Goal: Task Accomplishment & Management: Manage account settings

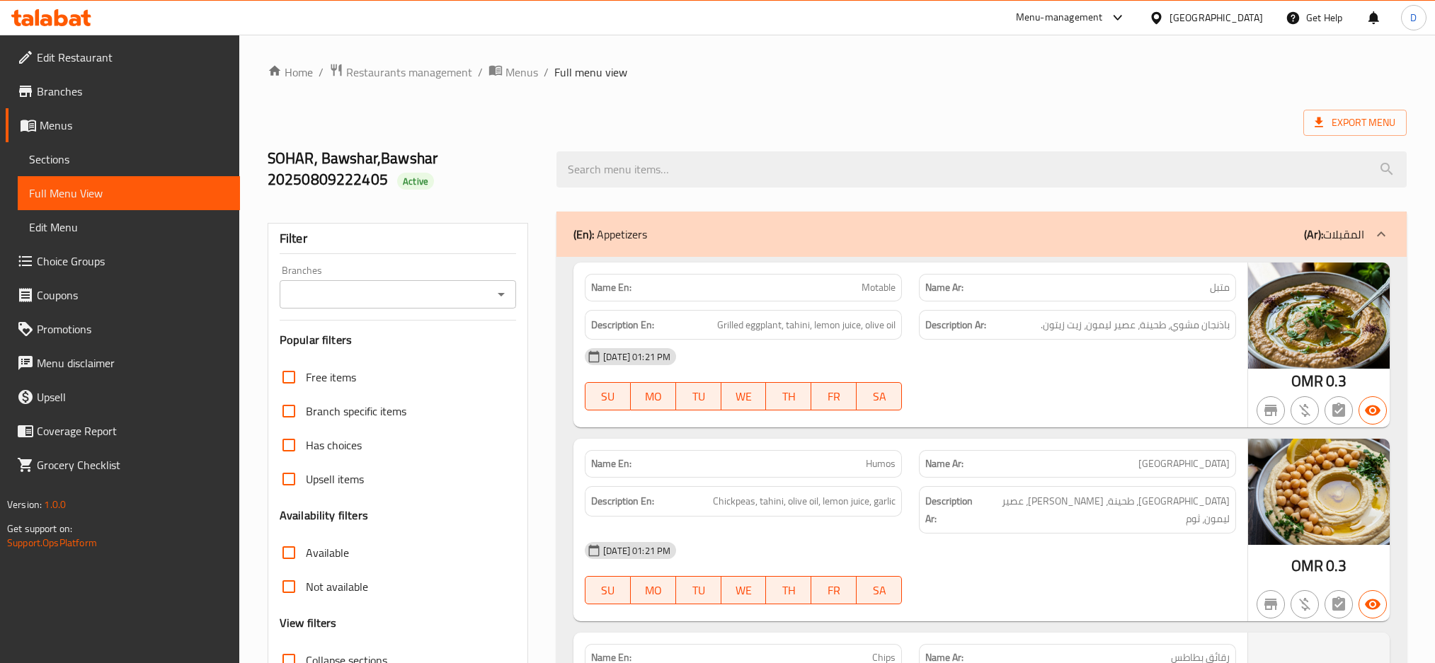
click at [141, 166] on span "Sections" at bounding box center [129, 159] width 200 height 17
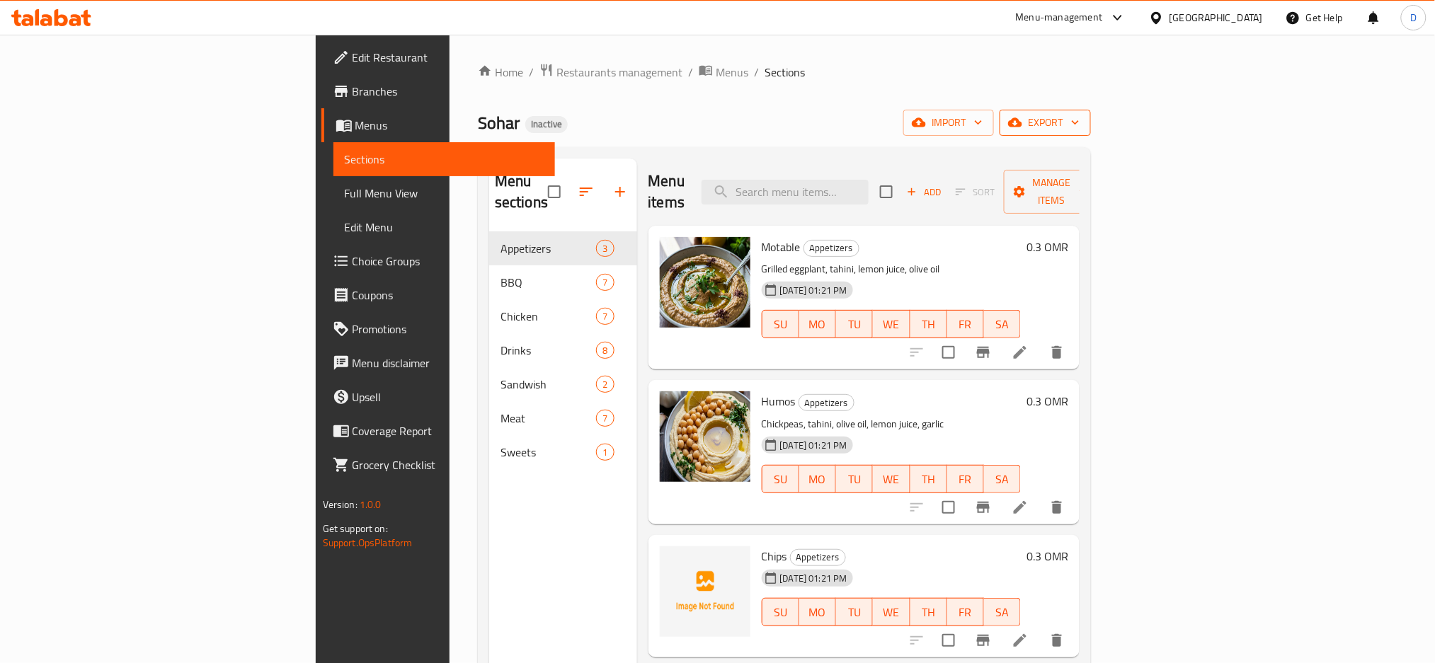
click at [1091, 112] on button "export" at bounding box center [1044, 123] width 91 height 26
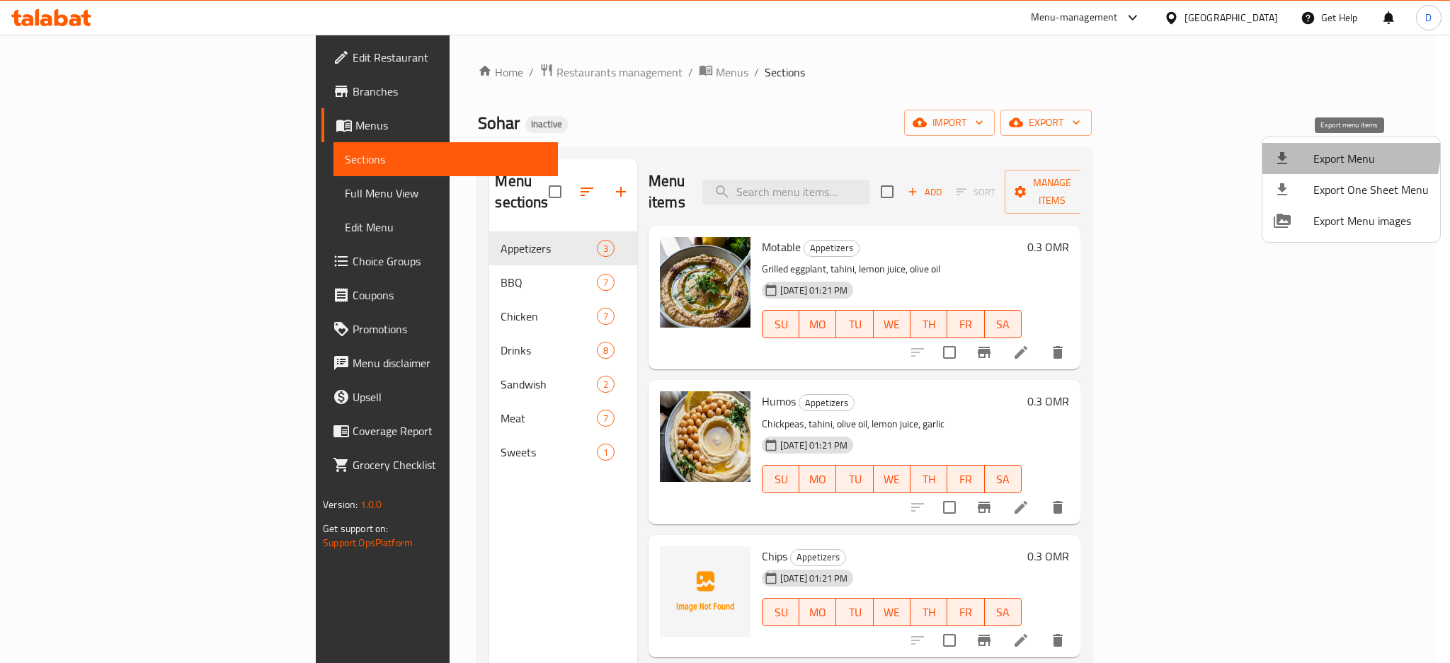
click at [1330, 150] on span "Export Menu" at bounding box center [1370, 158] width 115 height 17
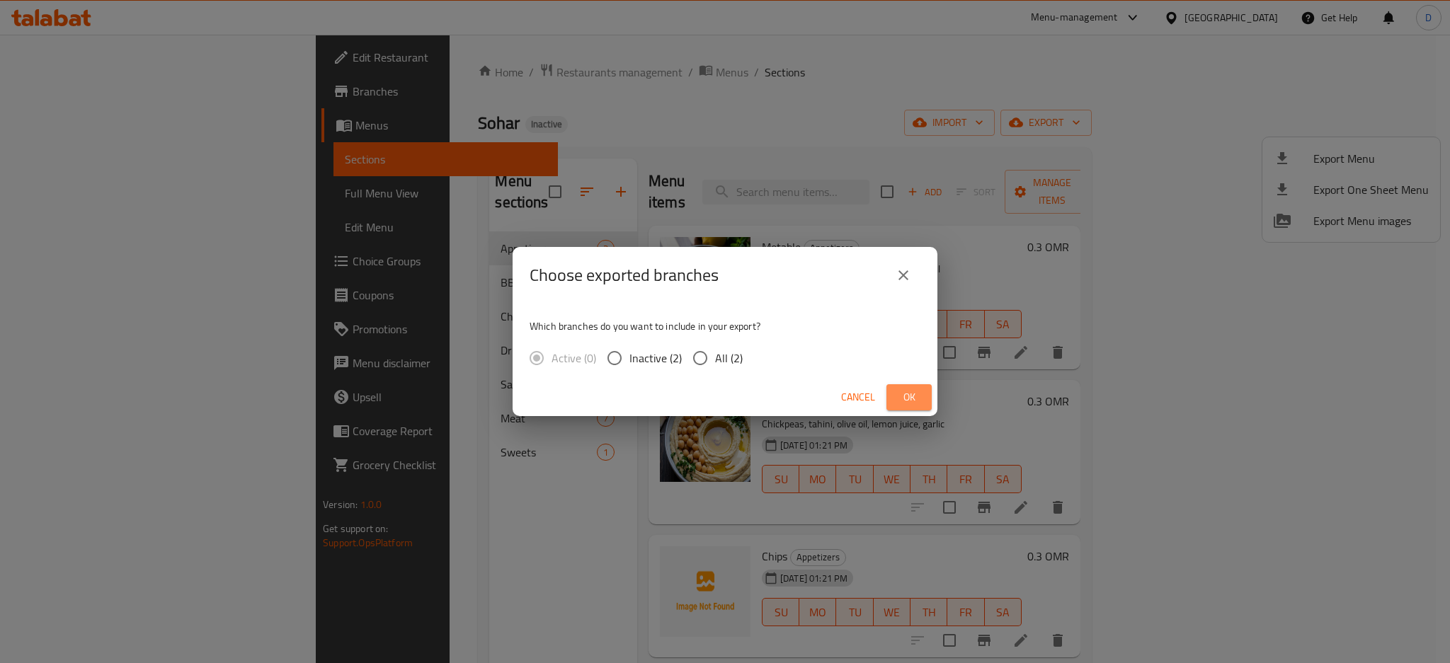
click at [909, 390] on span "Ok" at bounding box center [908, 398] width 23 height 18
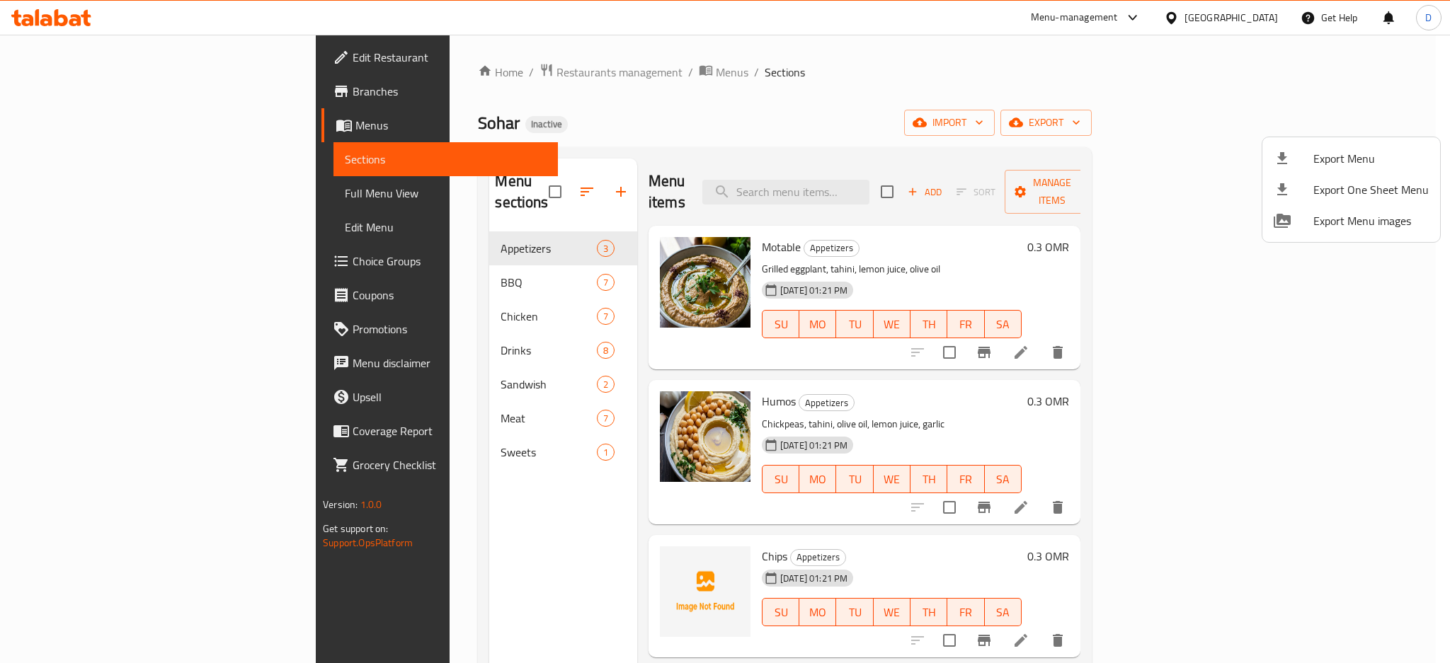
click at [440, 266] on div at bounding box center [725, 331] width 1450 height 663
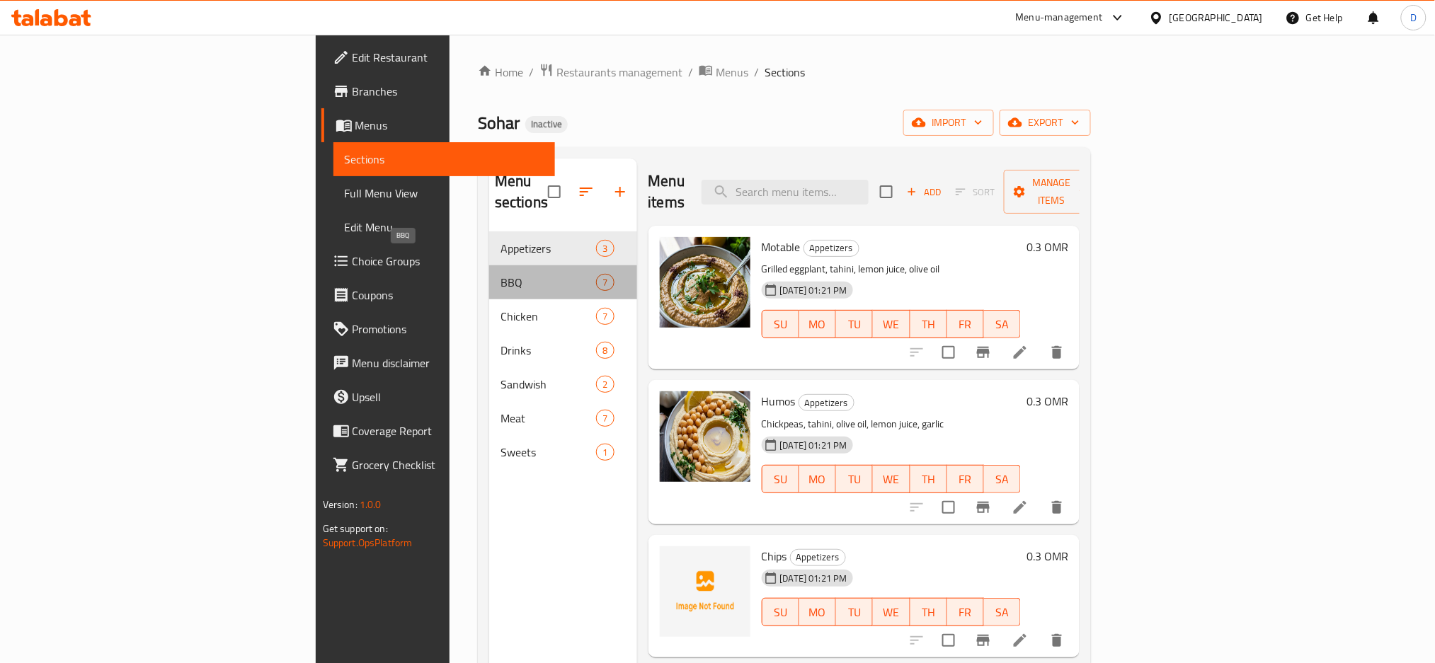
click at [500, 274] on span "BBQ" at bounding box center [548, 282] width 96 height 17
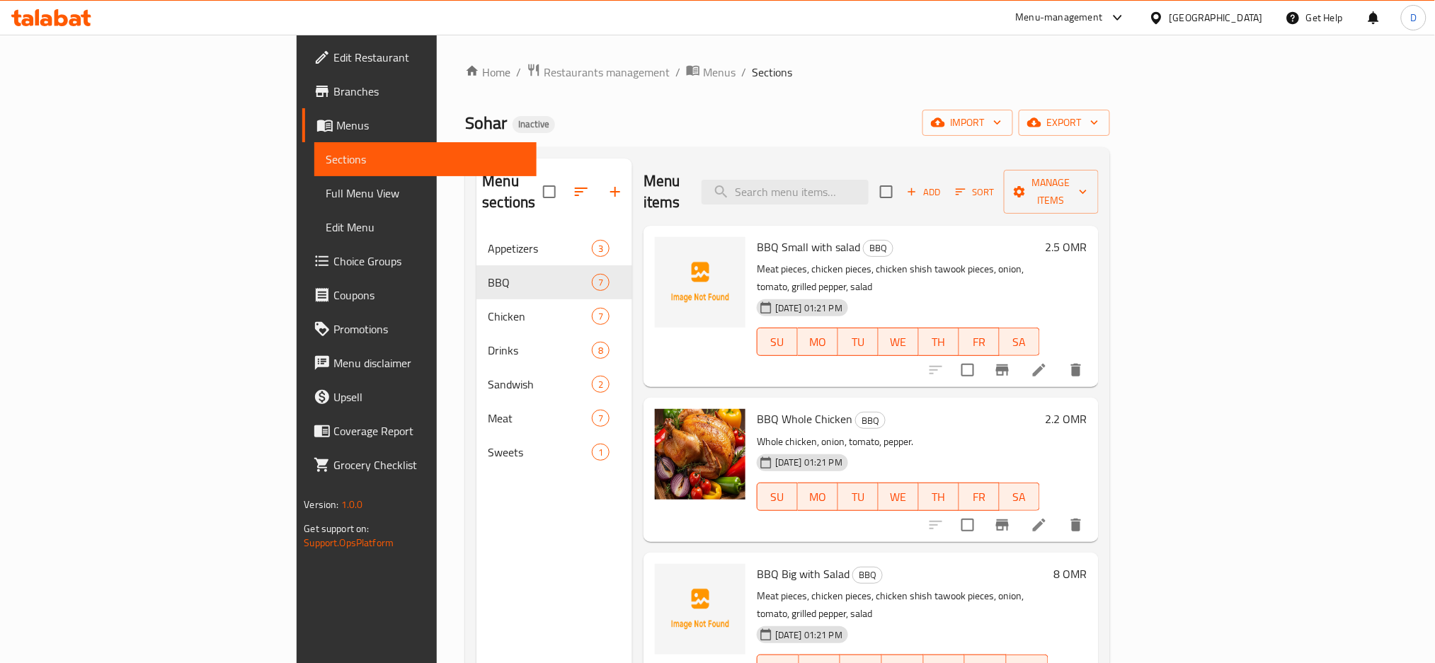
scroll to position [120, 0]
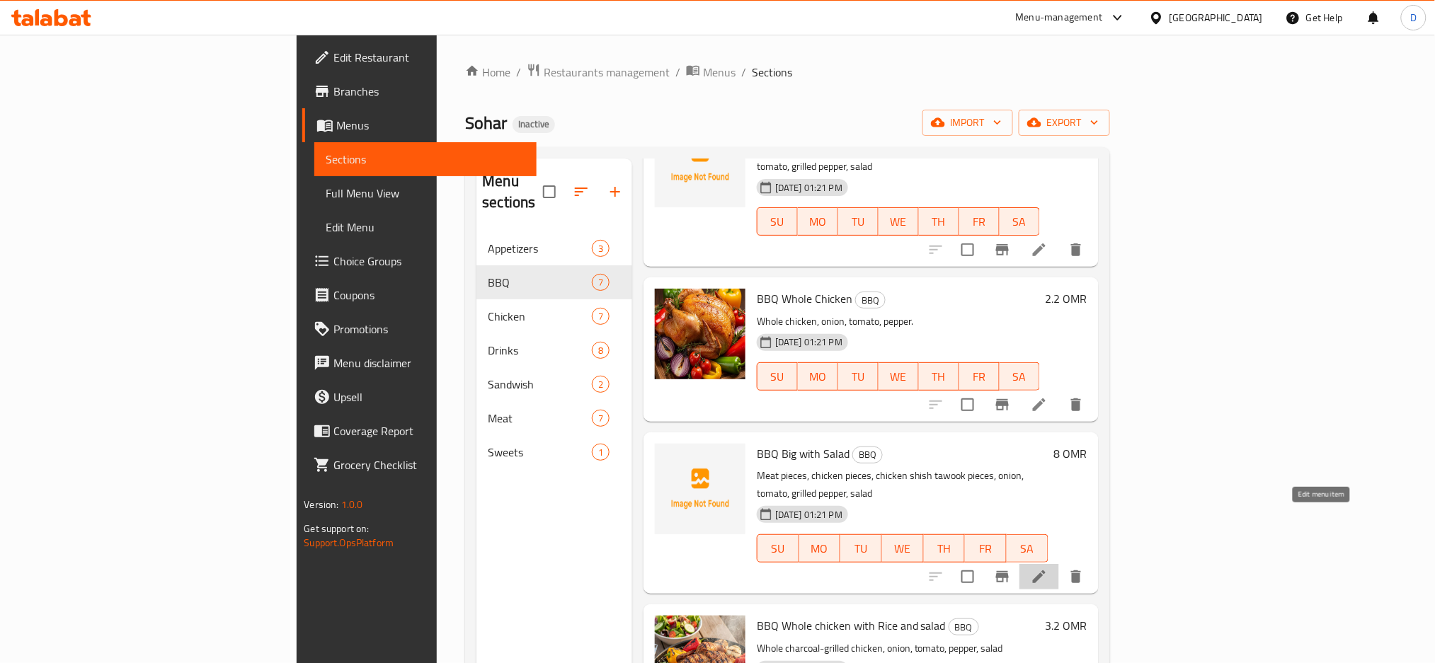
click at [1048, 568] on icon at bounding box center [1039, 576] width 17 height 17
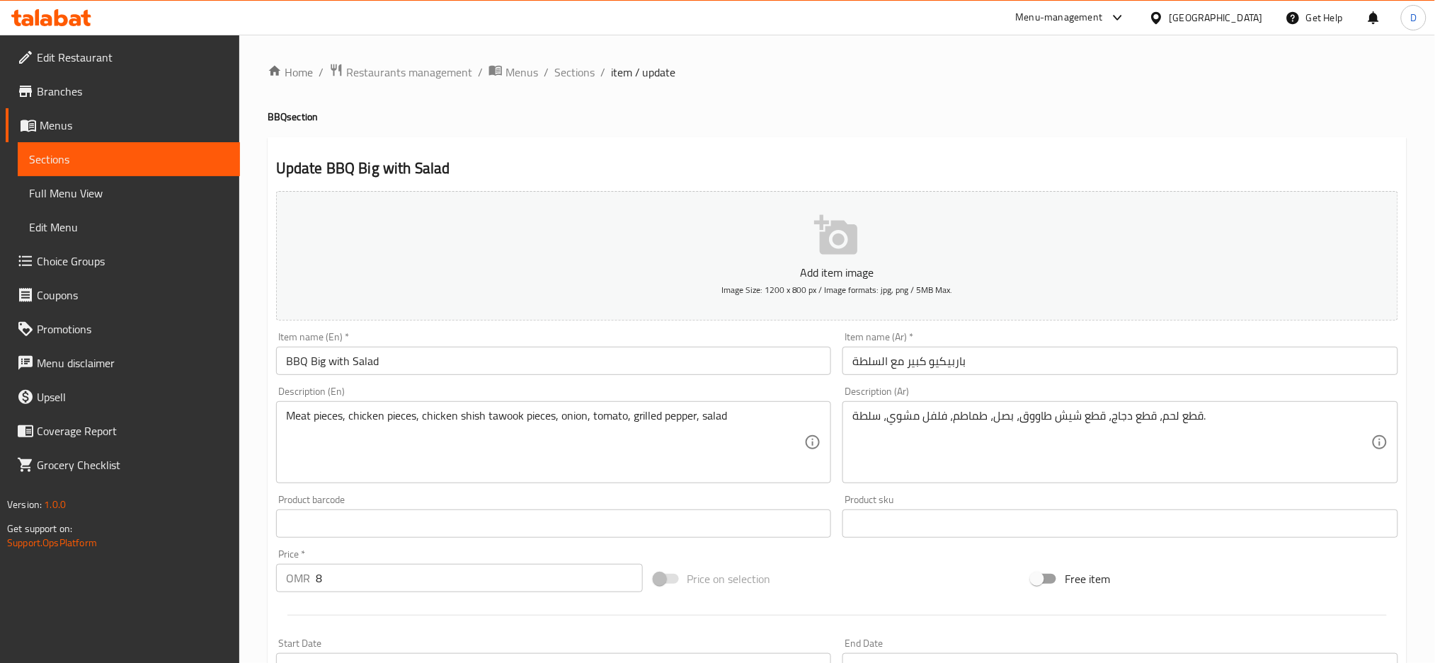
click at [447, 415] on textarea "Meat pieces, chicken pieces, chicken shish tawook pieces, onion, tomato, grille…" at bounding box center [545, 442] width 519 height 67
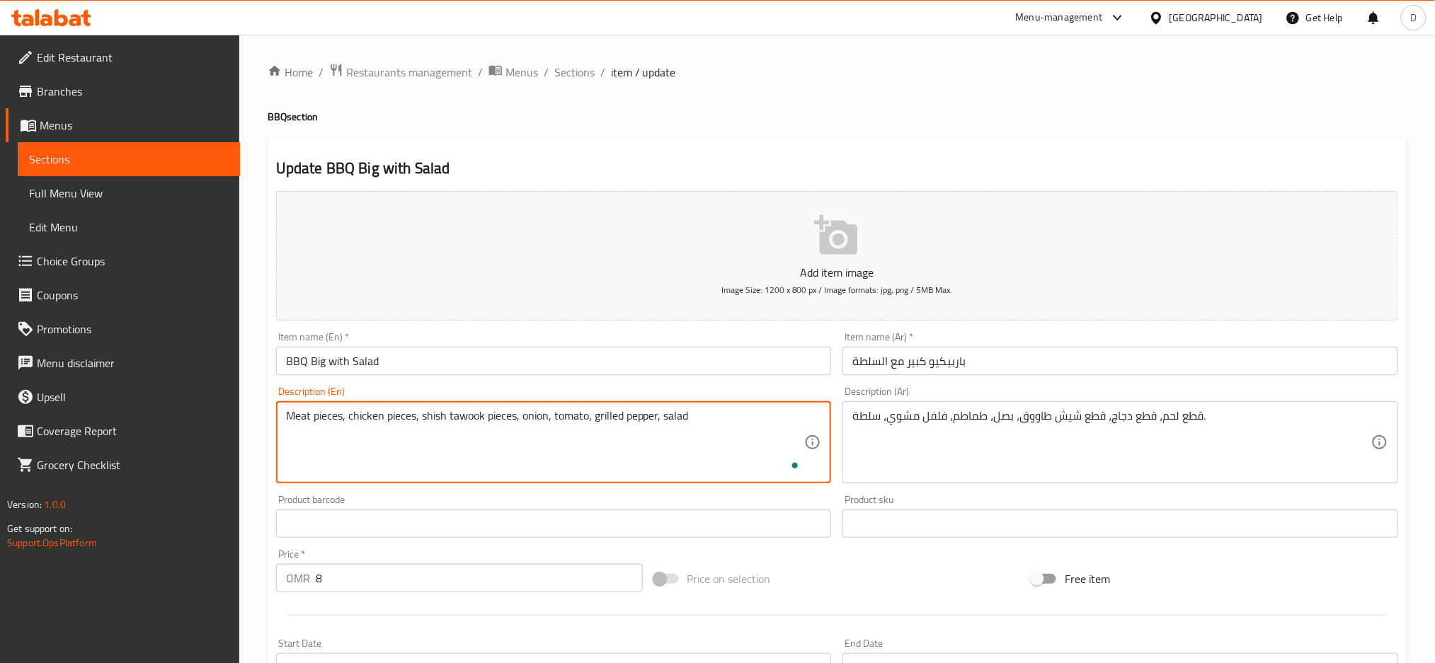
scroll to position [334, 0]
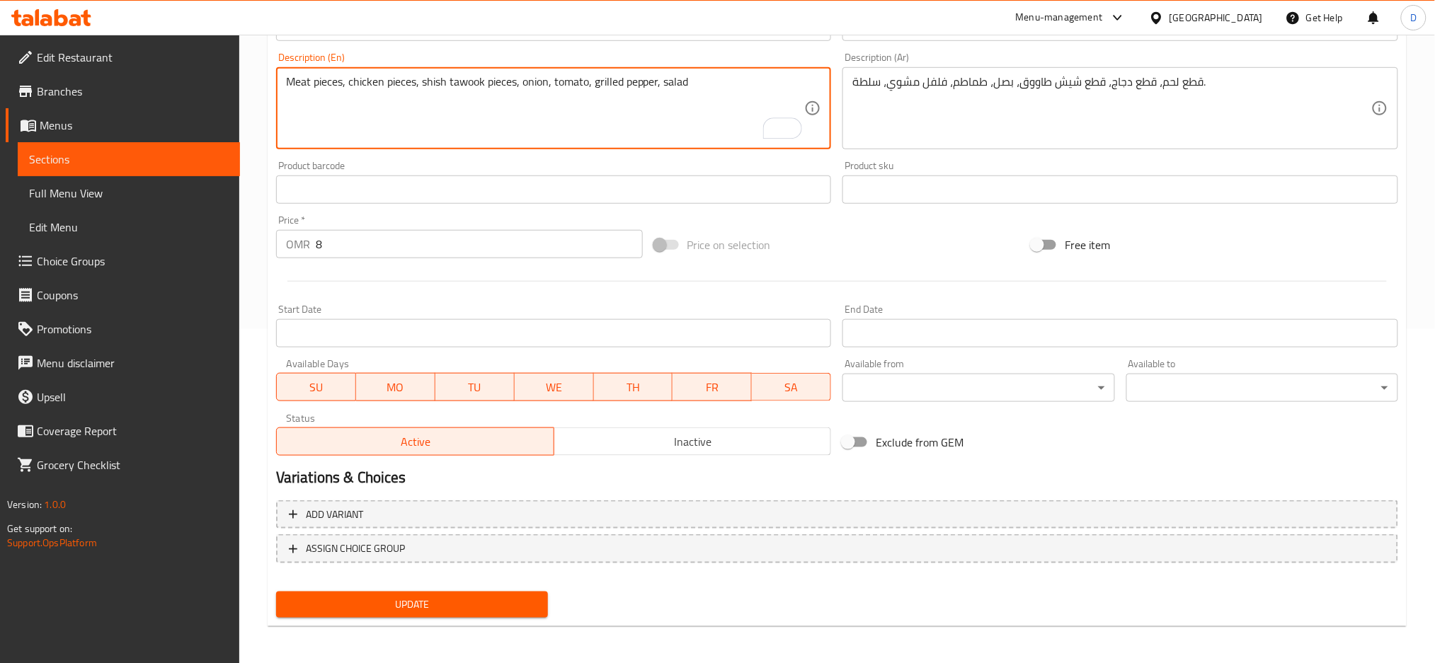
type textarea "Meat pieces, chicken pieces, shish tawook pieces, onion, tomato, grilled pepper…"
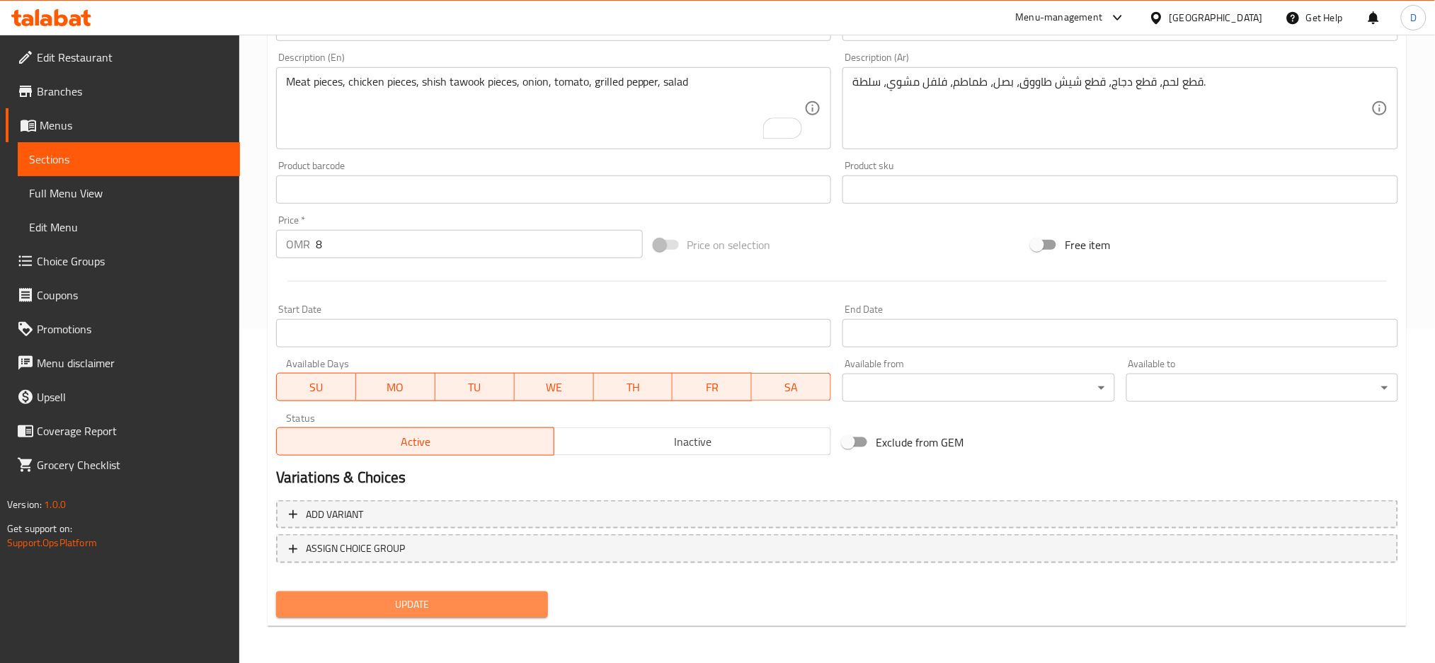
click at [437, 603] on span "Update" at bounding box center [411, 605] width 249 height 18
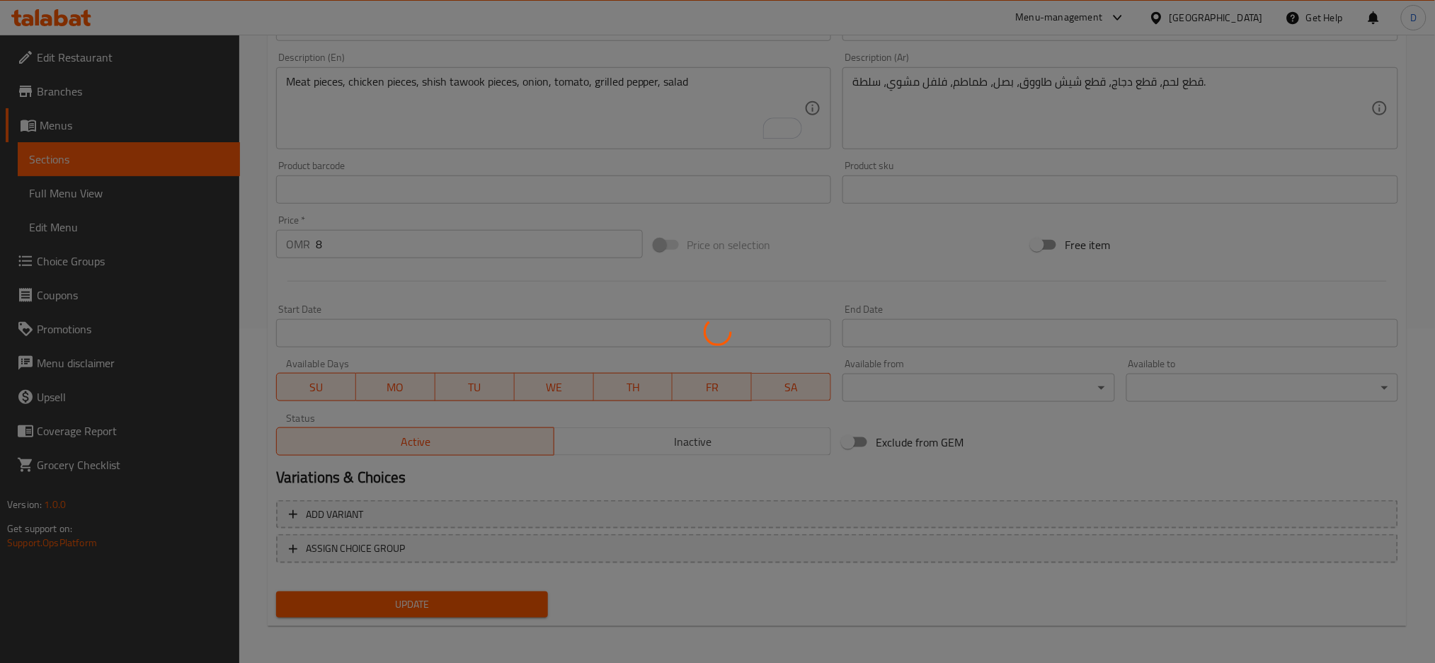
scroll to position [0, 0]
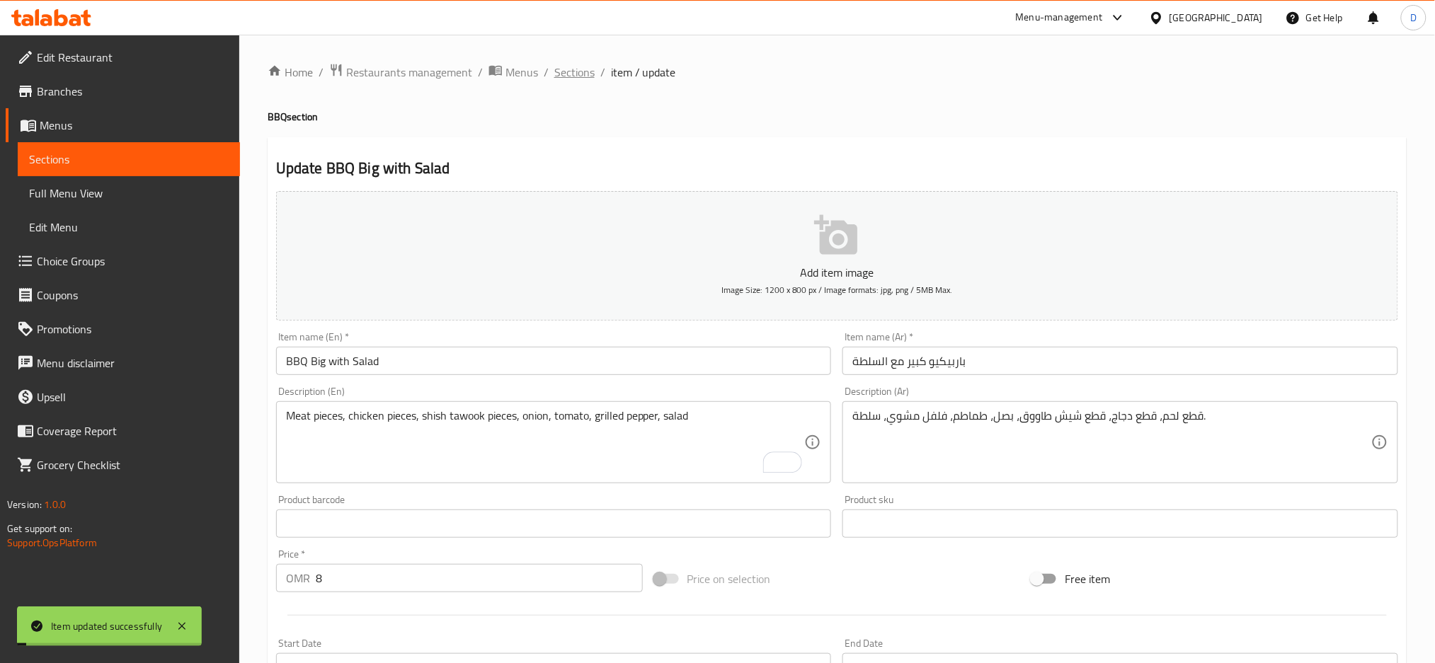
click at [582, 67] on span "Sections" at bounding box center [574, 72] width 40 height 17
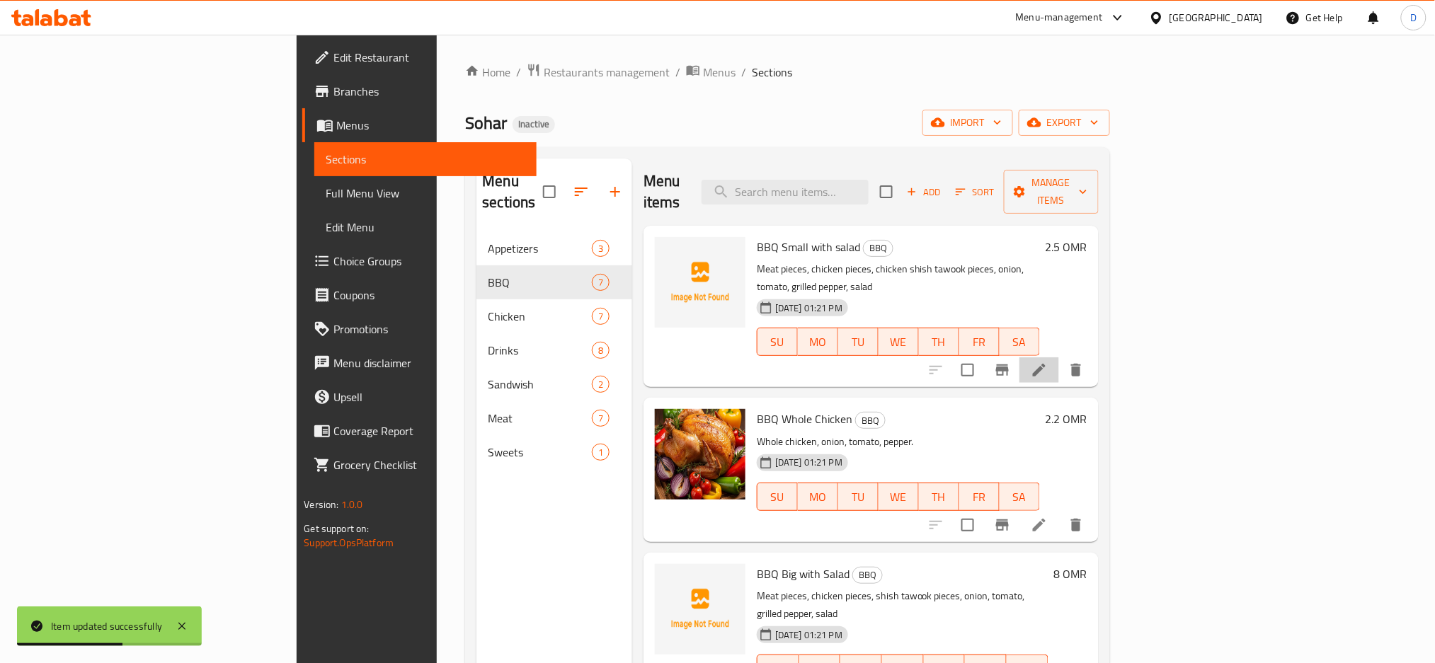
click at [1059, 357] on li at bounding box center [1039, 369] width 40 height 25
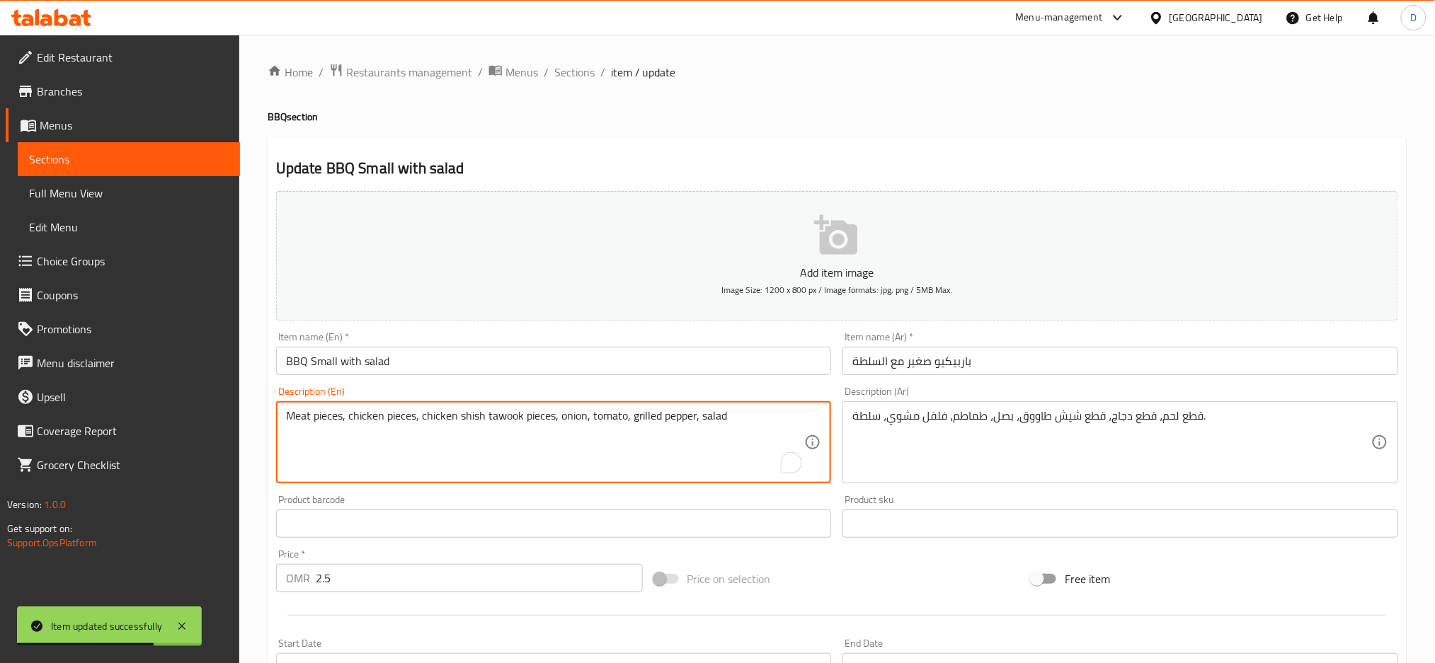
click at [435, 415] on textarea "Meat pieces, chicken pieces, chicken shish tawook pieces, onion, tomato, grille…" at bounding box center [545, 442] width 519 height 67
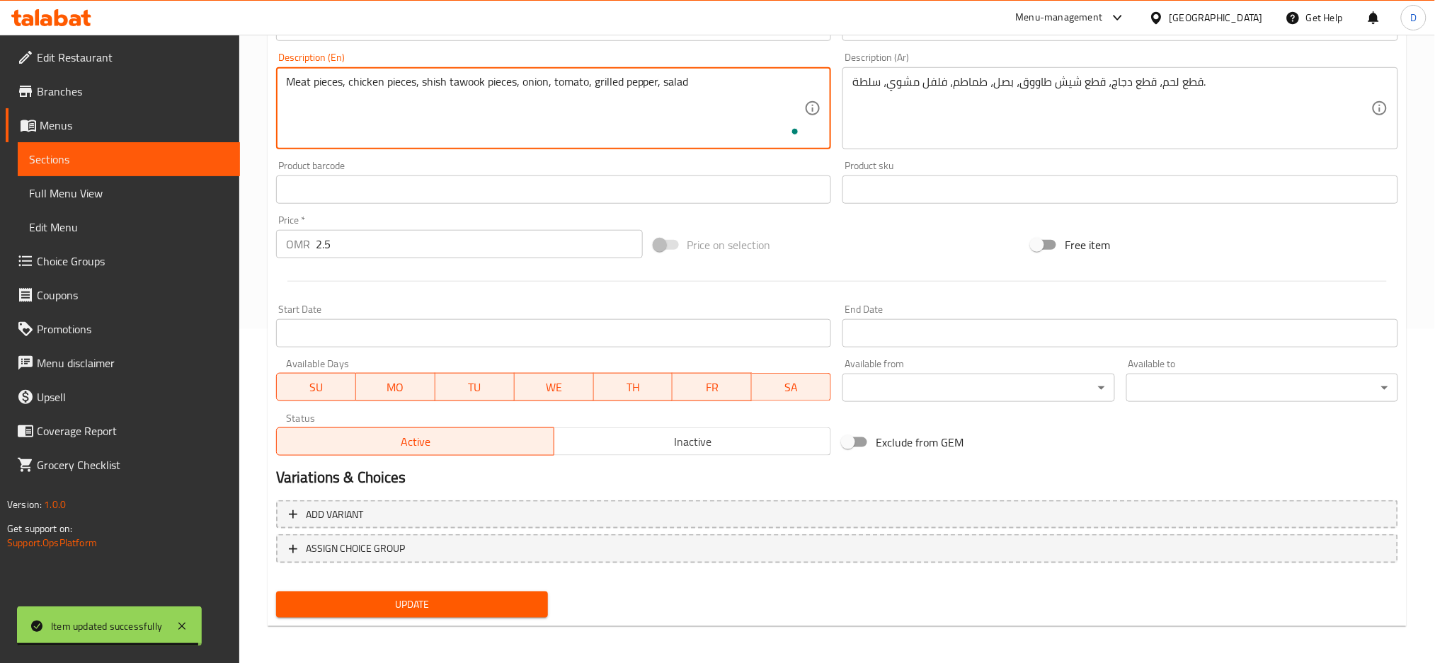
type textarea "Meat pieces, chicken pieces, shish tawook pieces, onion, tomato, grilled pepper…"
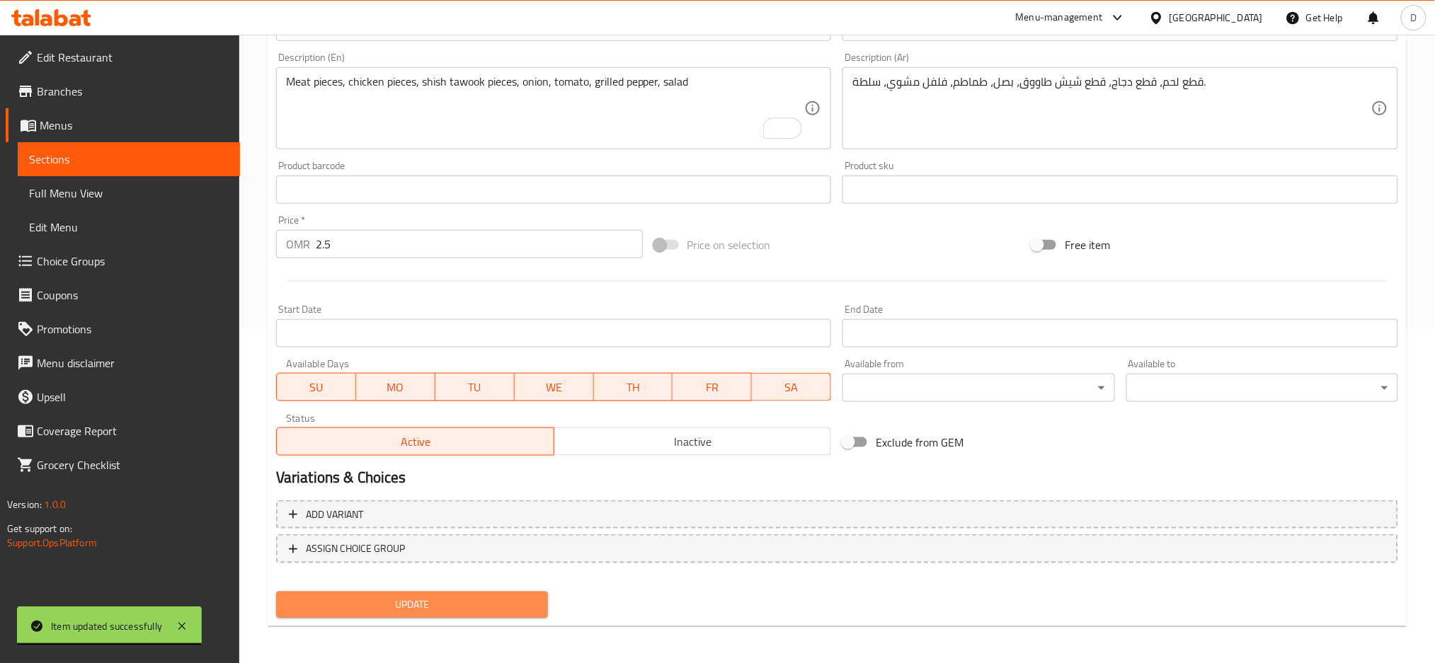
click at [435, 596] on span "Update" at bounding box center [411, 605] width 249 height 18
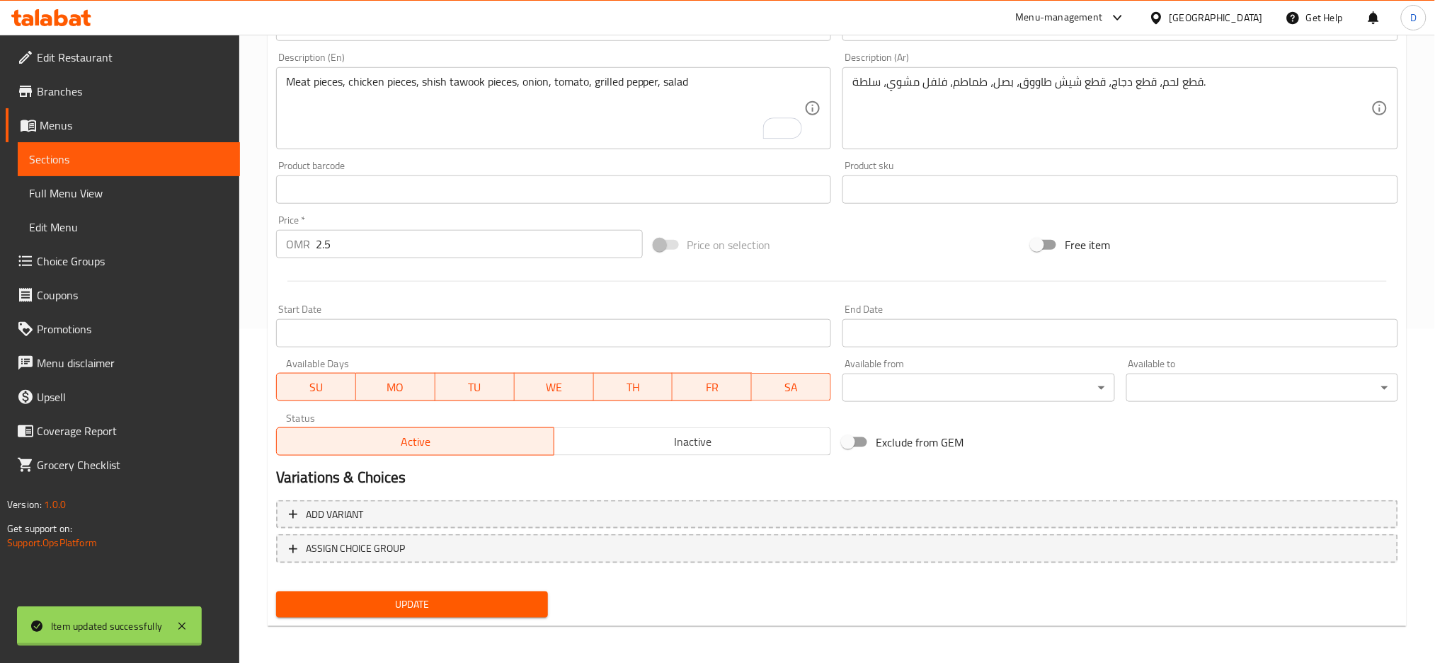
scroll to position [0, 0]
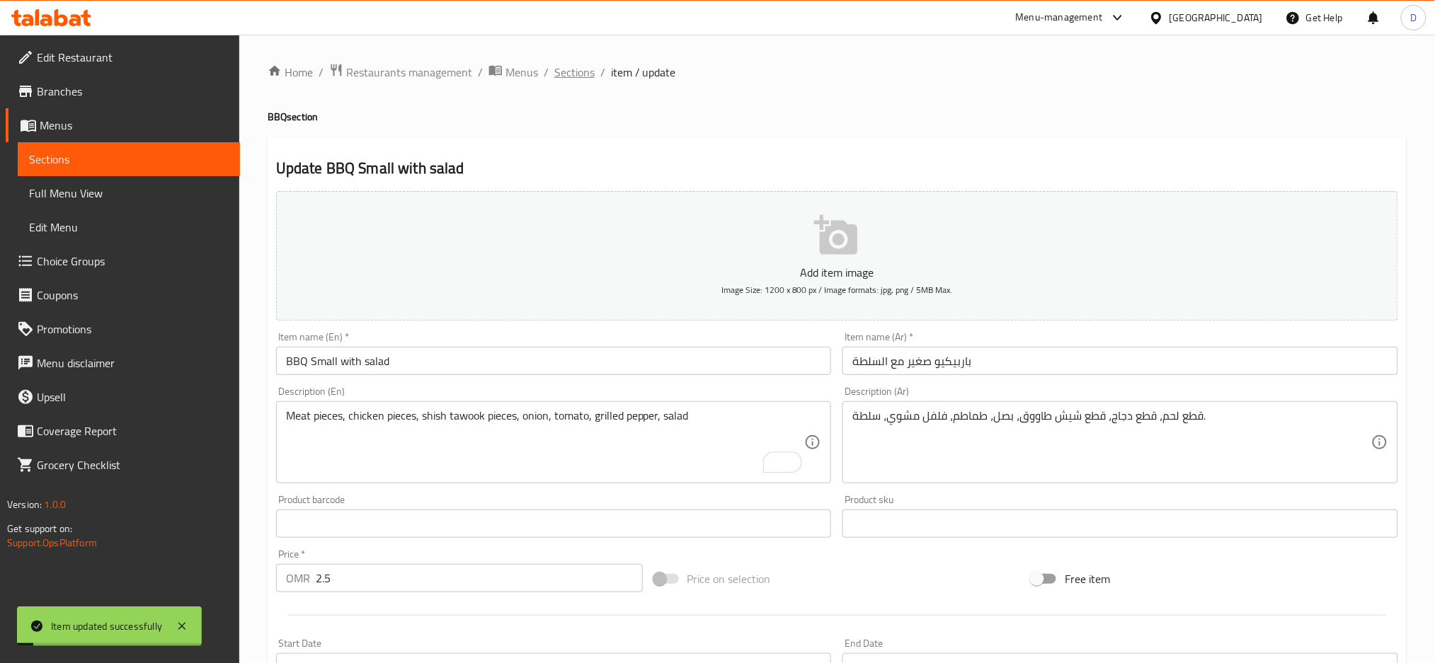
click at [575, 66] on span "Sections" at bounding box center [574, 72] width 40 height 17
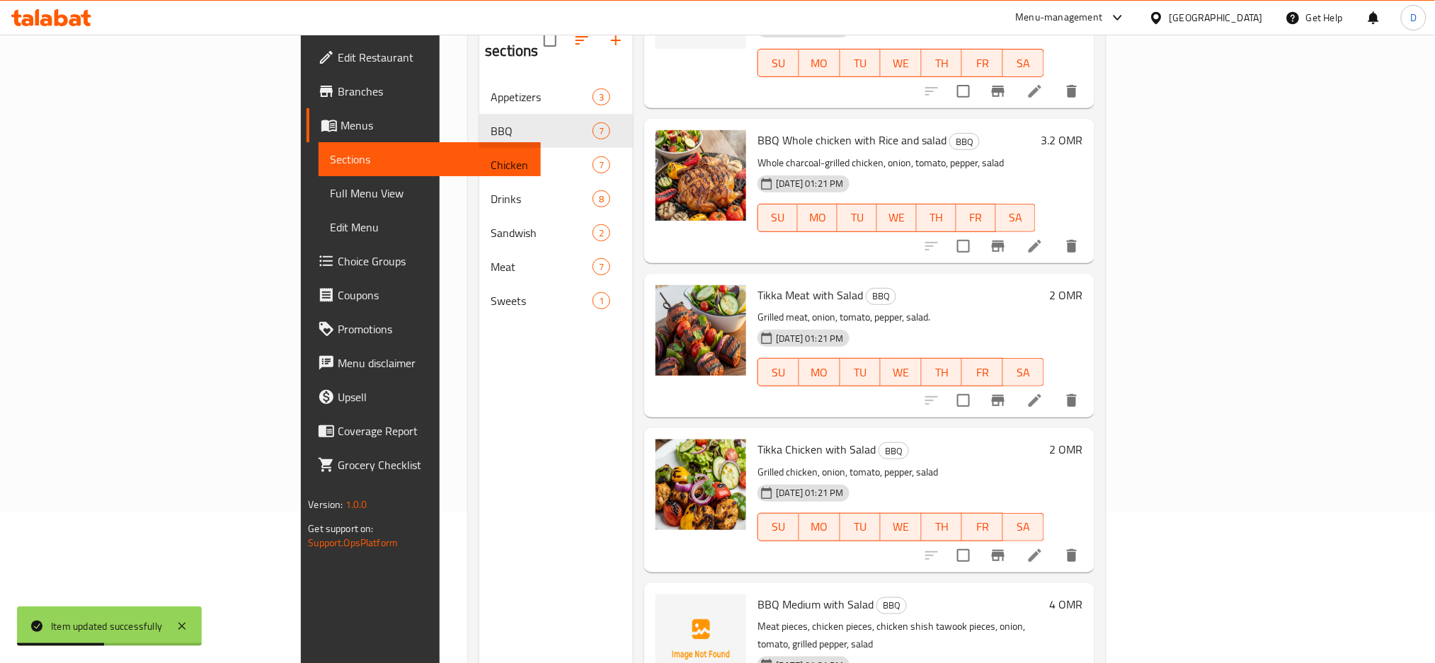
scroll to position [198, 0]
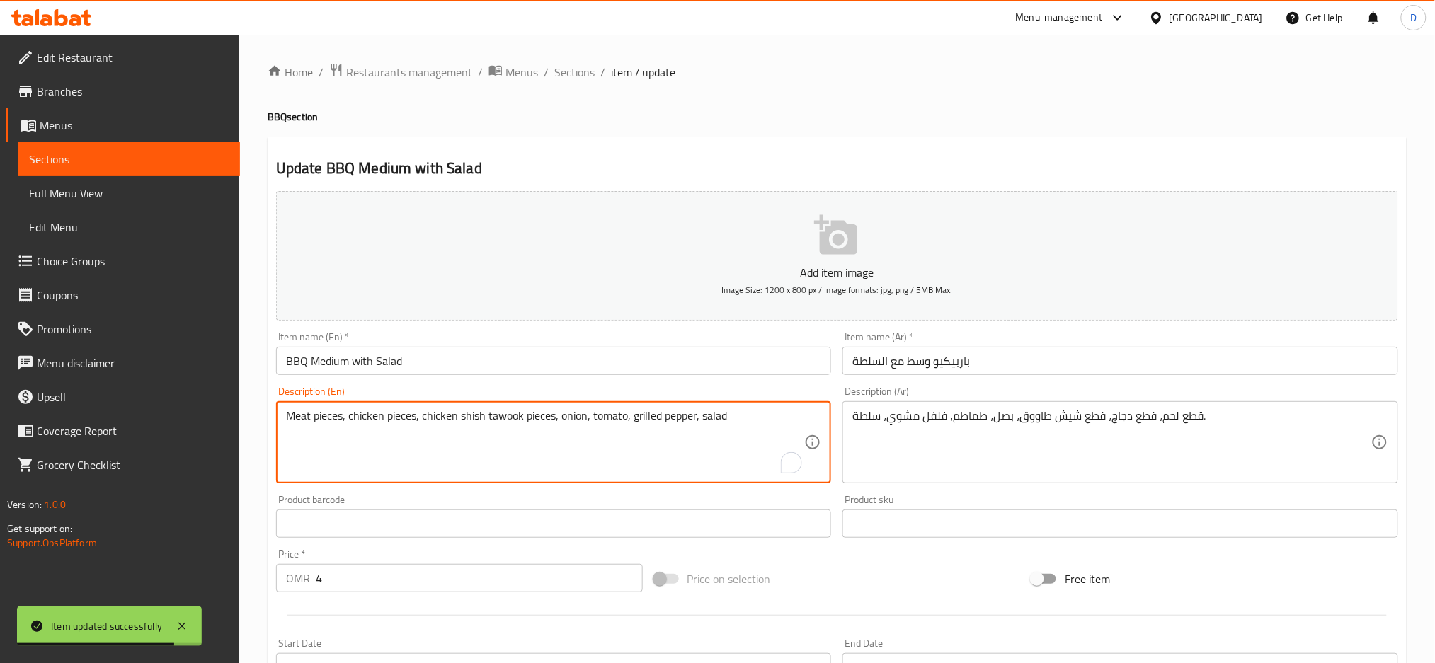
click at [449, 415] on textarea "Meat pieces, chicken pieces, chicken shish tawook pieces, onion, tomato, grille…" at bounding box center [545, 442] width 519 height 67
type textarea "Meat pieces, chicken pieces, shish tawook pieces, onion, tomato, grilled pepper…"
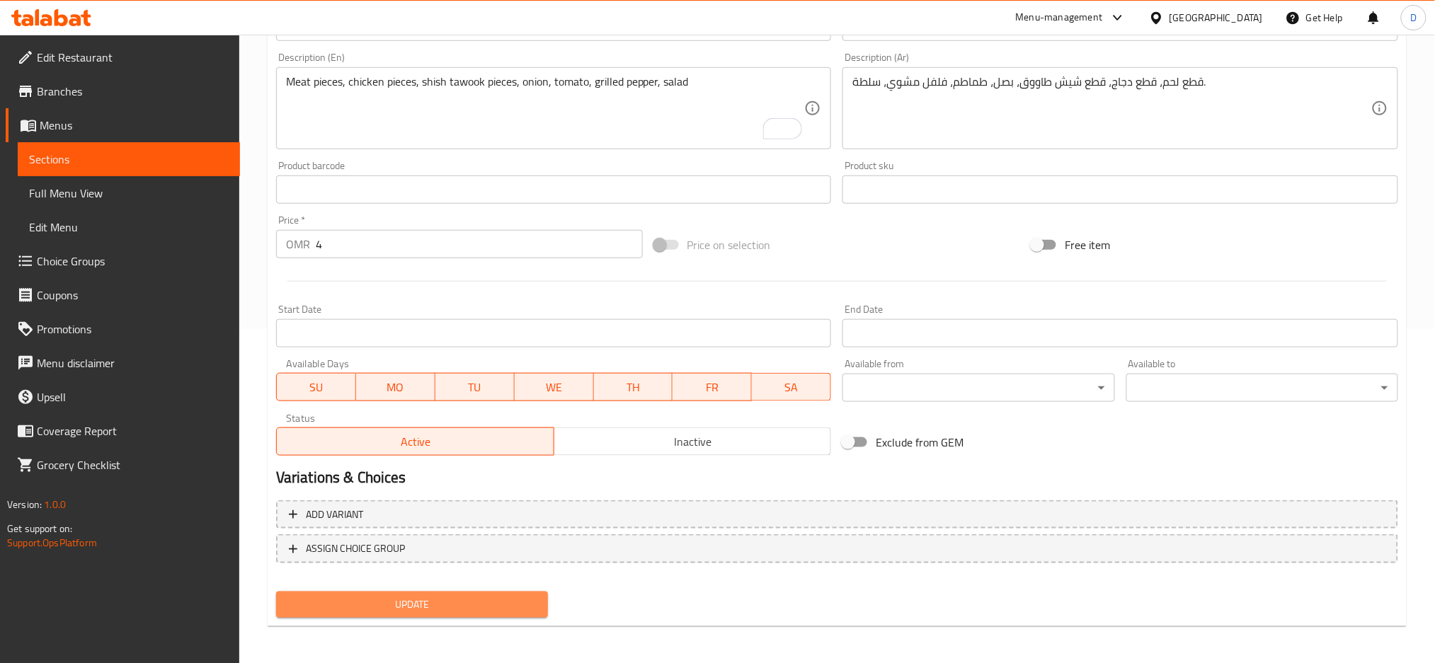
click at [476, 610] on span "Update" at bounding box center [411, 605] width 249 height 18
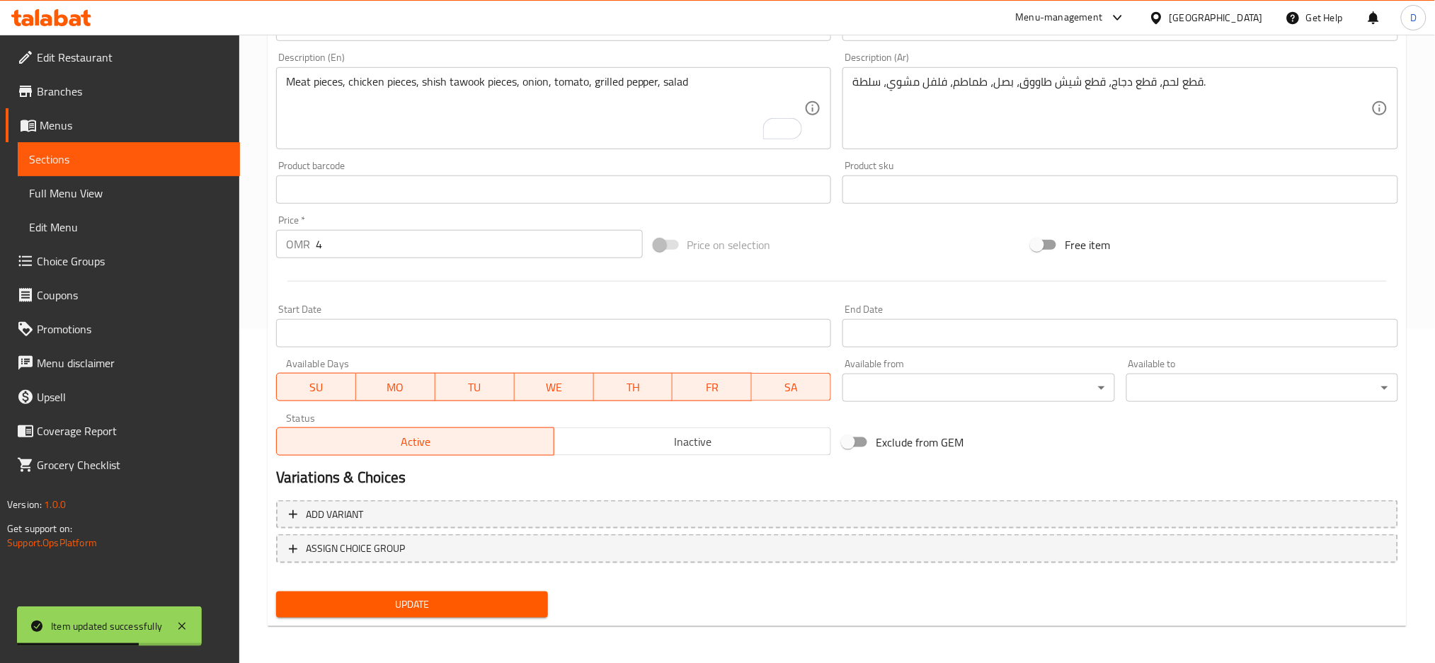
scroll to position [0, 0]
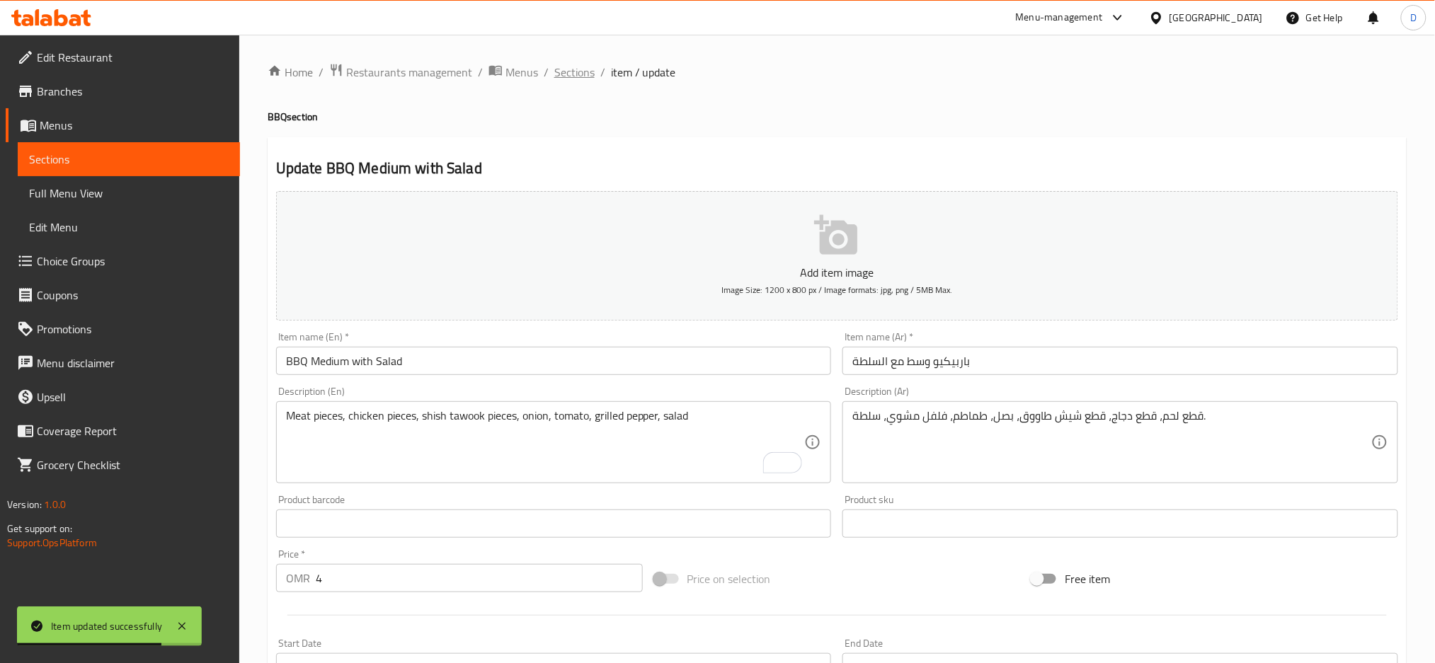
click at [573, 67] on span "Sections" at bounding box center [574, 72] width 40 height 17
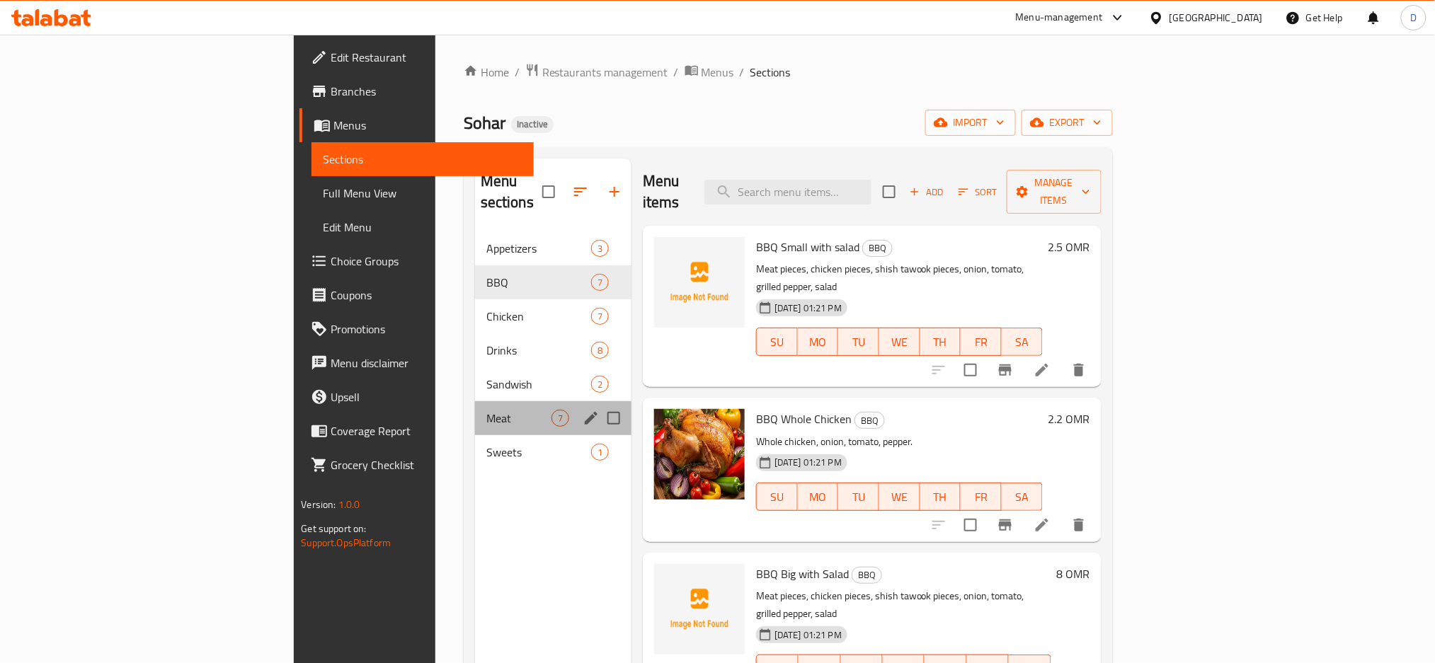
click at [486, 410] on span "Meat" at bounding box center [518, 418] width 65 height 17
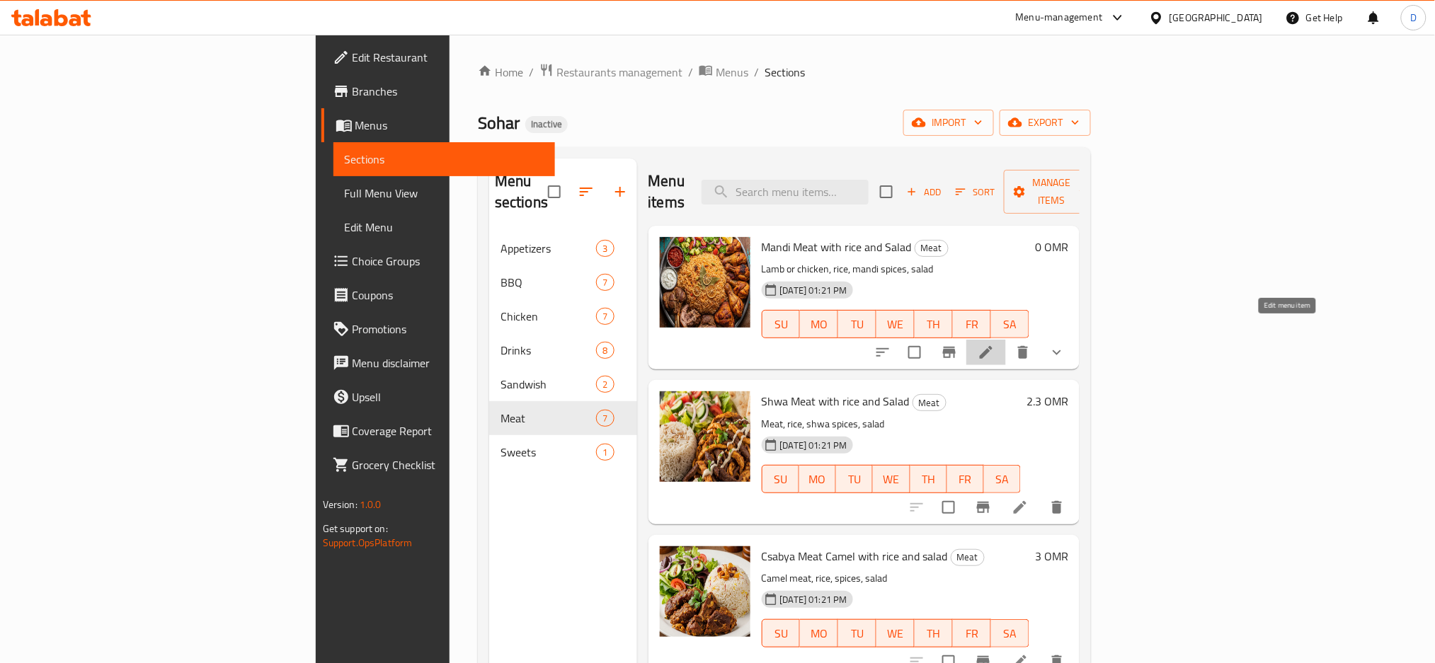
click at [994, 344] on icon at bounding box center [985, 352] width 17 height 17
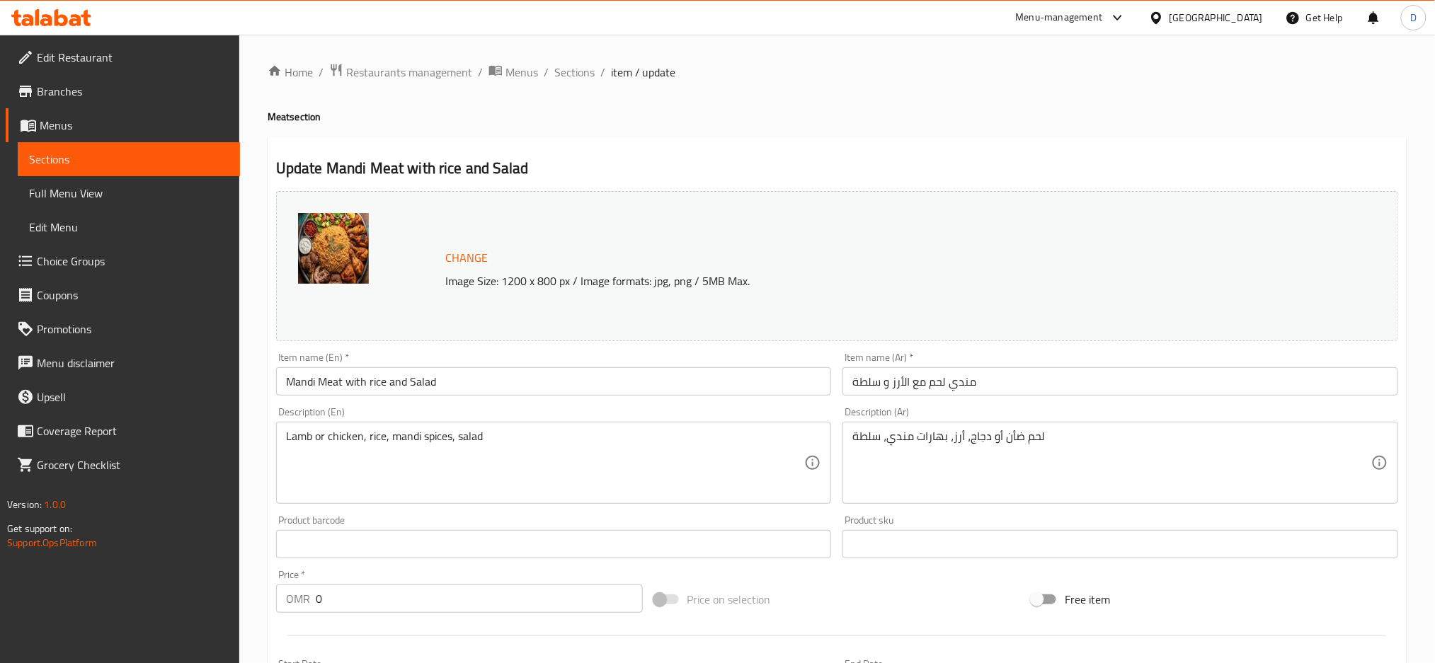
click at [716, 441] on textarea "Lamb or chicken, rice, mandi spices, salad" at bounding box center [545, 463] width 519 height 67
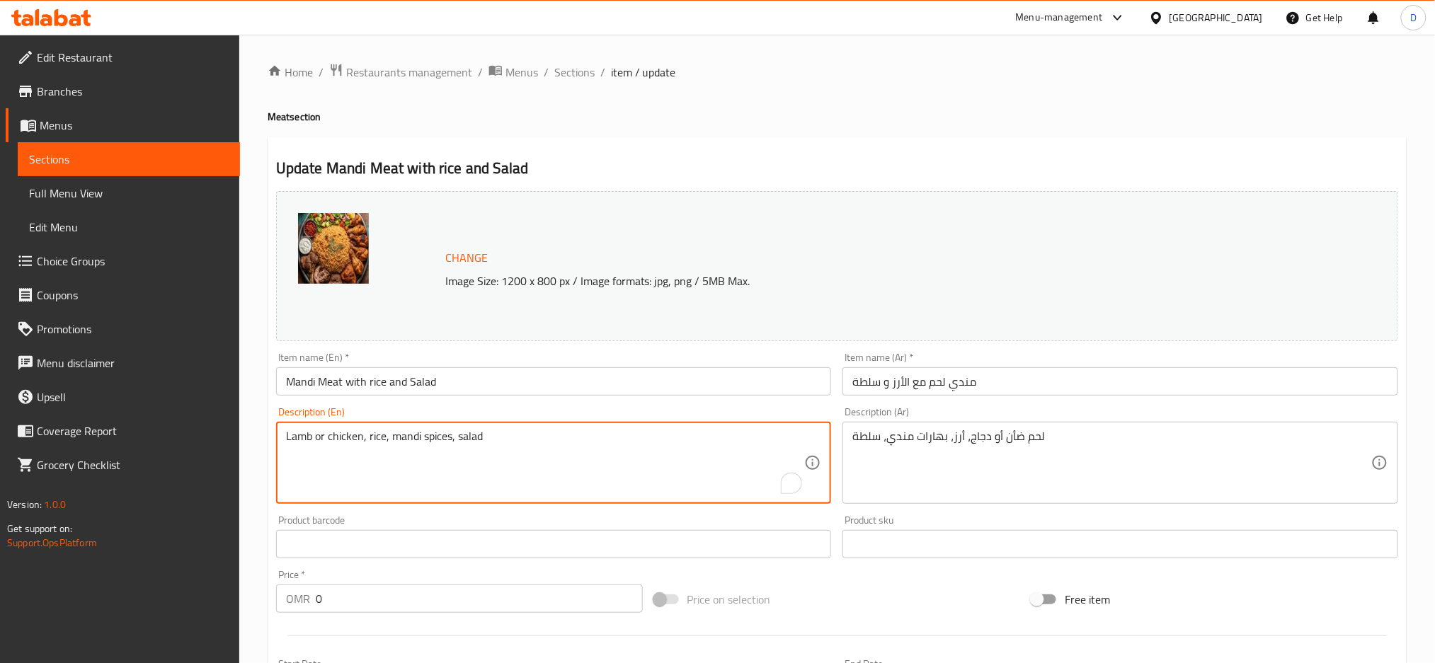
click at [716, 441] on textarea "Lamb or chicken, rice, mandi spices, salad" at bounding box center [545, 463] width 519 height 67
click at [1033, 429] on div "لحم ضأن أو دجاج، أرز، بهارات مندي، سلطة Description (Ar)" at bounding box center [1120, 463] width 556 height 82
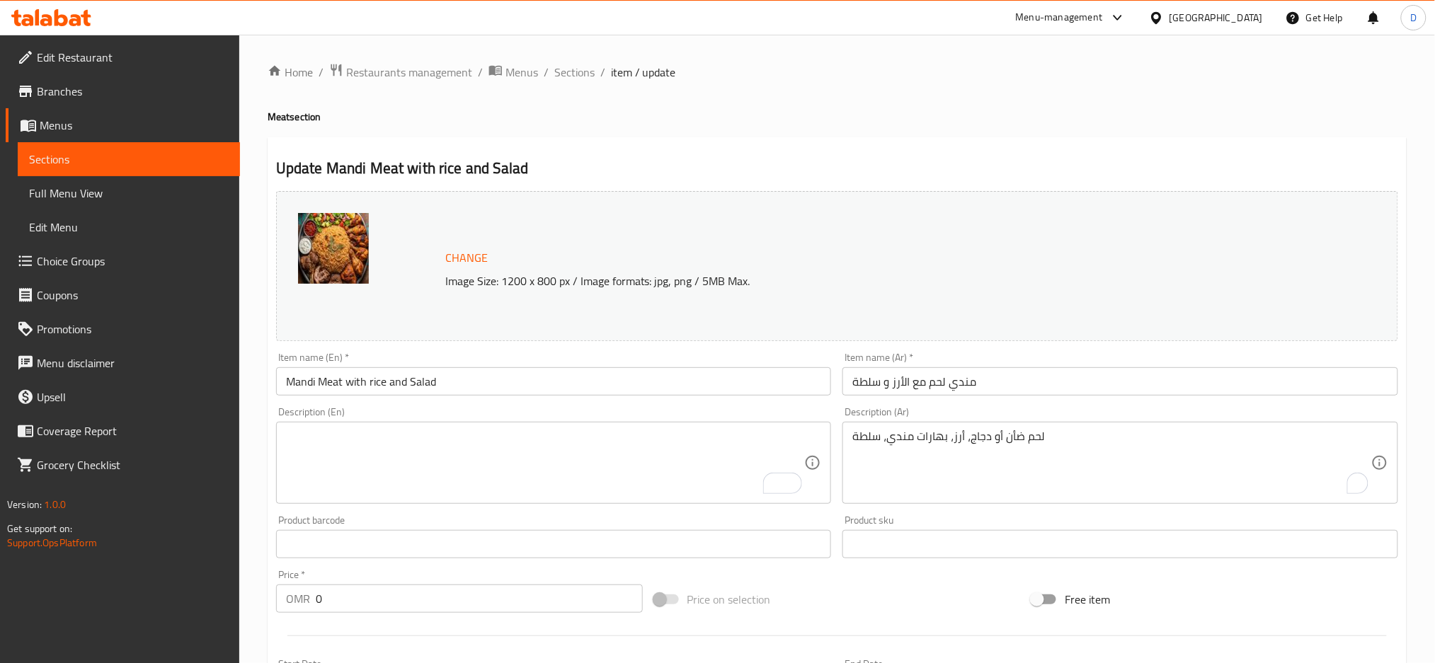
click at [1033, 429] on div "لحم ضأن أو دجاج، أرز، بهارات مندي، سلطة Description (Ar)" at bounding box center [1120, 463] width 556 height 82
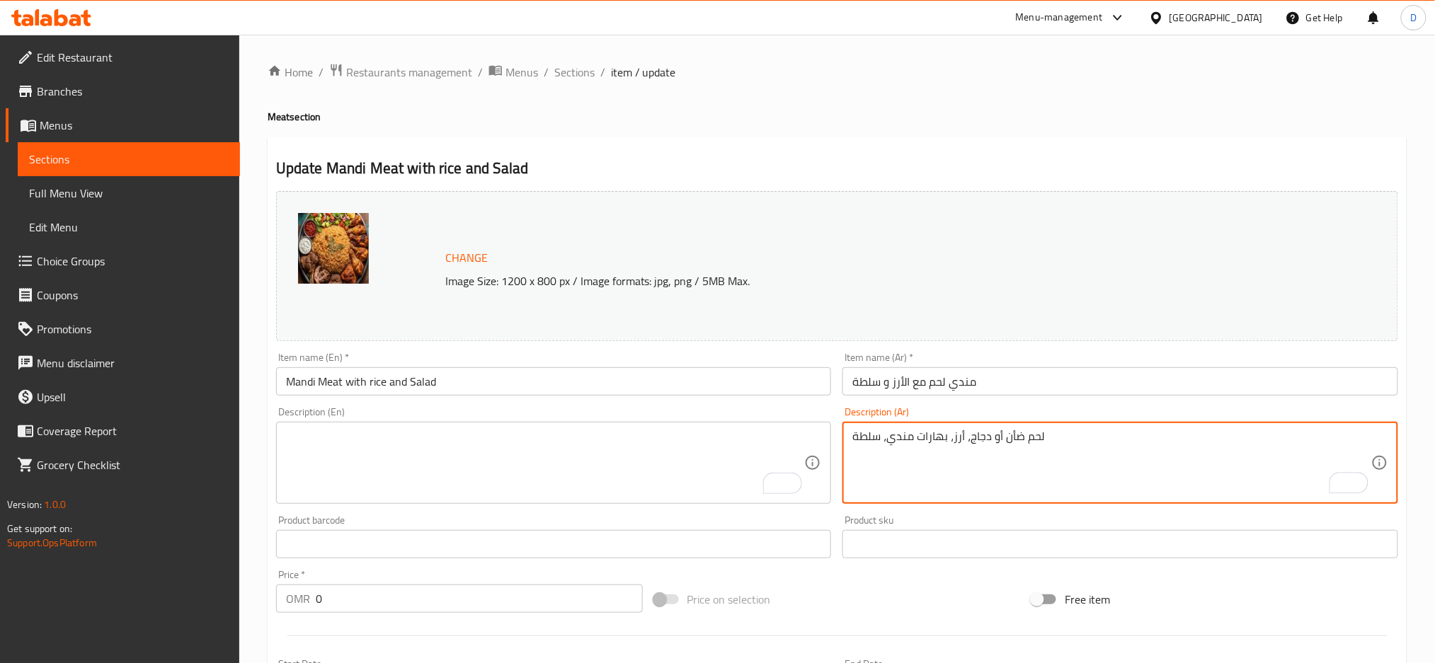
click at [1067, 435] on textarea "لحم ضأن أو دجاج، أرز، بهارات مندي، سلطة" at bounding box center [1111, 463] width 519 height 67
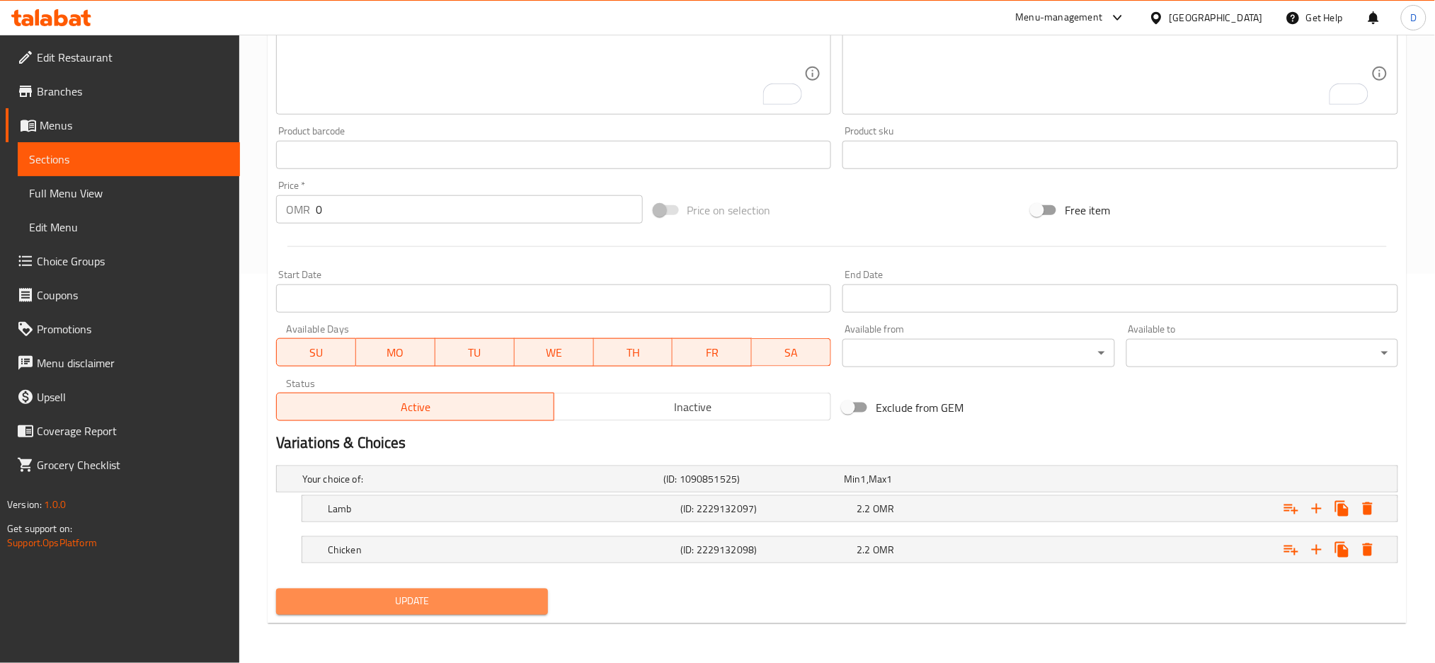
click at [454, 608] on span "Update" at bounding box center [411, 602] width 249 height 18
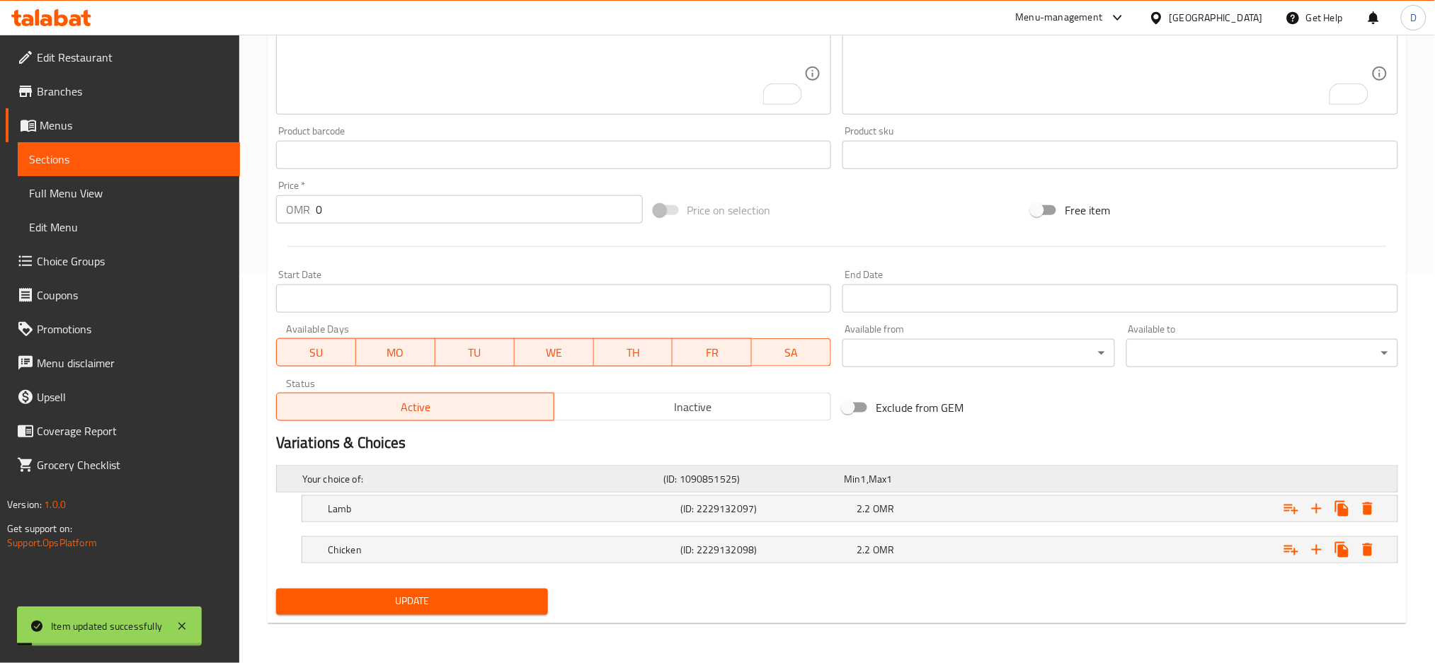
click at [647, 472] on h5 "Your choice of:" at bounding box center [479, 479] width 355 height 14
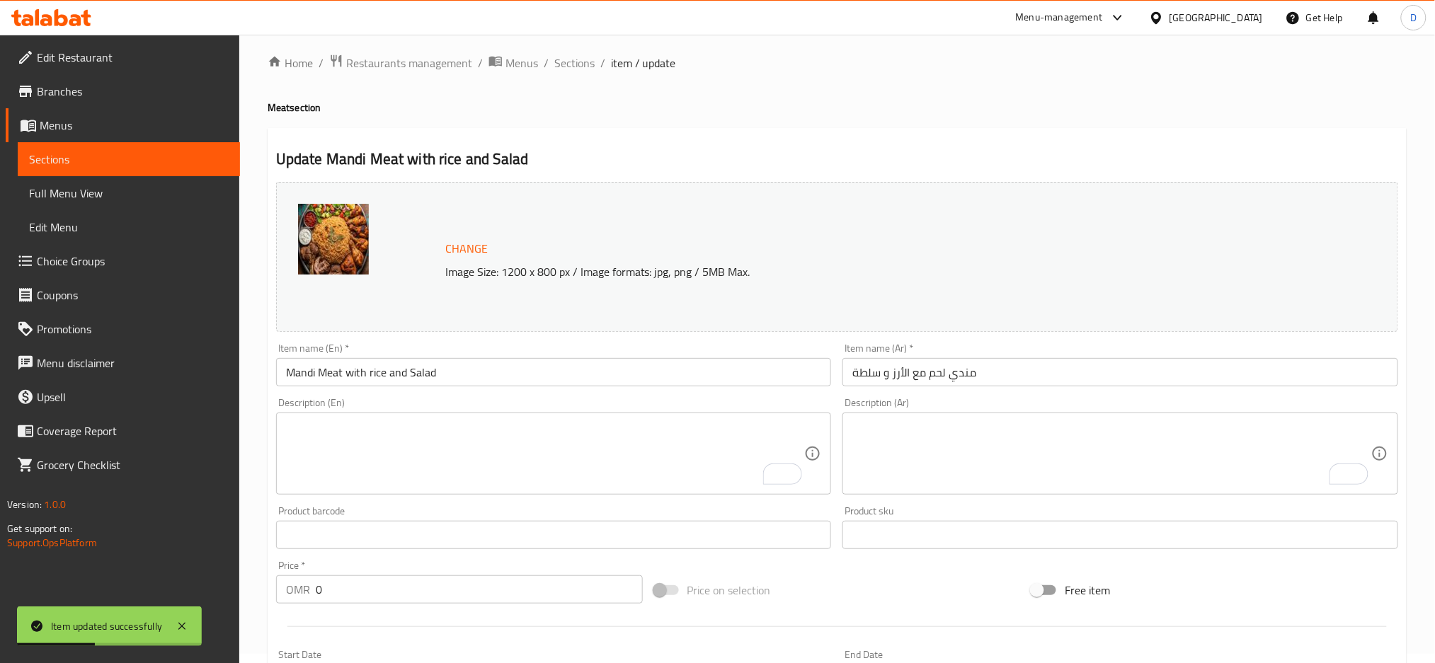
scroll to position [0, 0]
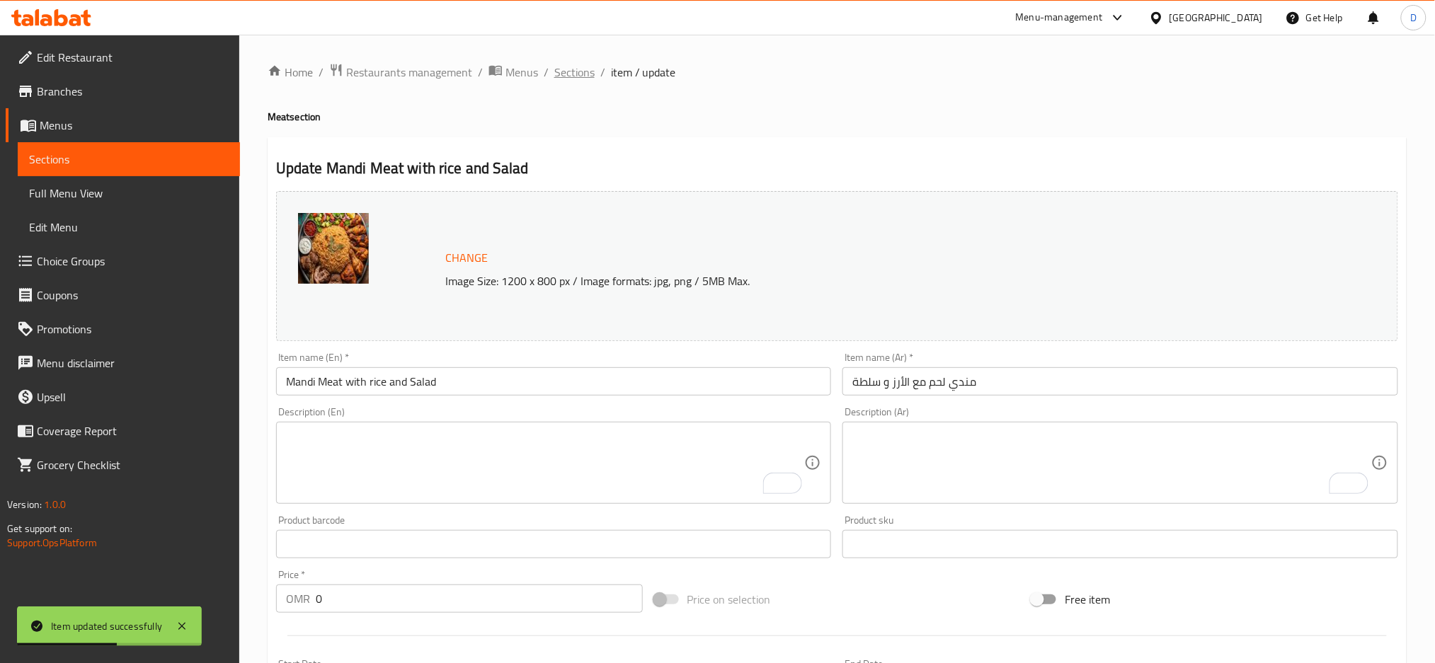
click at [572, 67] on span "Sections" at bounding box center [574, 72] width 40 height 17
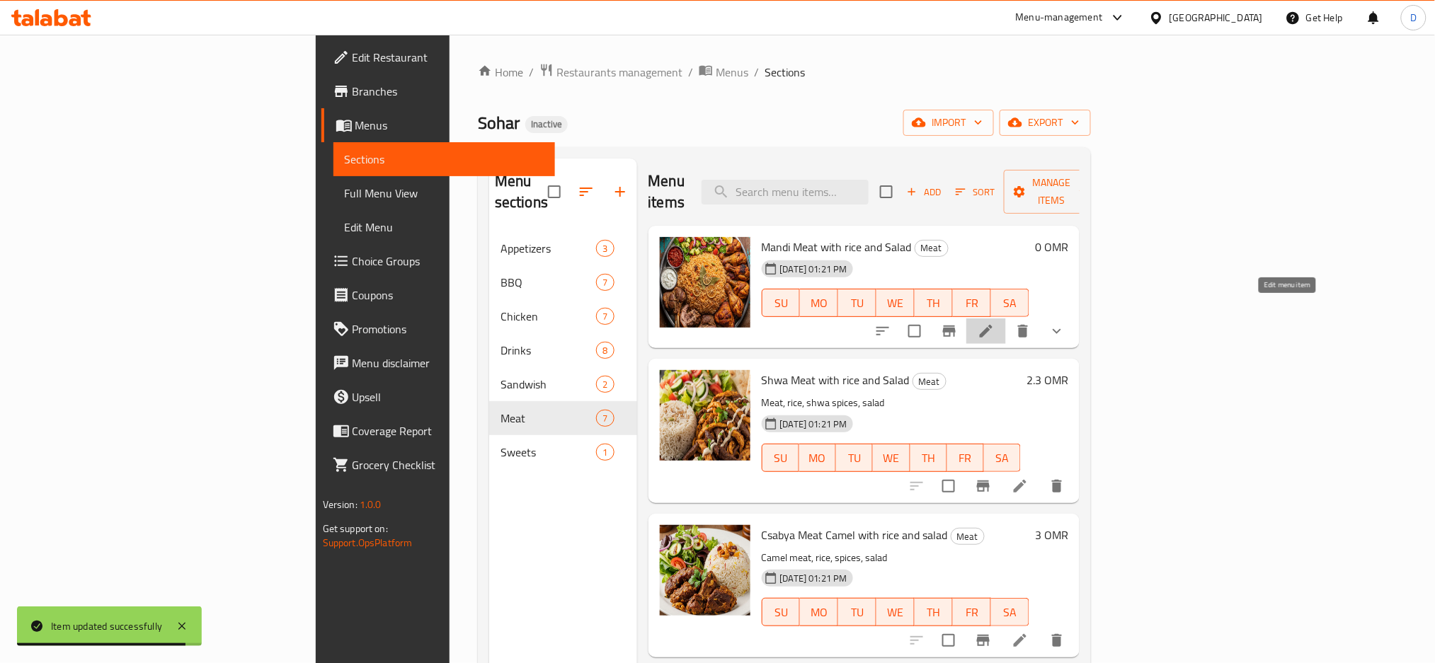
click at [994, 323] on icon at bounding box center [985, 331] width 17 height 17
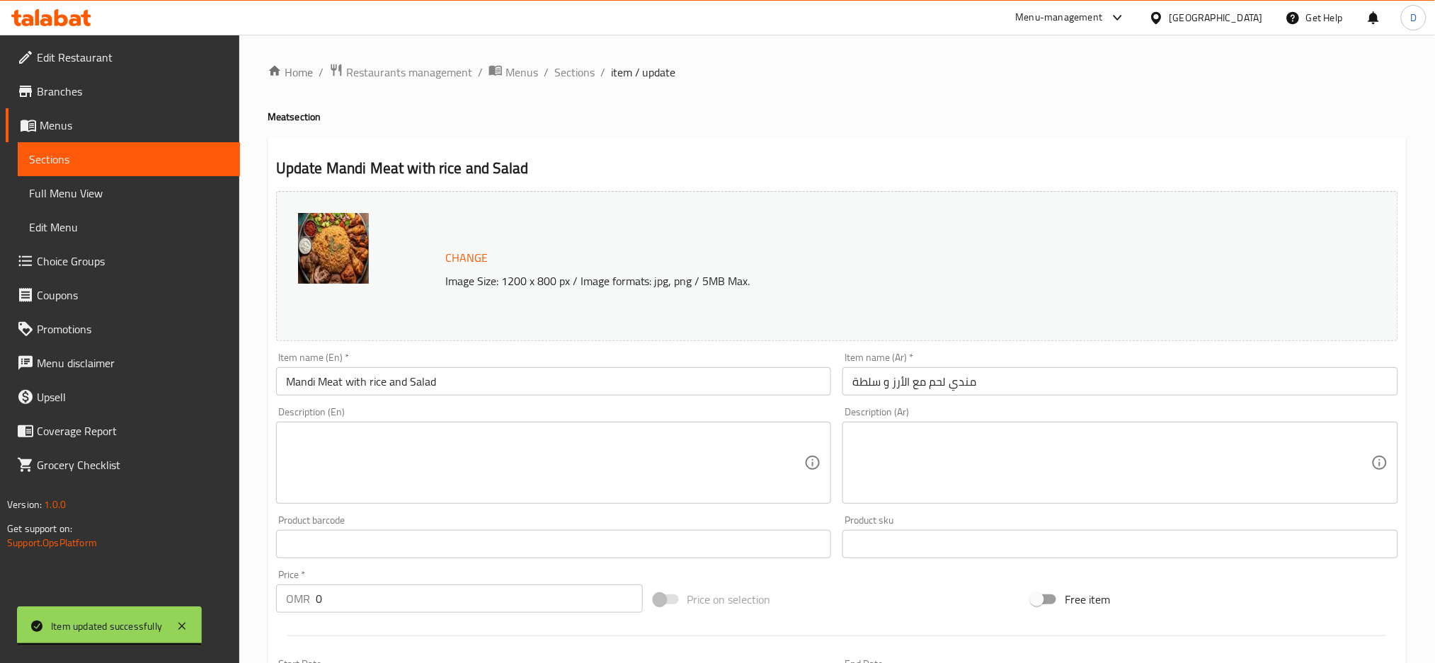
scroll to position [389, 0]
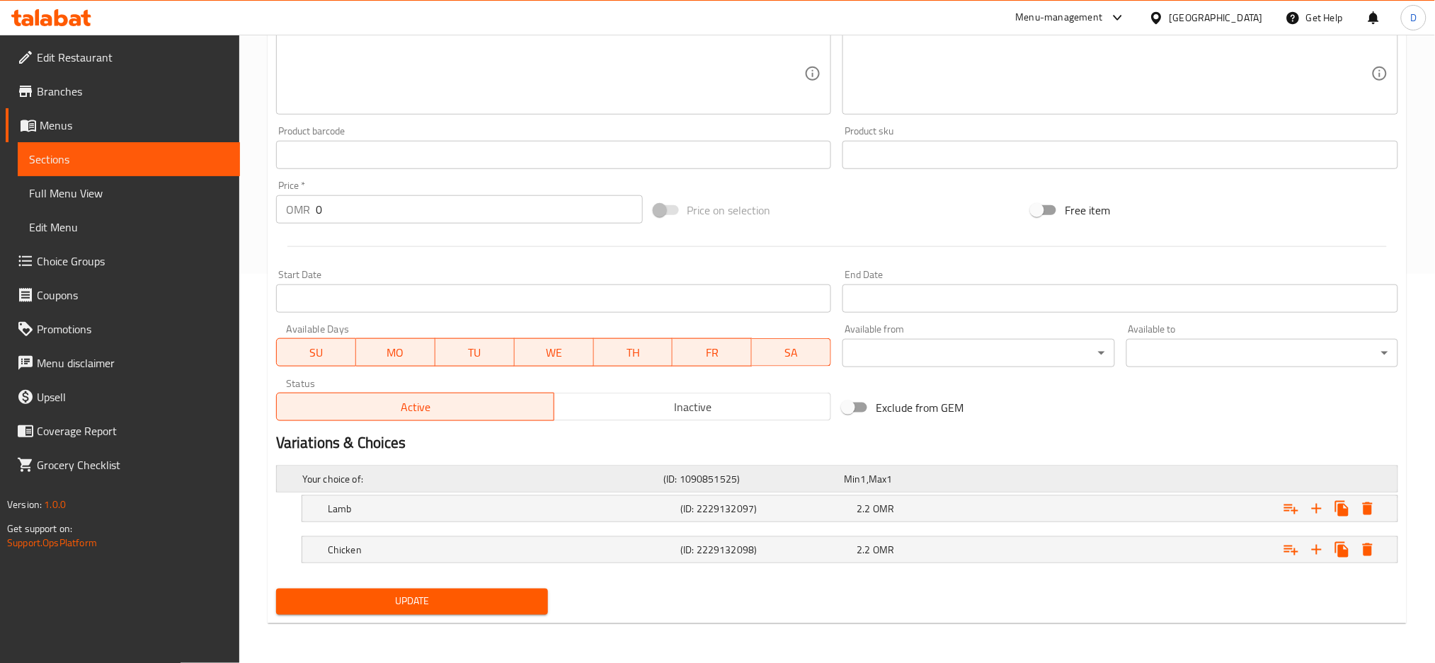
click at [907, 470] on div "Min 1 , Max 1" at bounding box center [931, 479] width 180 height 20
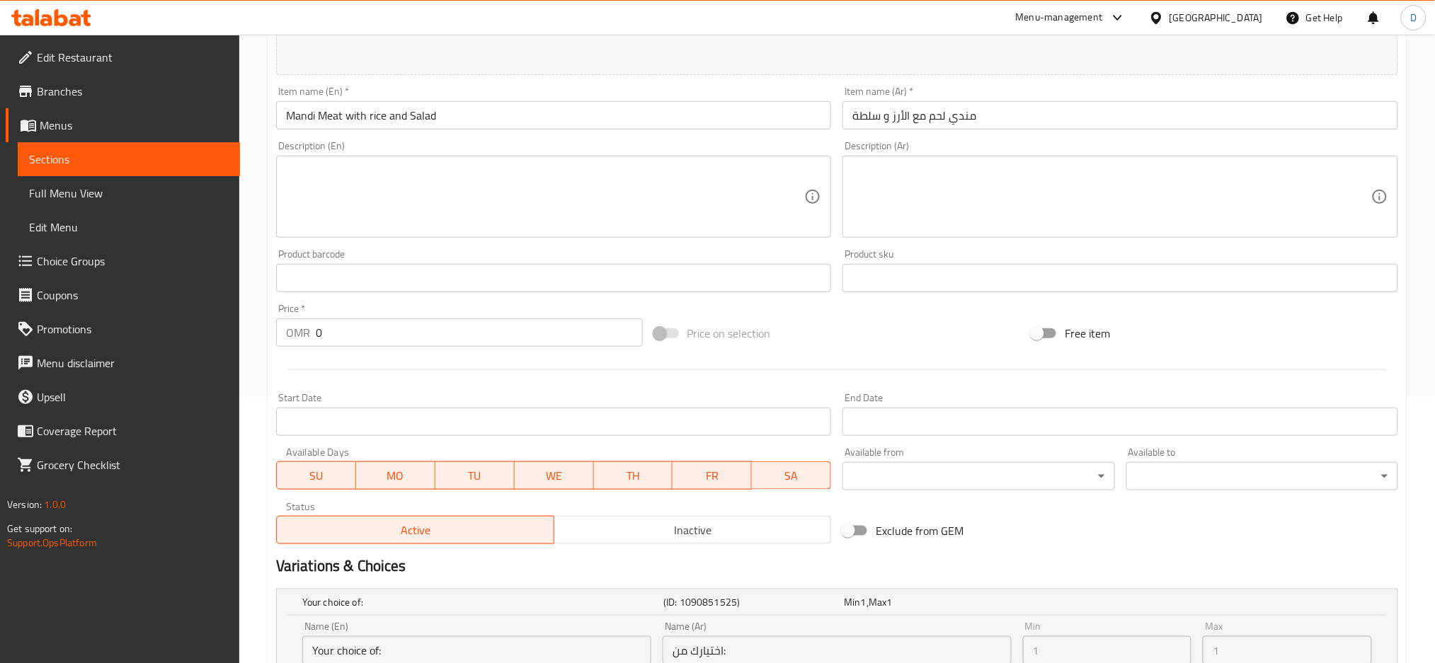
scroll to position [445, 0]
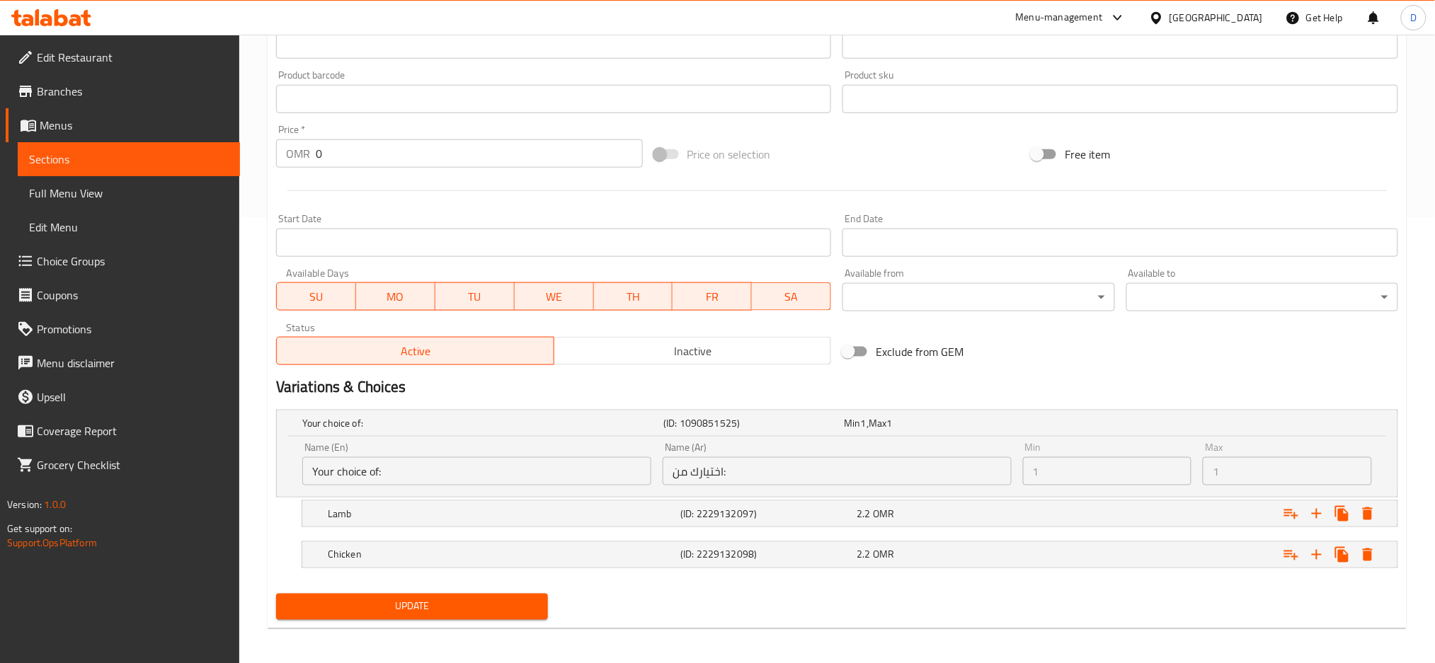
click at [428, 154] on input "0" at bounding box center [479, 153] width 327 height 28
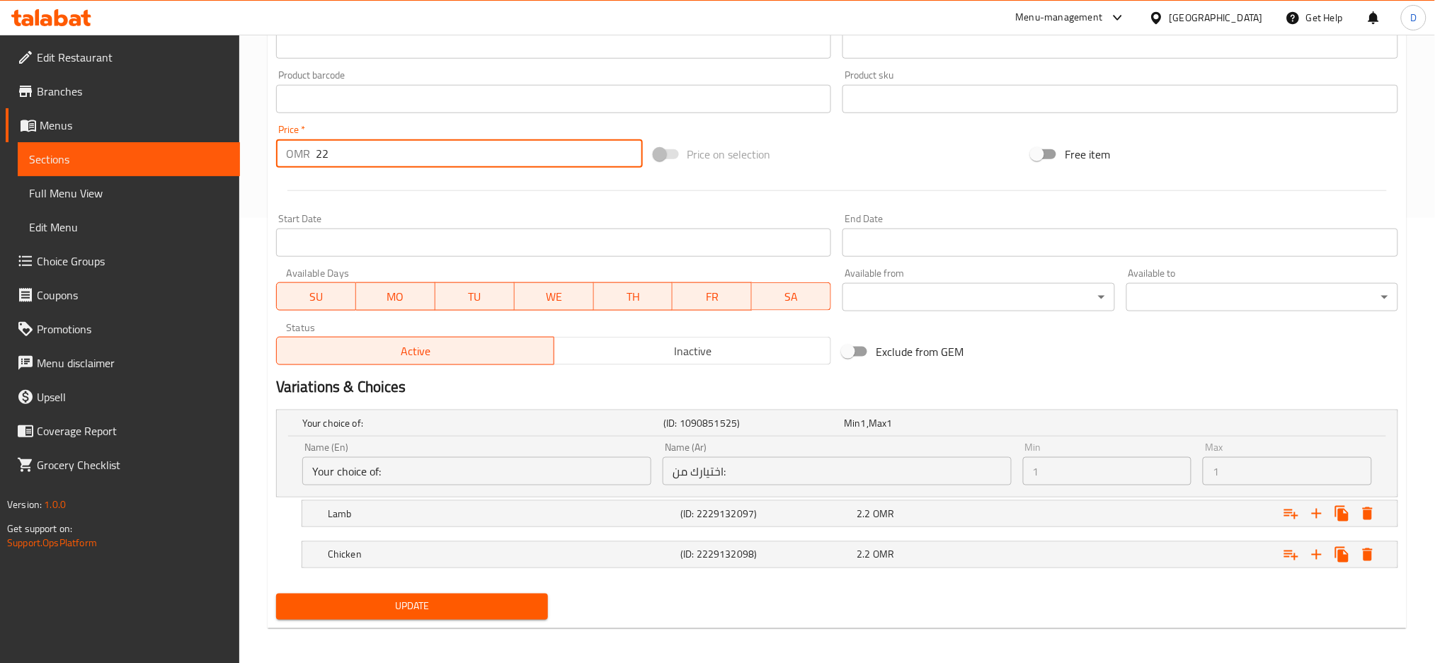
type input "22"
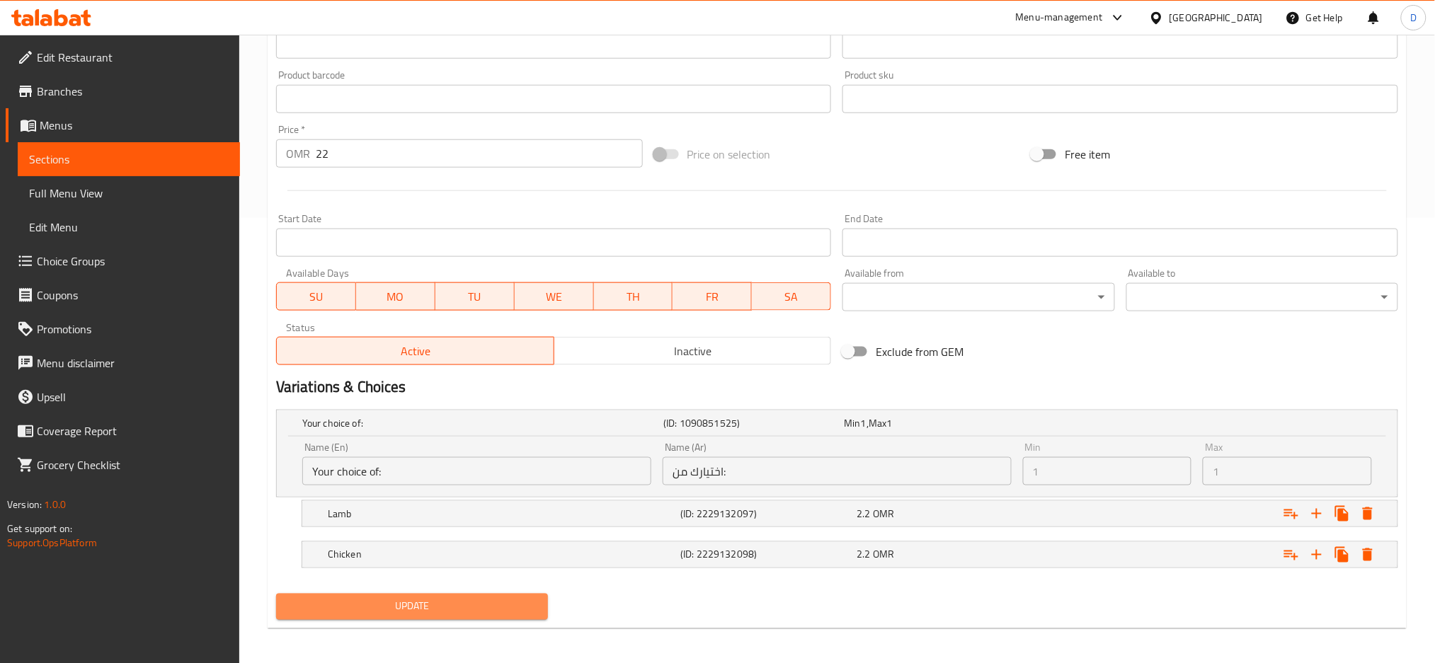
click at [425, 603] on span "Update" at bounding box center [411, 607] width 249 height 18
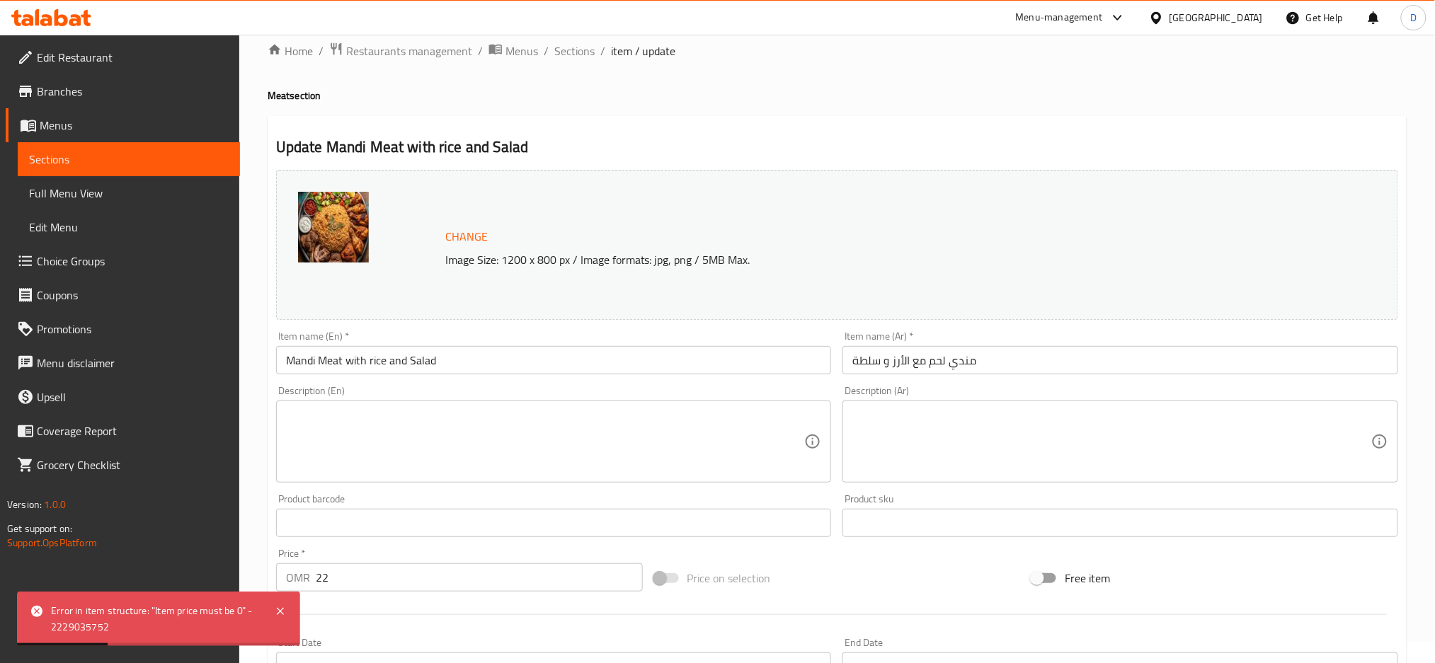
scroll to position [19, 0]
click at [460, 367] on input "Mandi Meat with rice and Salad" at bounding box center [554, 362] width 556 height 28
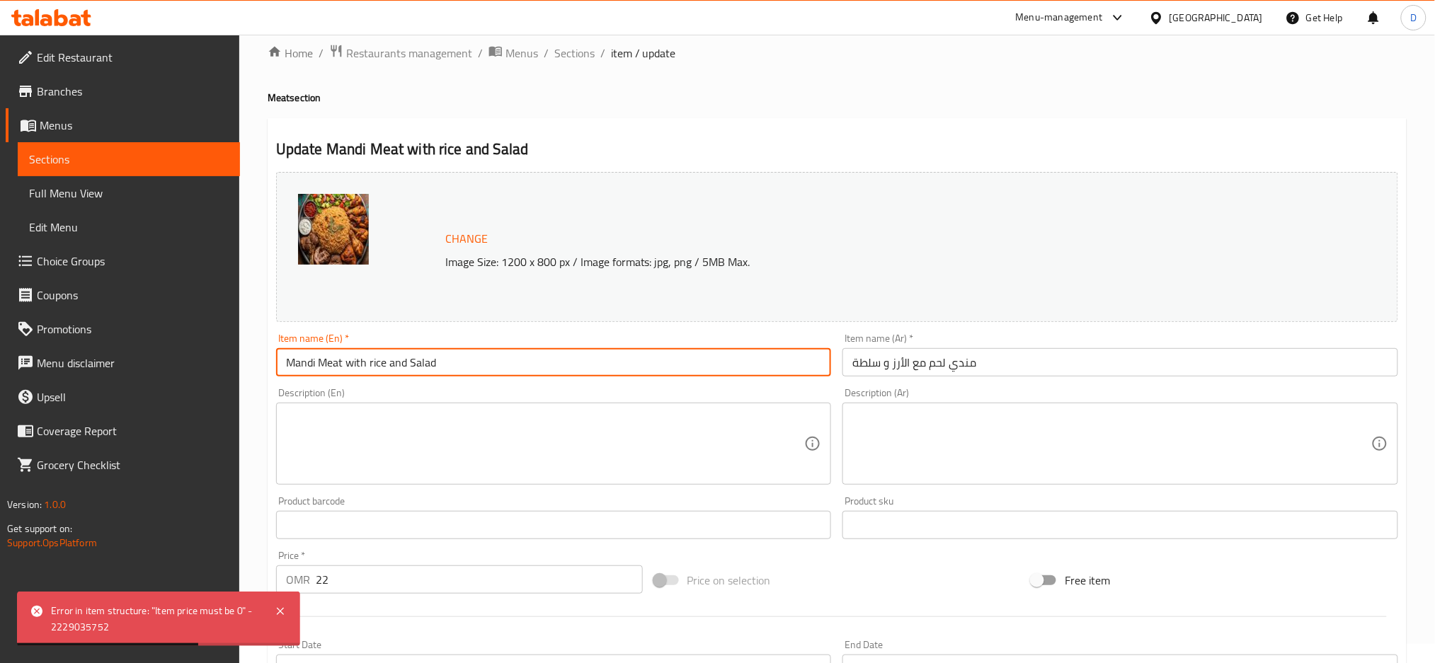
click at [460, 367] on input "Mandi Meat with rice and Salad" at bounding box center [554, 362] width 556 height 28
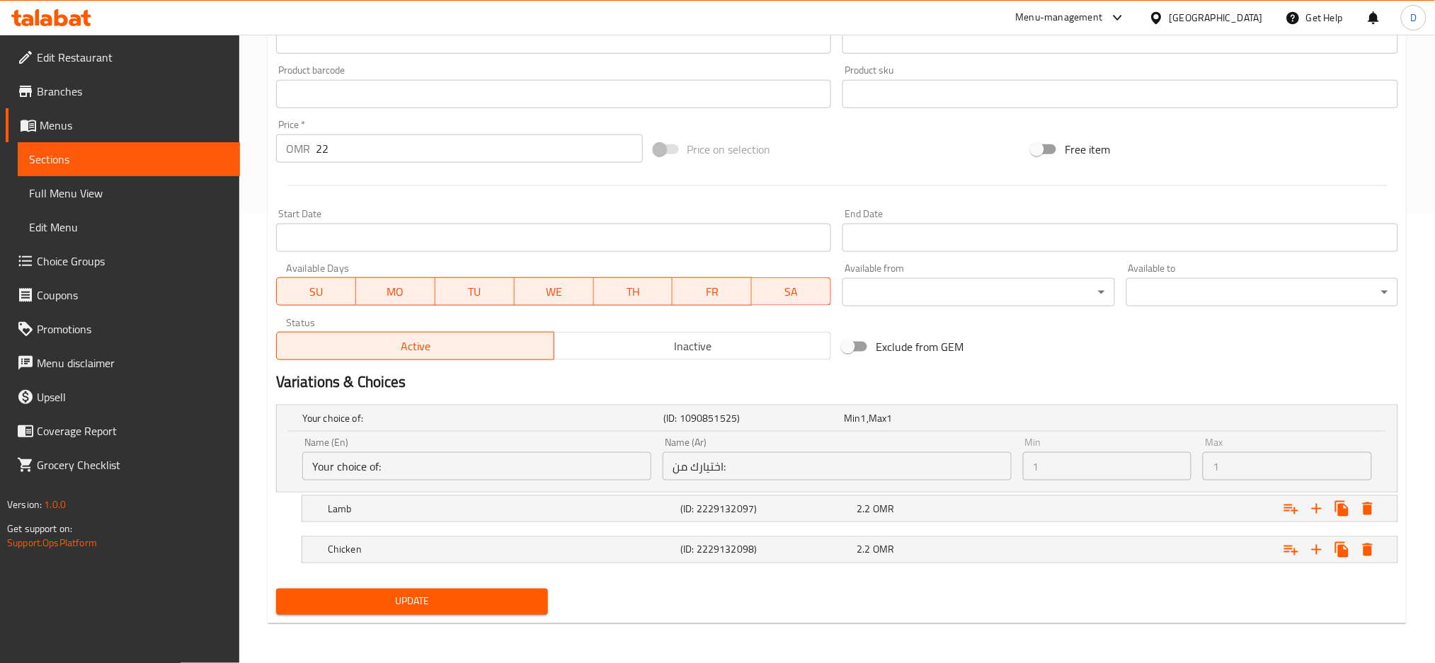
scroll to position [0, 0]
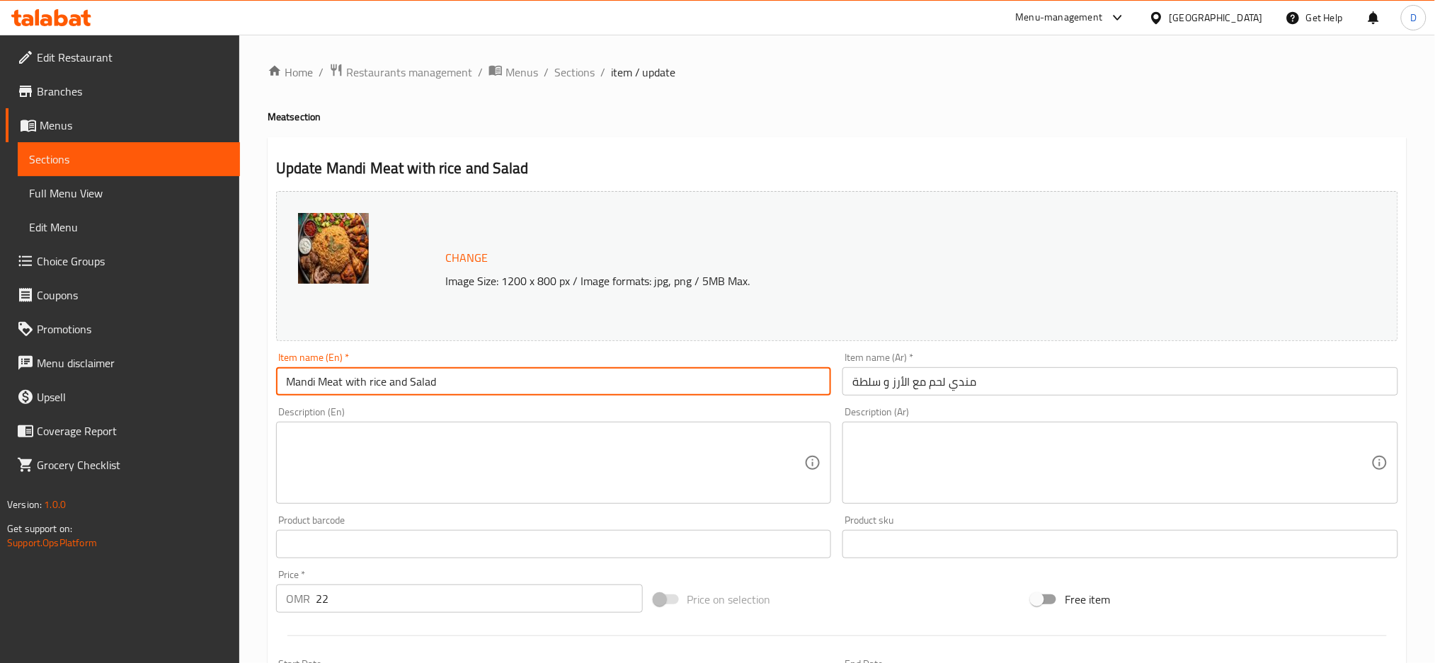
click at [907, 390] on input "مندي لحم مع الأرز و سلطة" at bounding box center [1120, 381] width 556 height 28
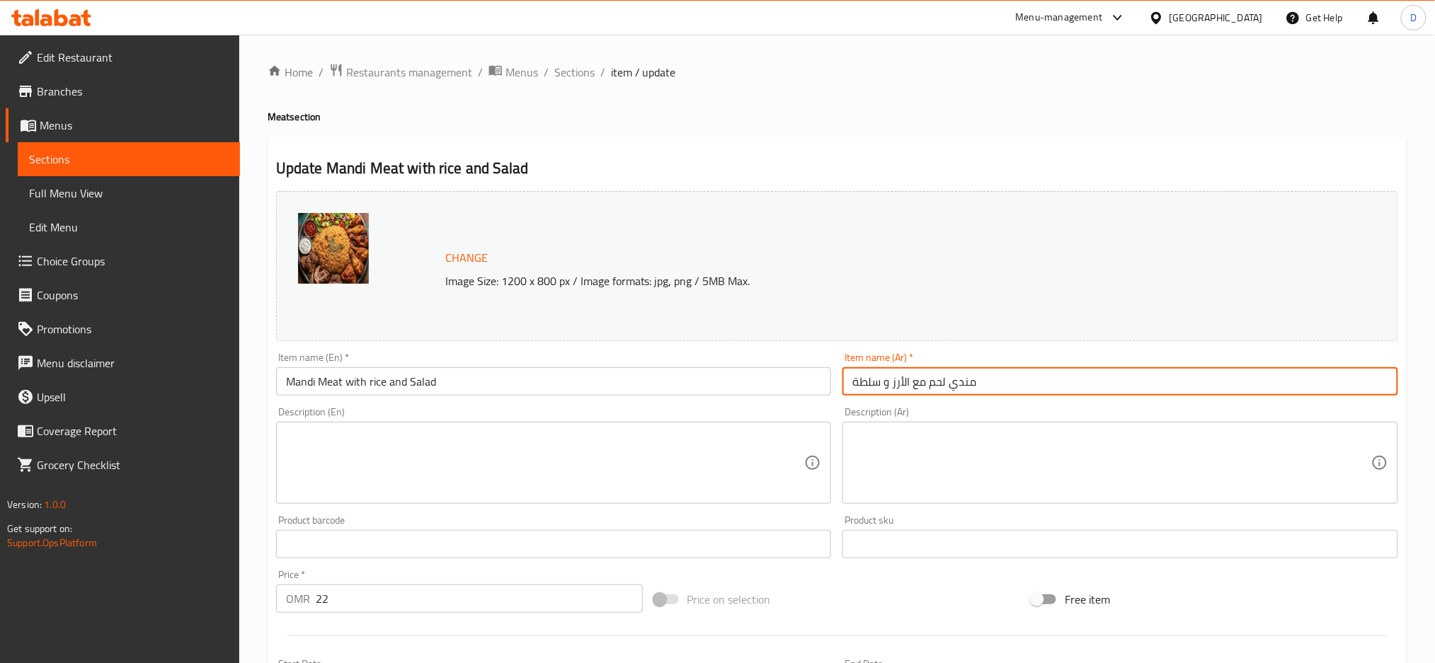
click at [907, 390] on input "مندي لحم مع الأرز و سلطة" at bounding box center [1120, 381] width 556 height 28
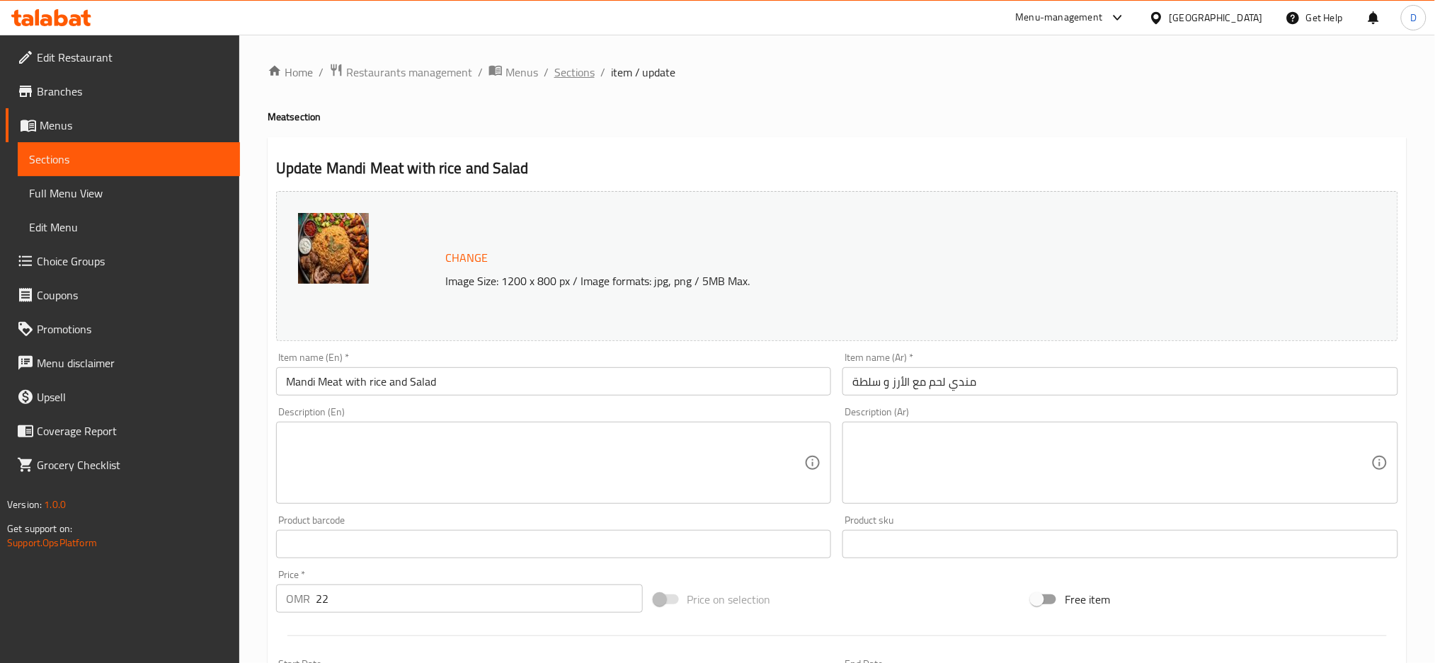
click at [587, 80] on span "Sections" at bounding box center [574, 72] width 40 height 17
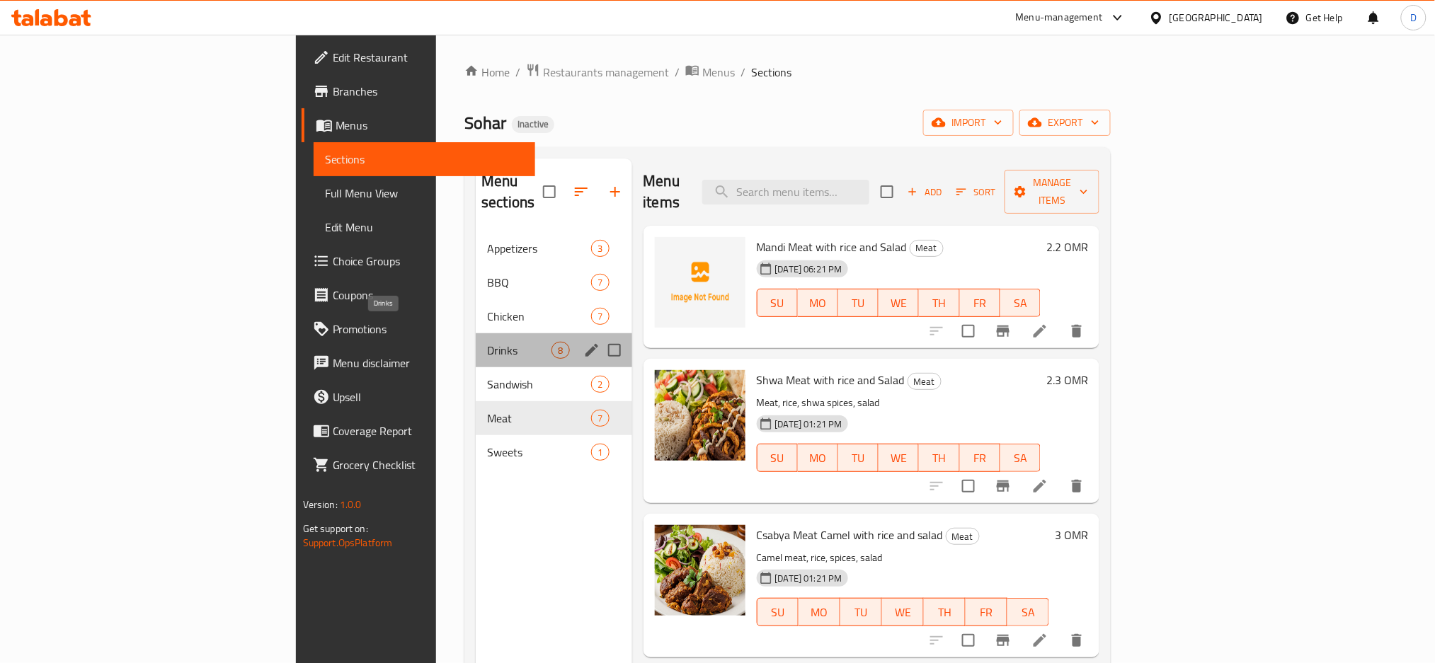
click at [487, 342] on span "Drinks" at bounding box center [519, 350] width 64 height 17
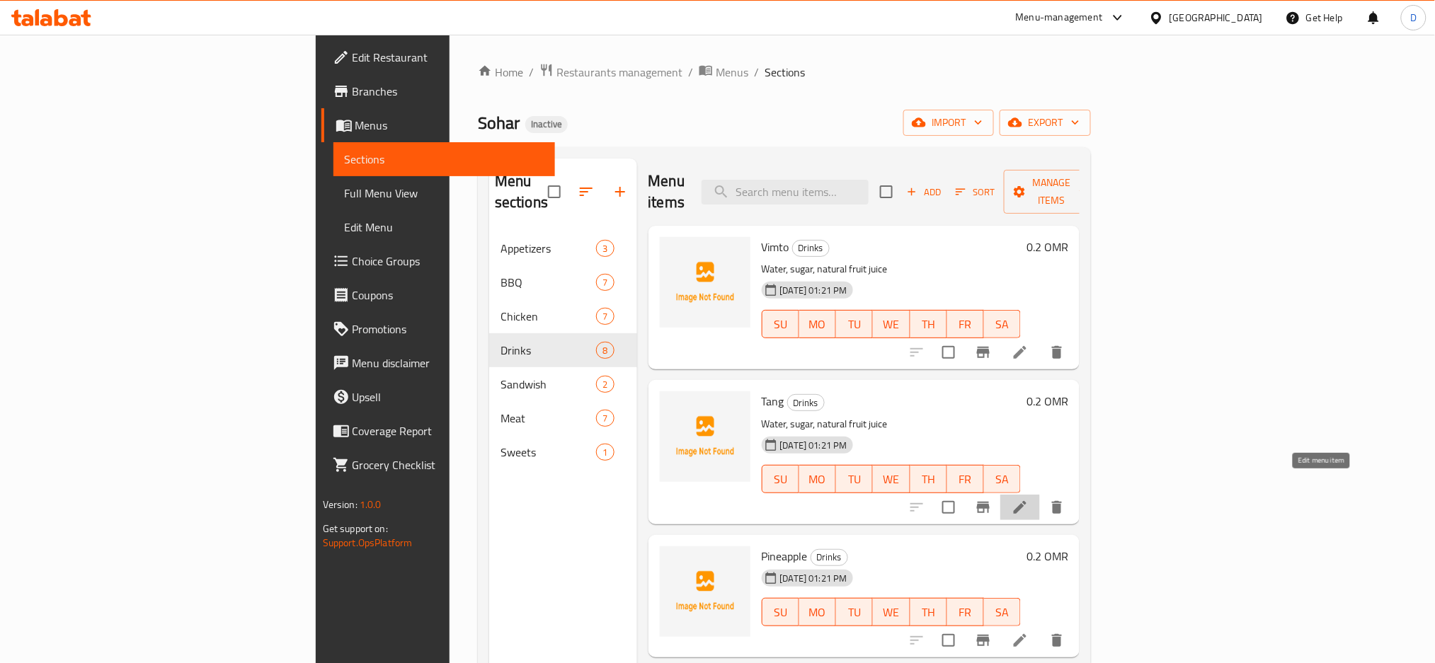
click at [1028, 499] on icon at bounding box center [1019, 507] width 17 height 17
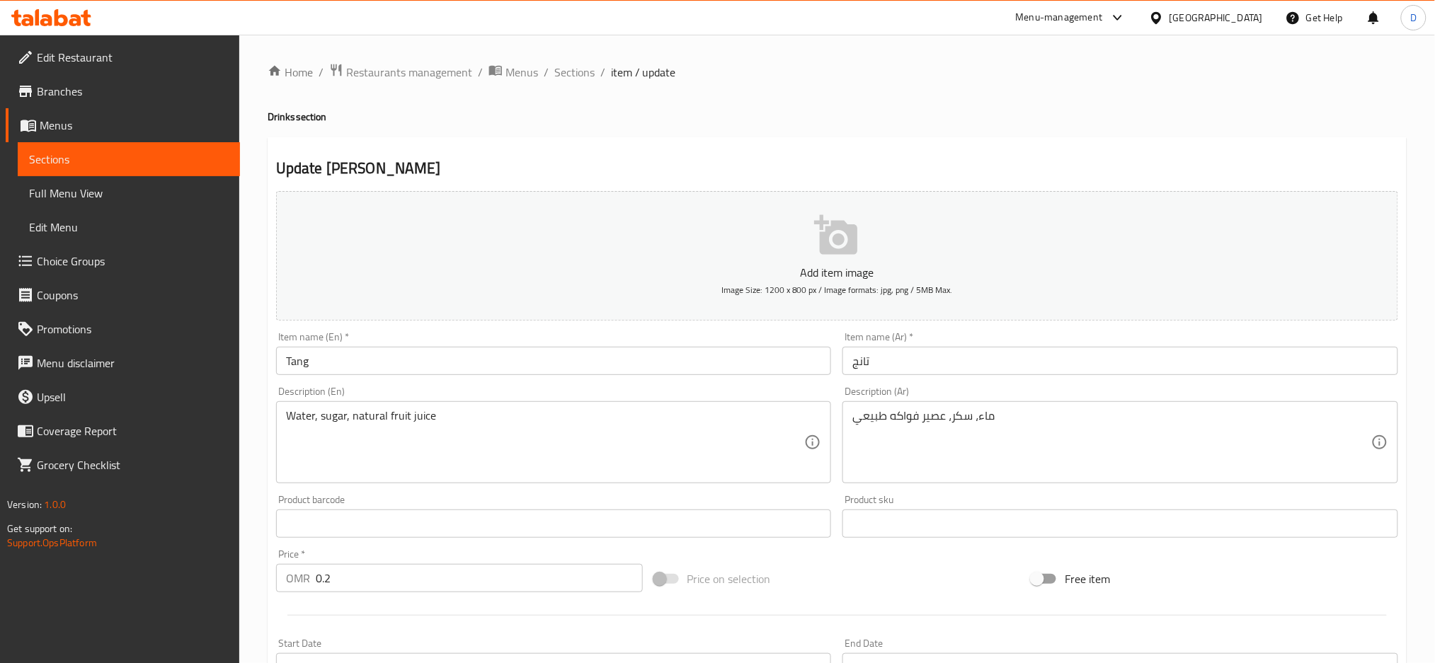
click at [687, 418] on textarea "Water, sugar, natural fruit juice" at bounding box center [545, 442] width 519 height 67
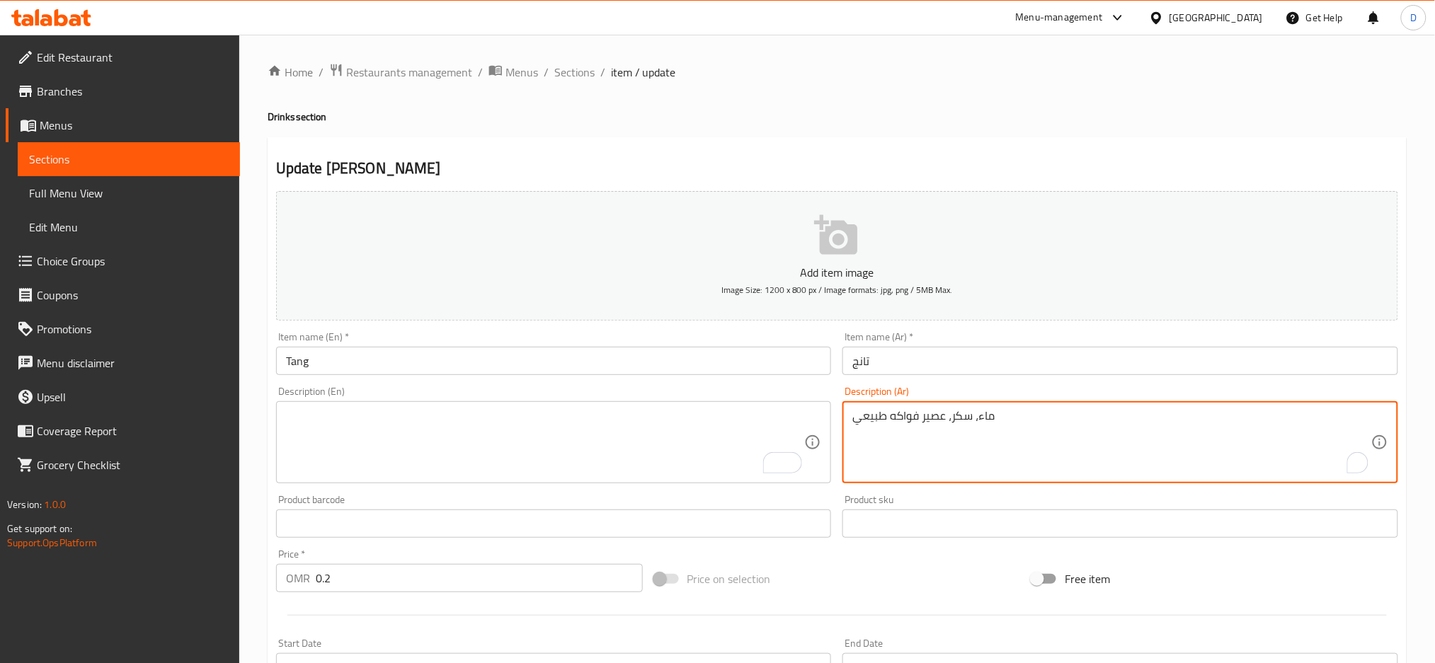
click at [990, 411] on textarea "ماء، سكر، عصير فواكه طبيعي" at bounding box center [1111, 442] width 519 height 67
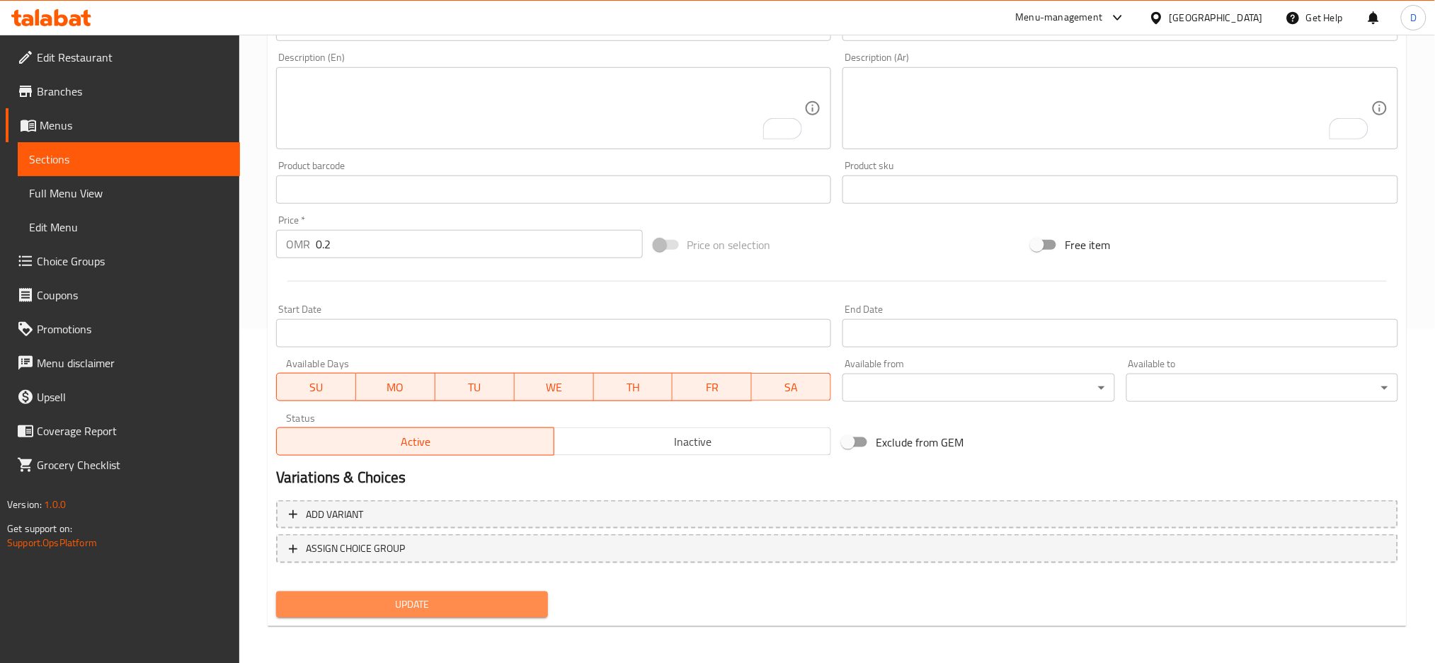
click at [442, 604] on span "Update" at bounding box center [411, 605] width 249 height 18
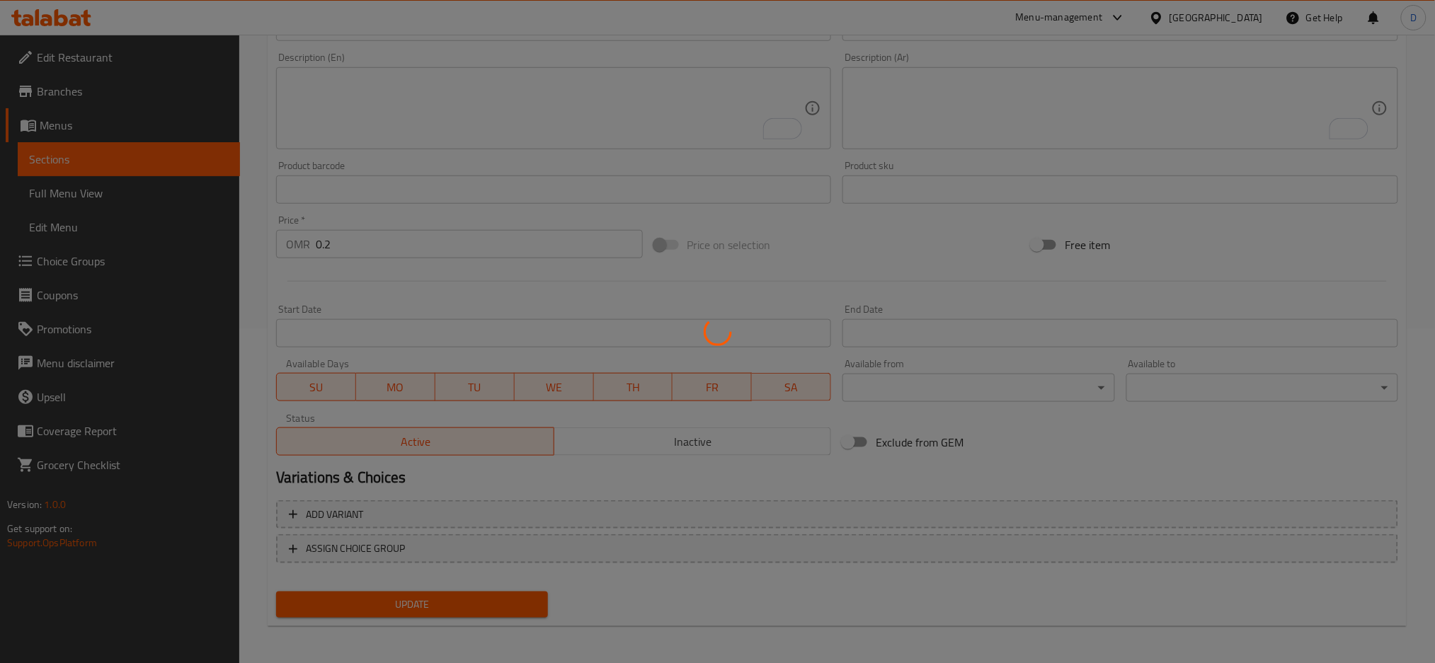
scroll to position [0, 0]
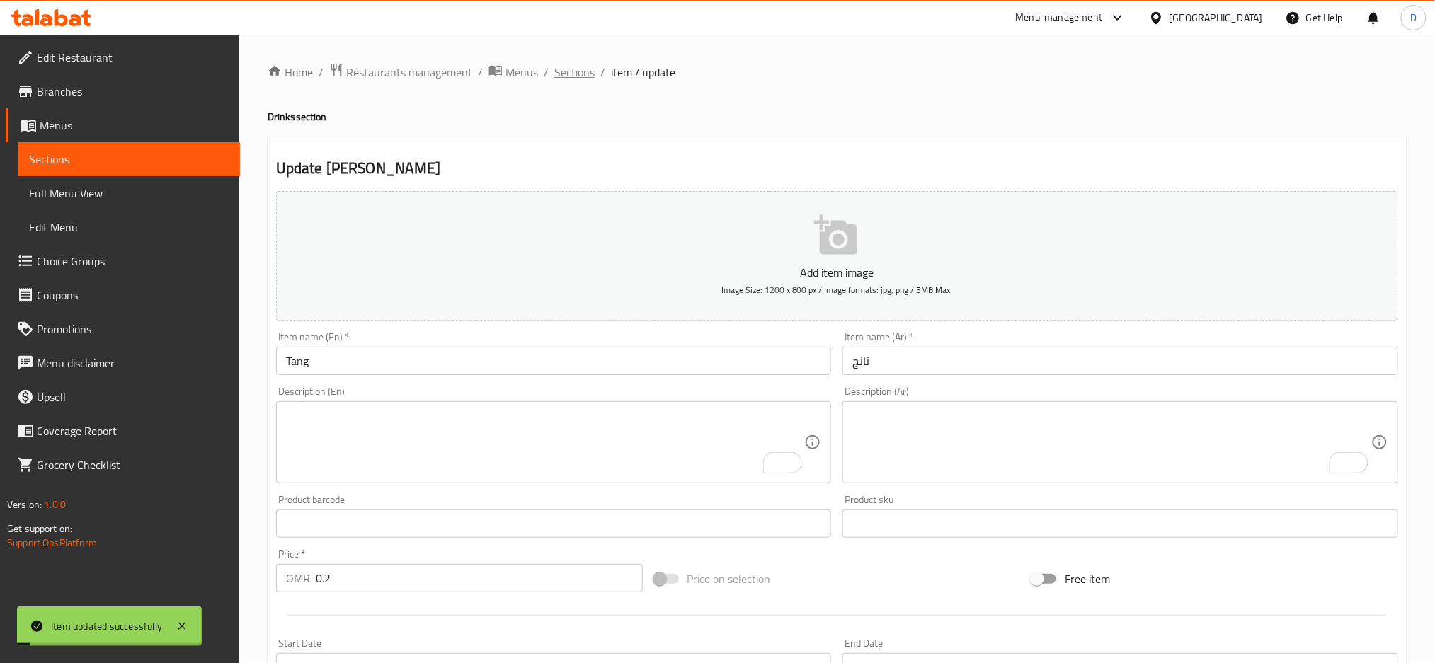
click at [582, 67] on span "Sections" at bounding box center [574, 72] width 40 height 17
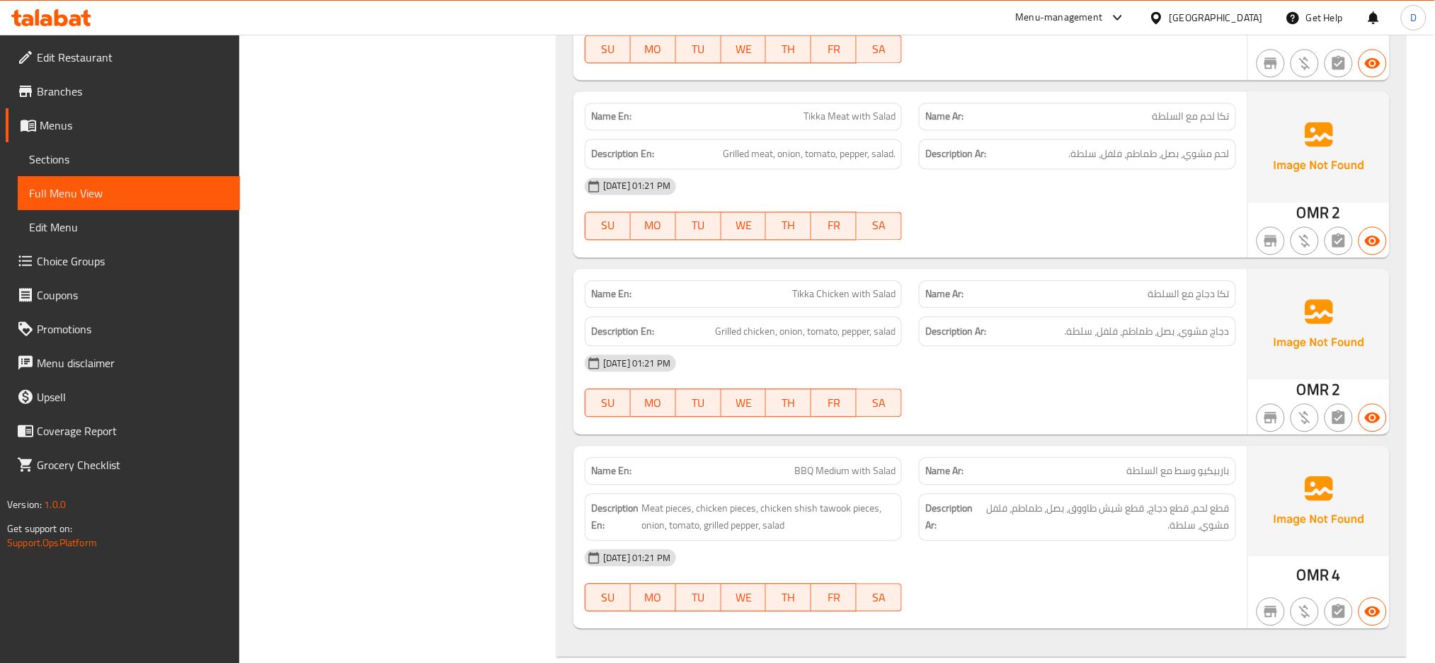
scroll to position [1179, 0]
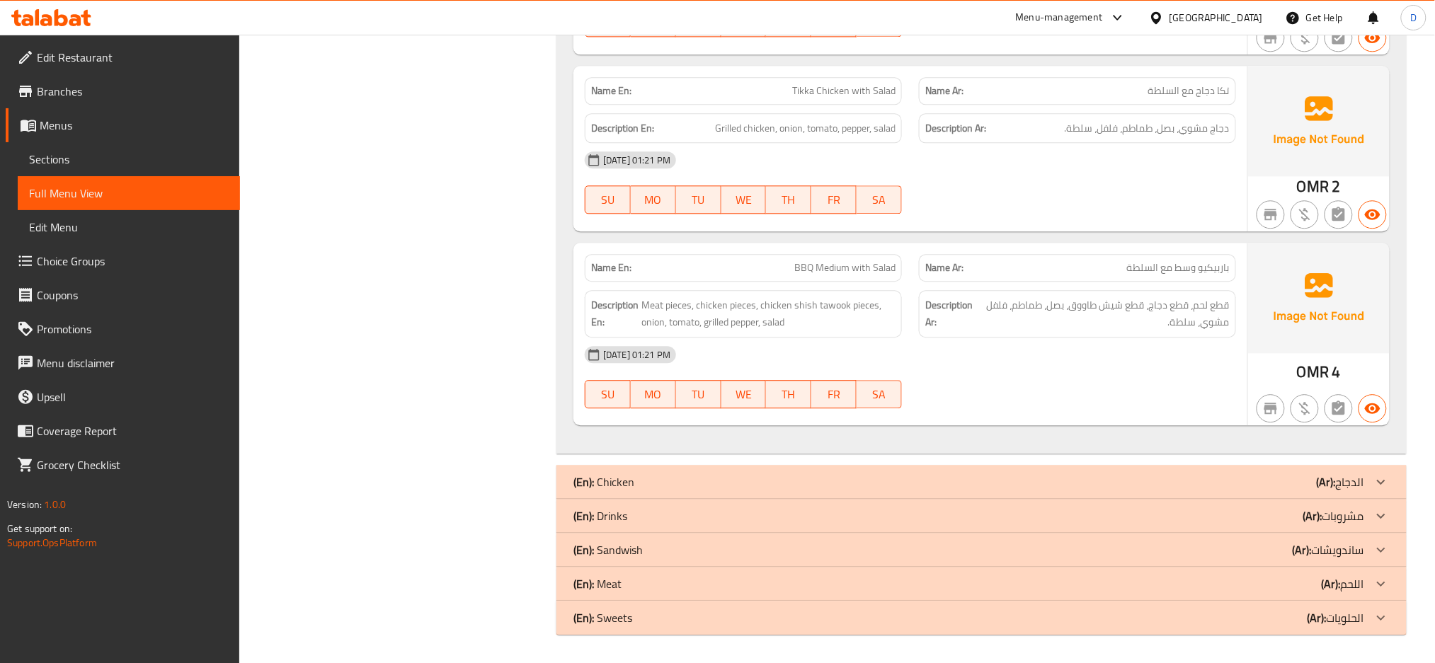
click at [1108, 167] on div "[DATE] 01:21 PM" at bounding box center [910, 160] width 668 height 34
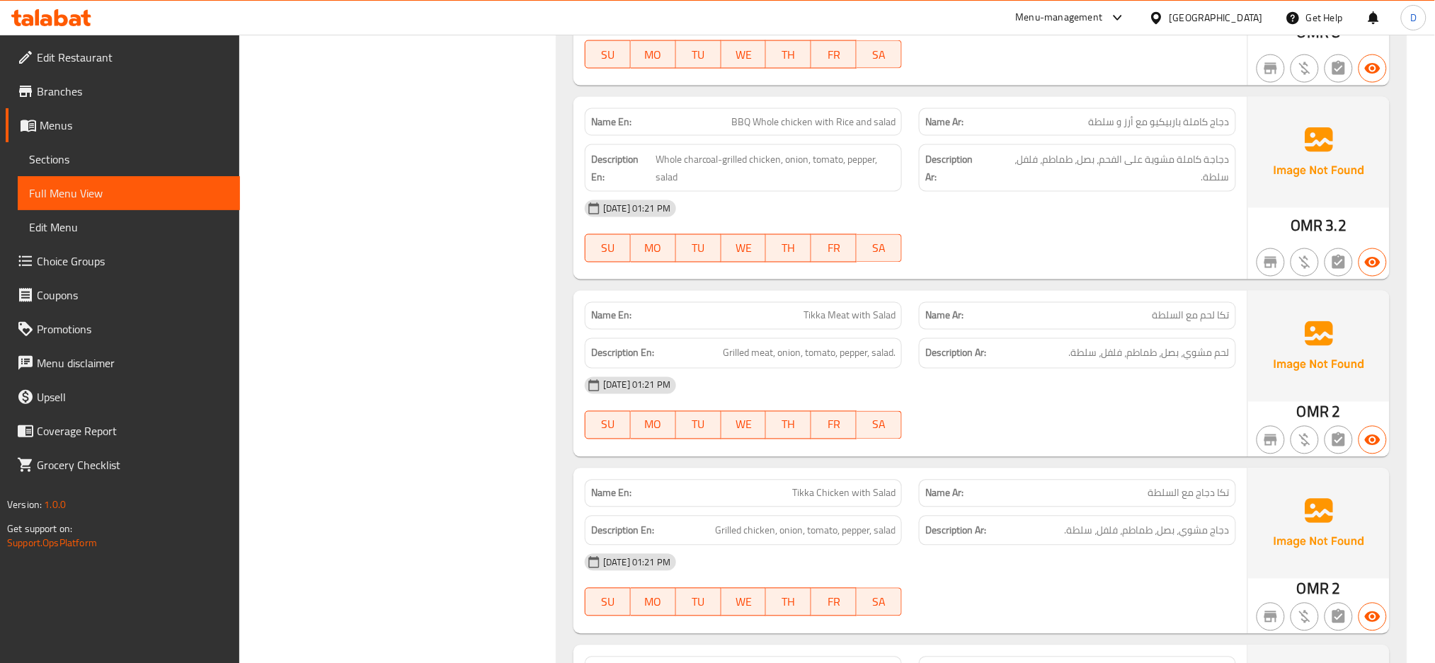
scroll to position [776, 0]
click at [1095, 401] on div "[DATE] 01:21 PM" at bounding box center [910, 385] width 668 height 34
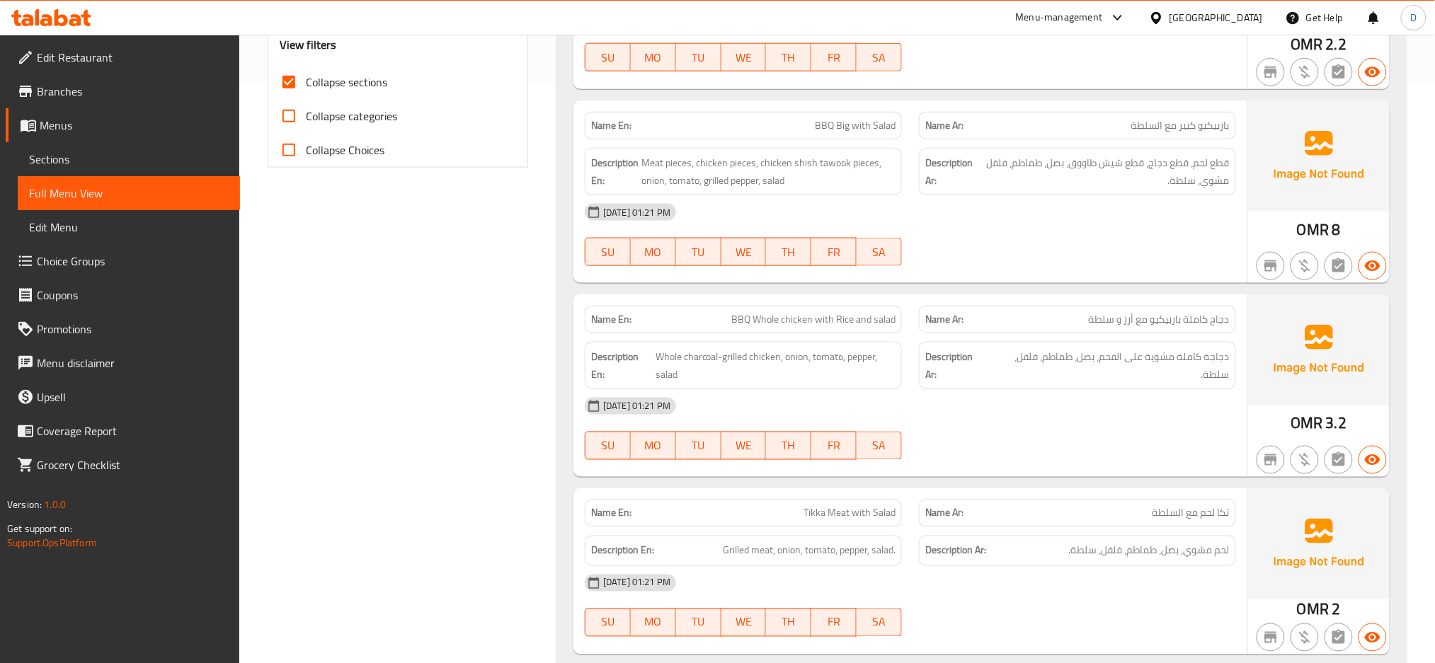
scroll to position [576, 0]
click at [776, 380] on span "Whole charcoal-grilled chicken, onion, tomato, pepper, salad" at bounding box center [775, 367] width 240 height 35
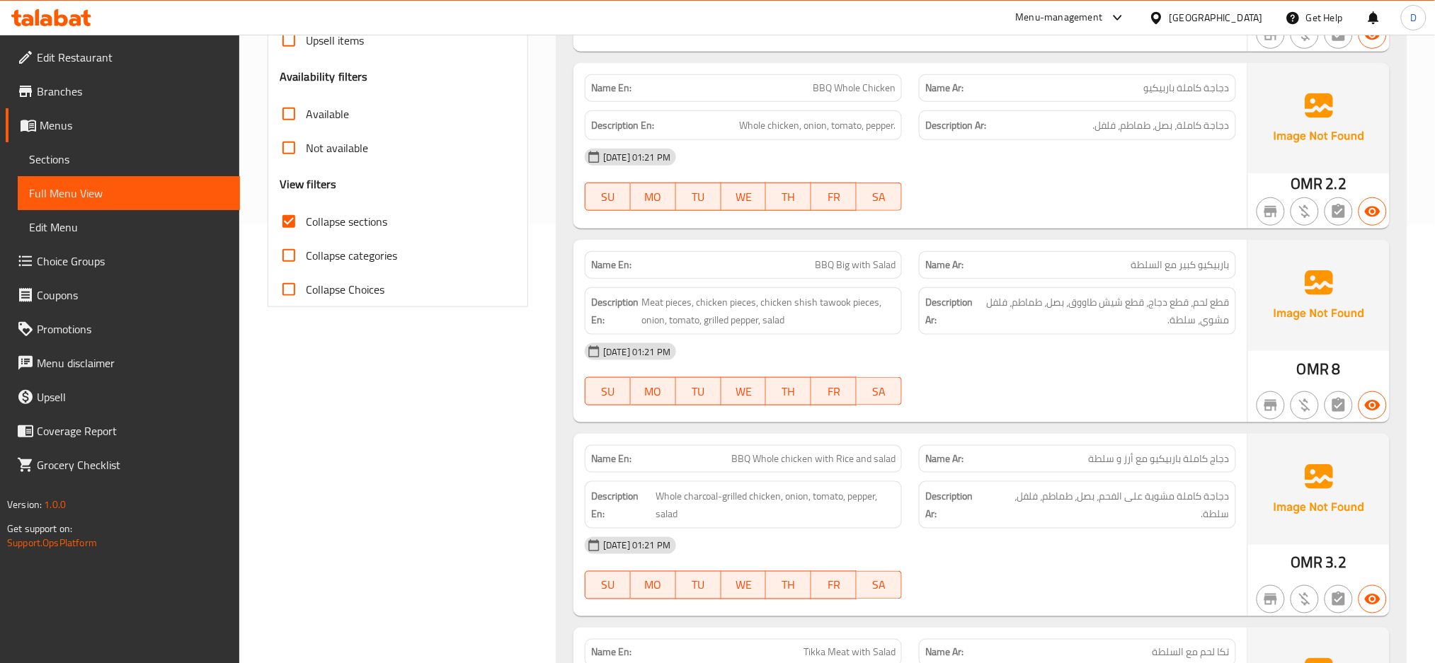
scroll to position [435, 0]
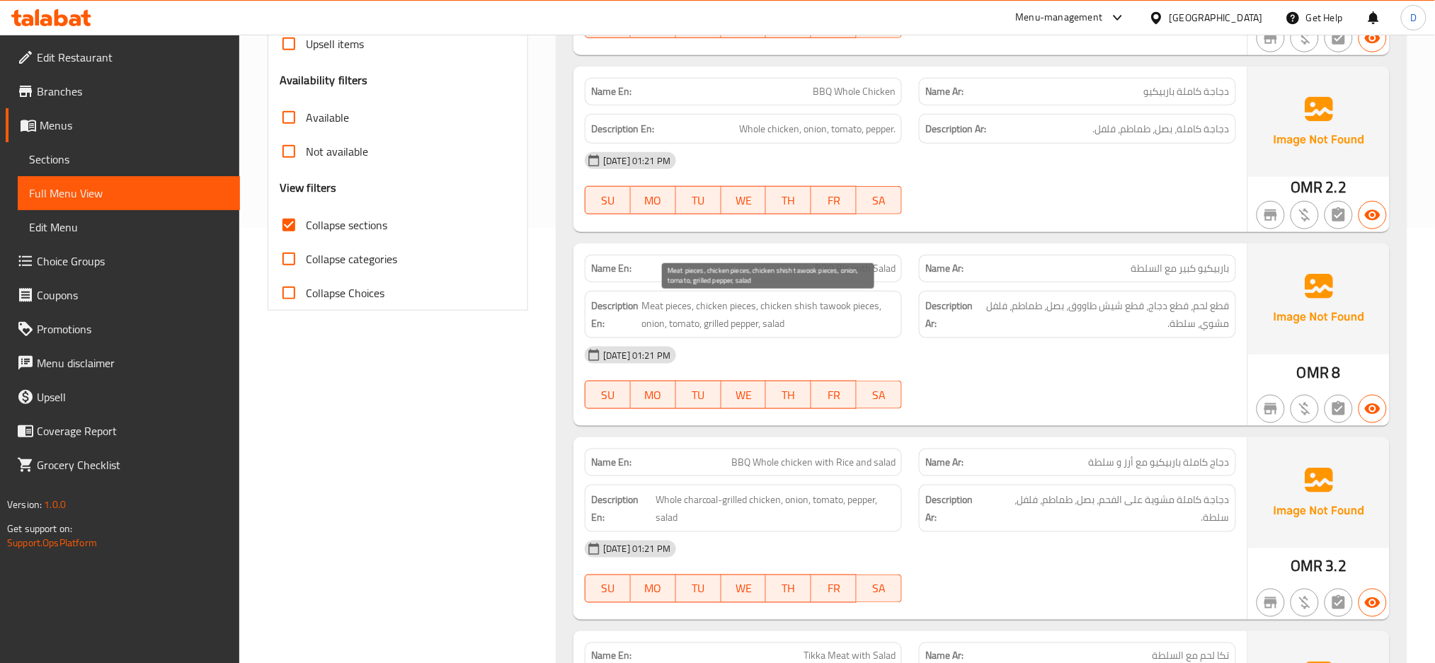
click at [708, 332] on span "Meat pieces, chicken pieces, chicken shish tawook pieces, onion, tomato, grille…" at bounding box center [768, 314] width 254 height 35
click at [819, 276] on span "BBQ Big with Salad" at bounding box center [855, 268] width 81 height 15
copy span "BBQ Big with Salad"
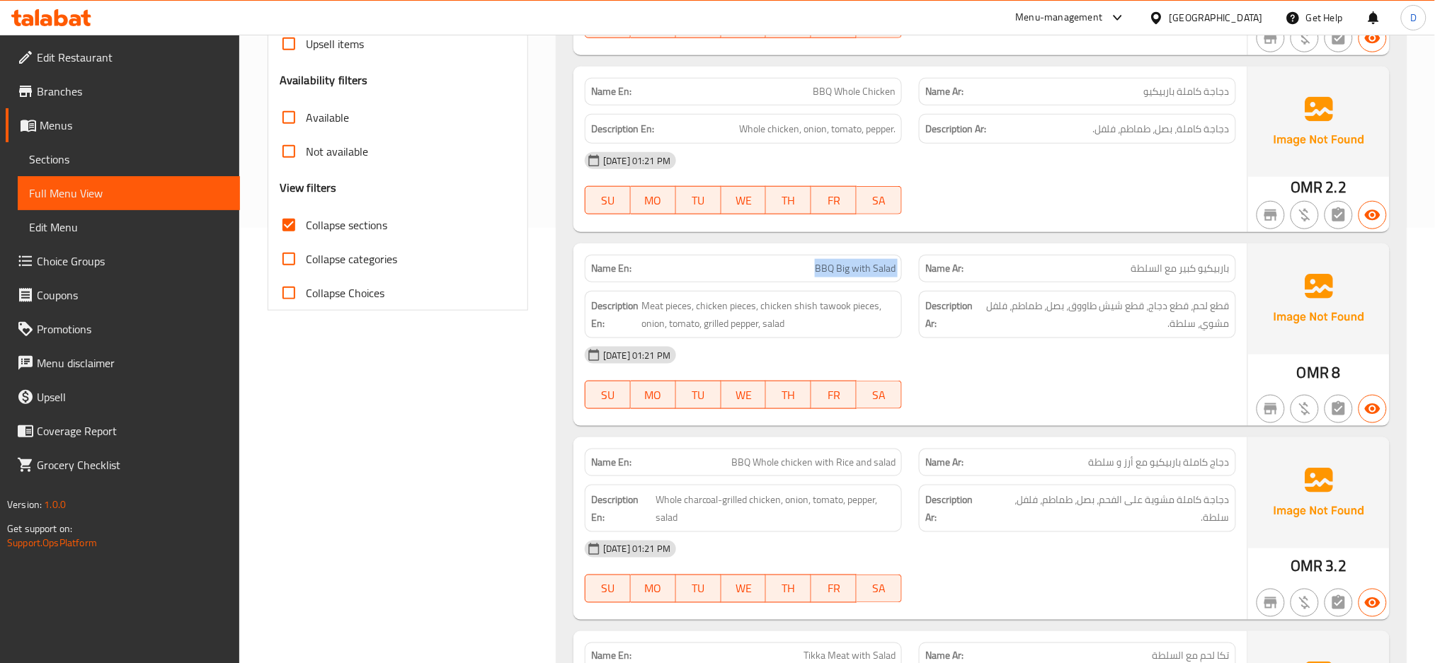
click at [819, 276] on span "BBQ Big with Salad" at bounding box center [855, 268] width 81 height 15
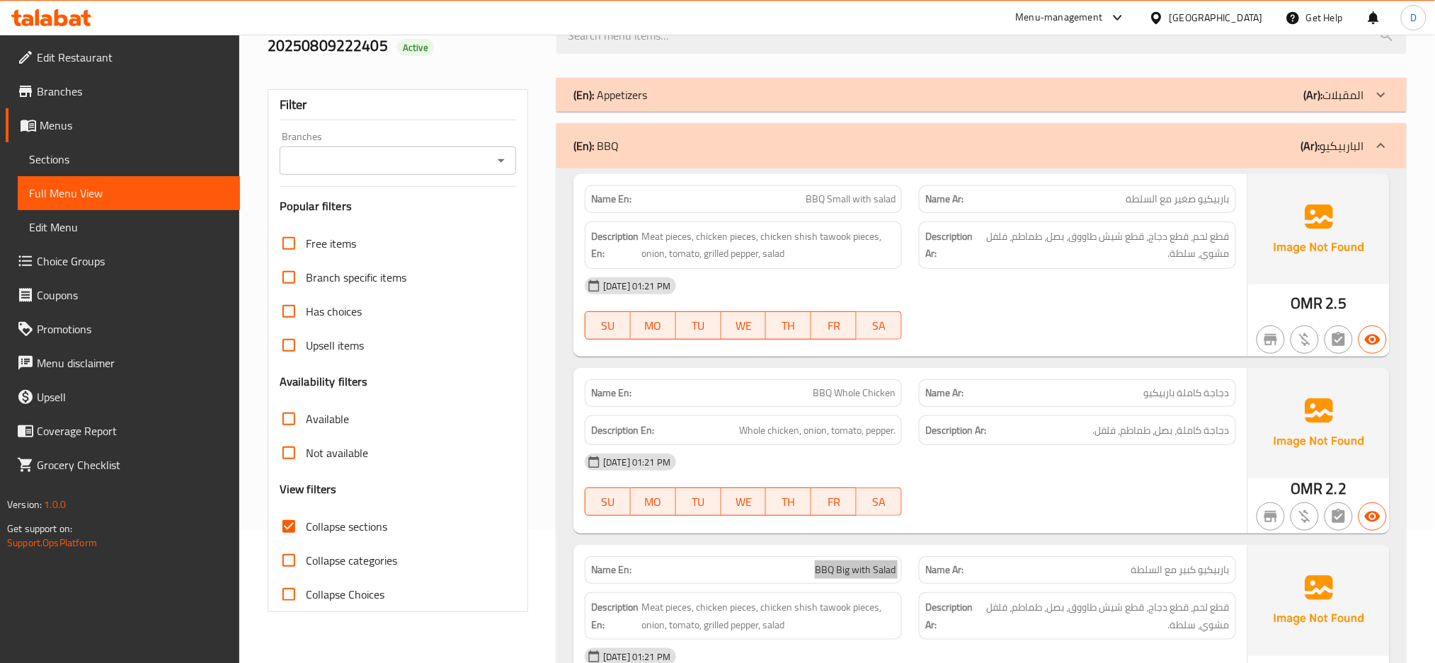
scroll to position [133, 0]
click at [1170, 151] on div "(En): BBQ (Ar): الباربيكيو" at bounding box center [968, 146] width 791 height 17
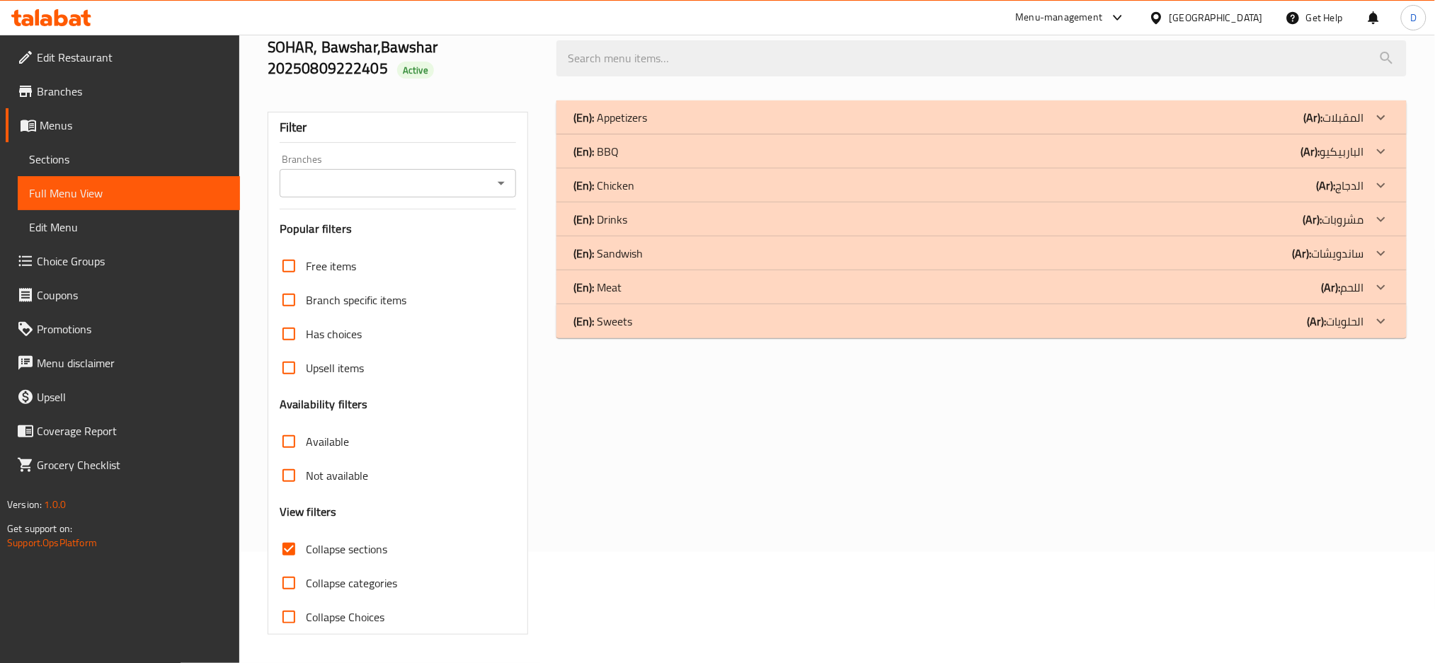
scroll to position [111, 0]
click at [1161, 101] on div "(En): Appetizers (Ar): المقبلات" at bounding box center [981, 118] width 850 height 34
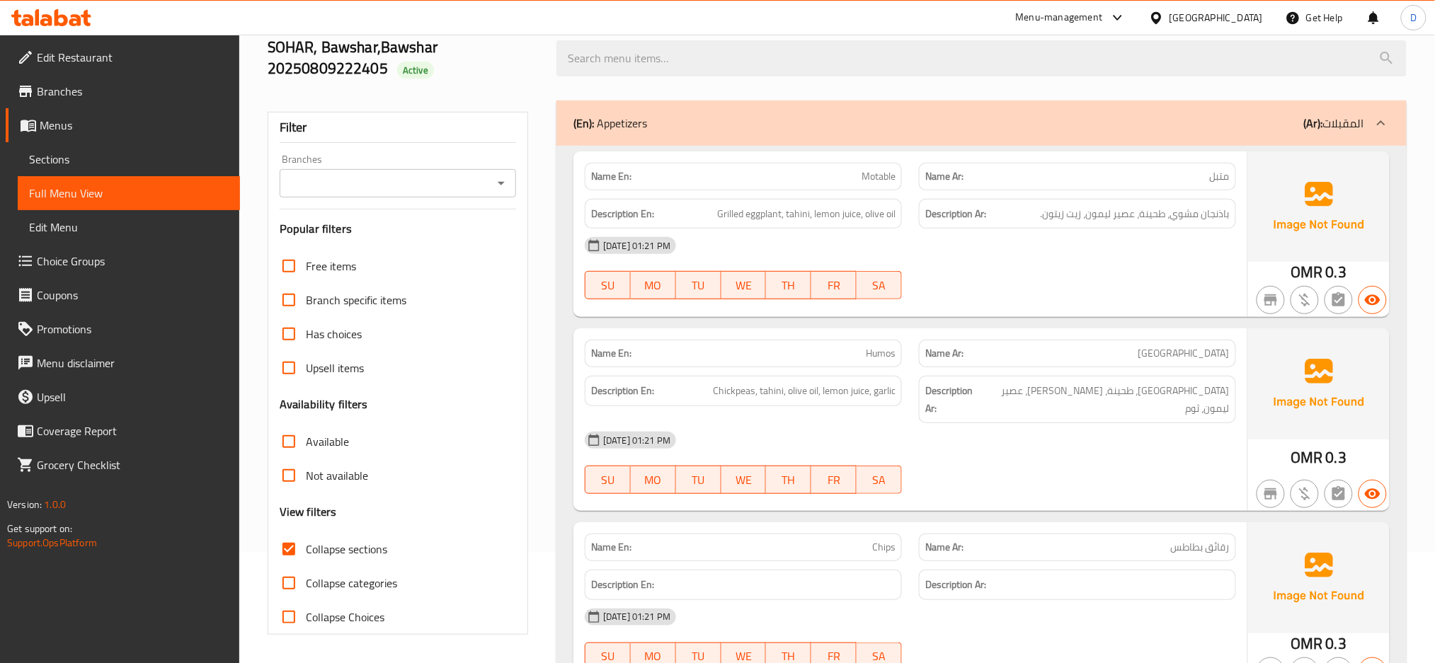
click at [918, 241] on div "[DATE] 01:21 PM" at bounding box center [910, 246] width 668 height 34
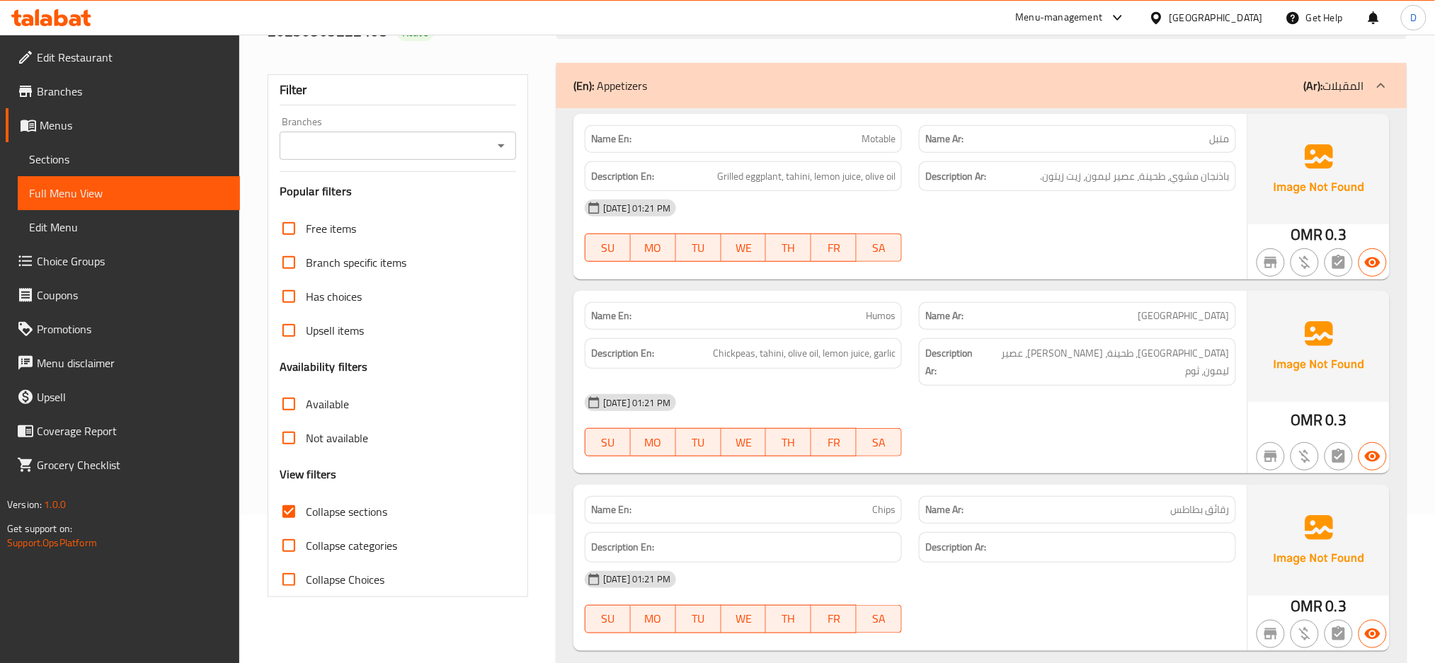
click at [834, 364] on div "Description En: Chickpeas, tahini, olive oil, lemon juice, garlic" at bounding box center [743, 353] width 317 height 30
click at [1011, 82] on div "(En): Appetizers (Ar): المقبلات" at bounding box center [968, 85] width 791 height 17
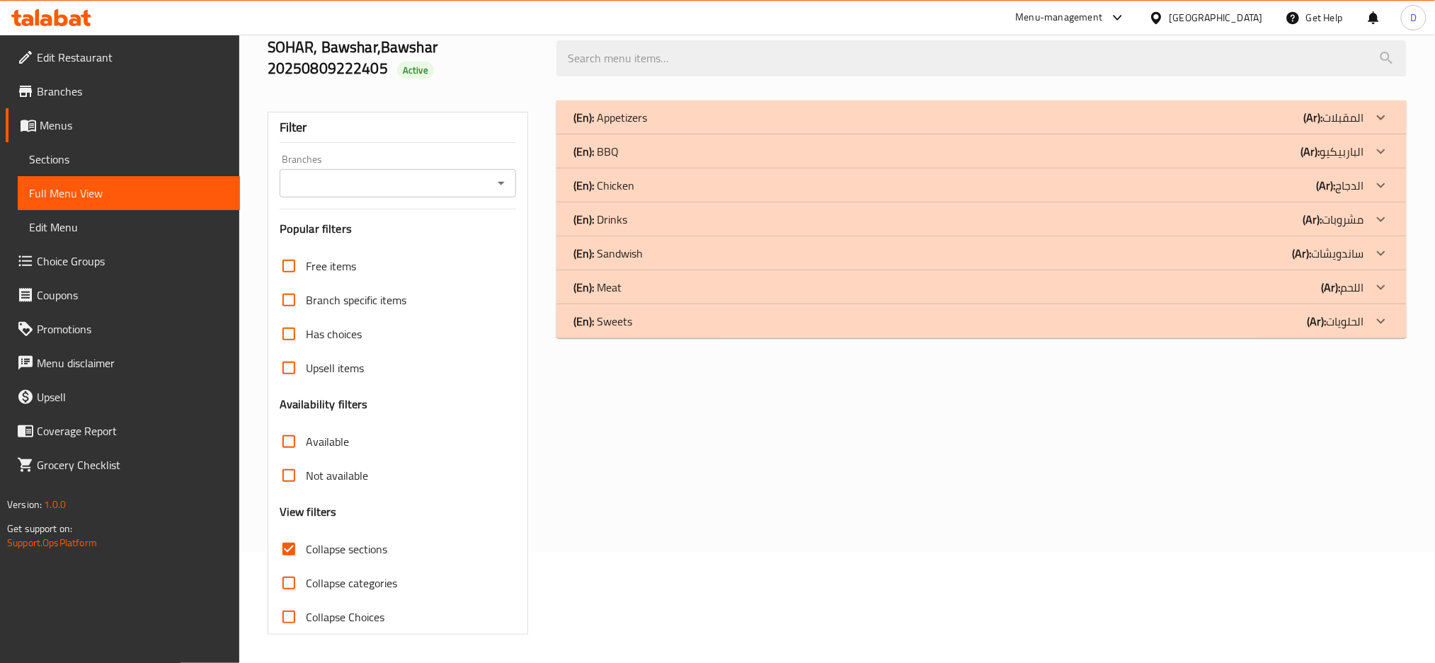
scroll to position [111, 0]
click at [866, 126] on div "(En): Drinks (Ar): مشروبات" at bounding box center [968, 117] width 791 height 17
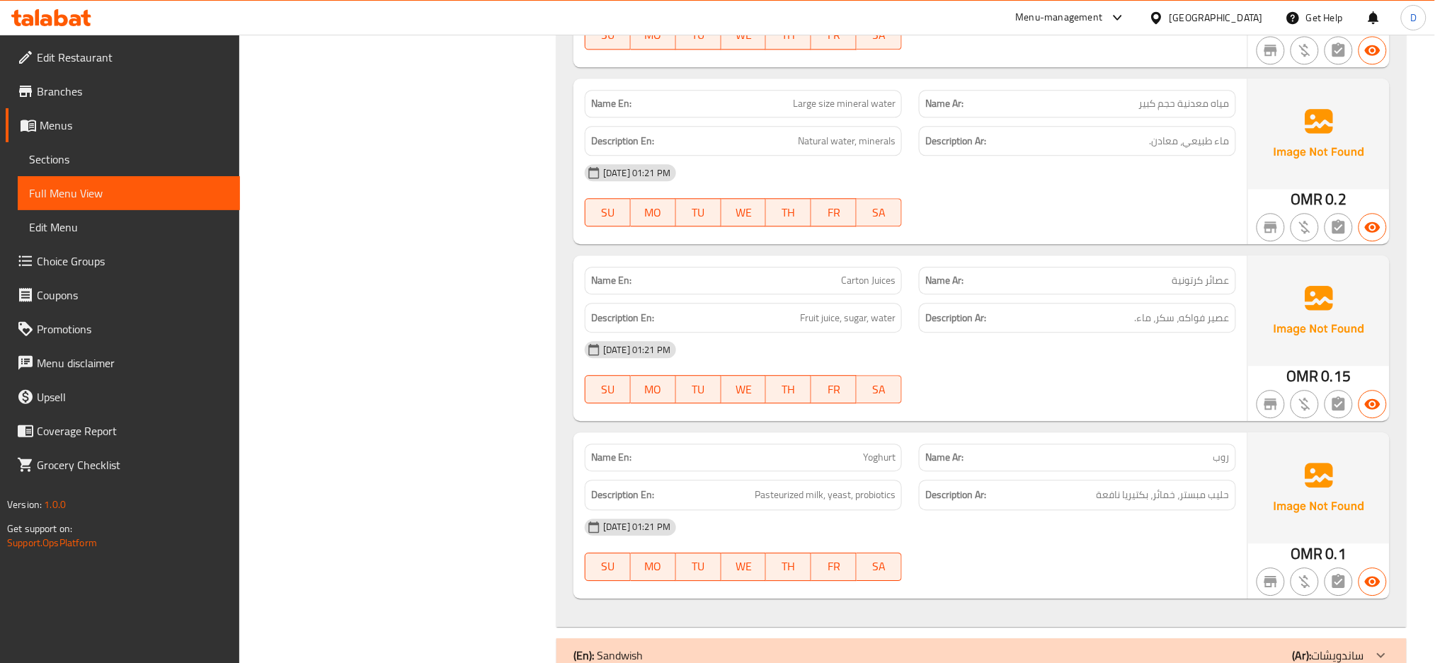
scroll to position [1184, 0]
click at [948, 471] on div "Description Ar: حليب مبستر، خمائر، بكتيريا نافعة" at bounding box center [1077, 494] width 334 height 47
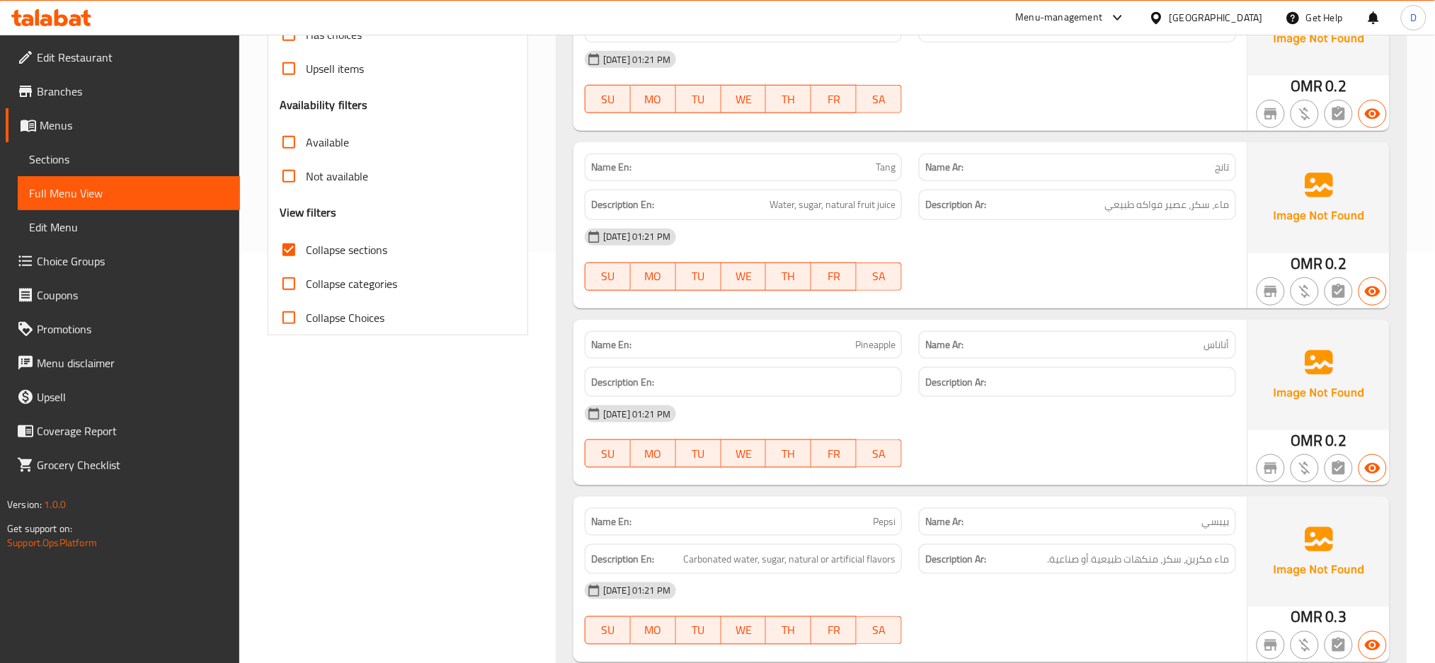
scroll to position [517, 0]
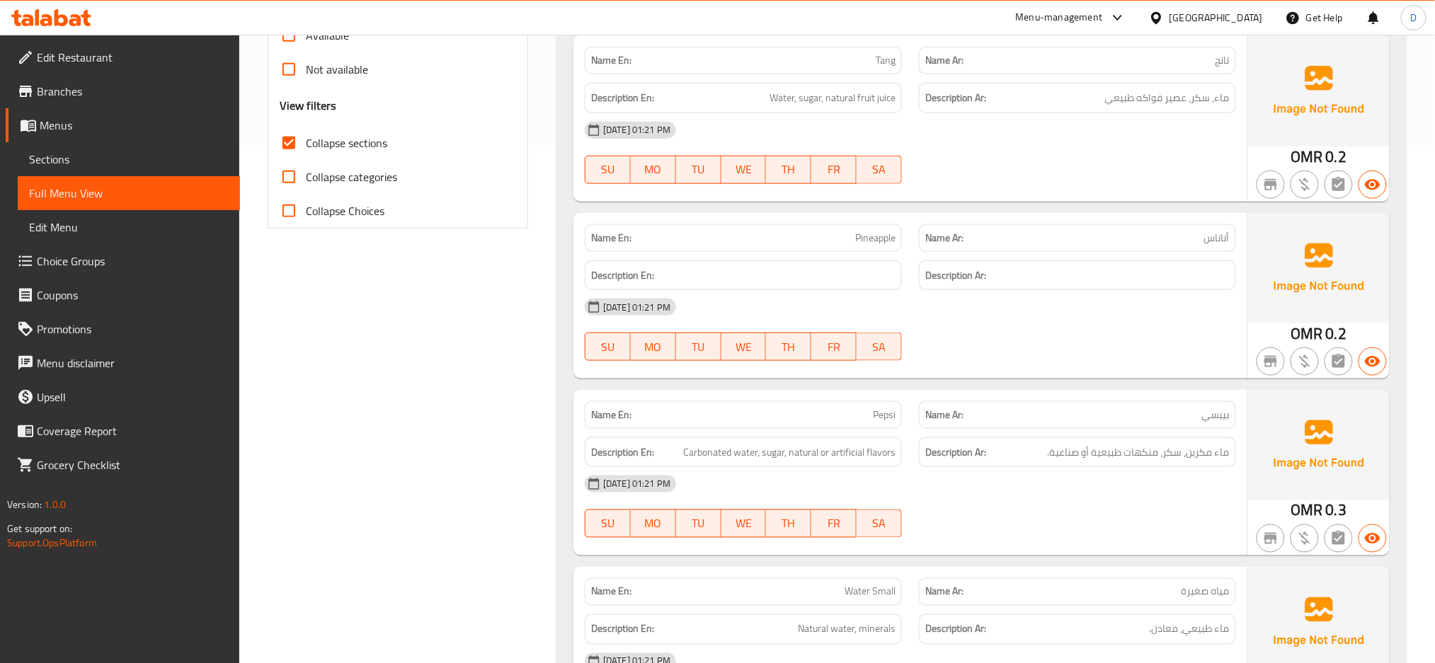
click at [992, 299] on div "[DATE] 01:21 PM" at bounding box center [910, 307] width 668 height 34
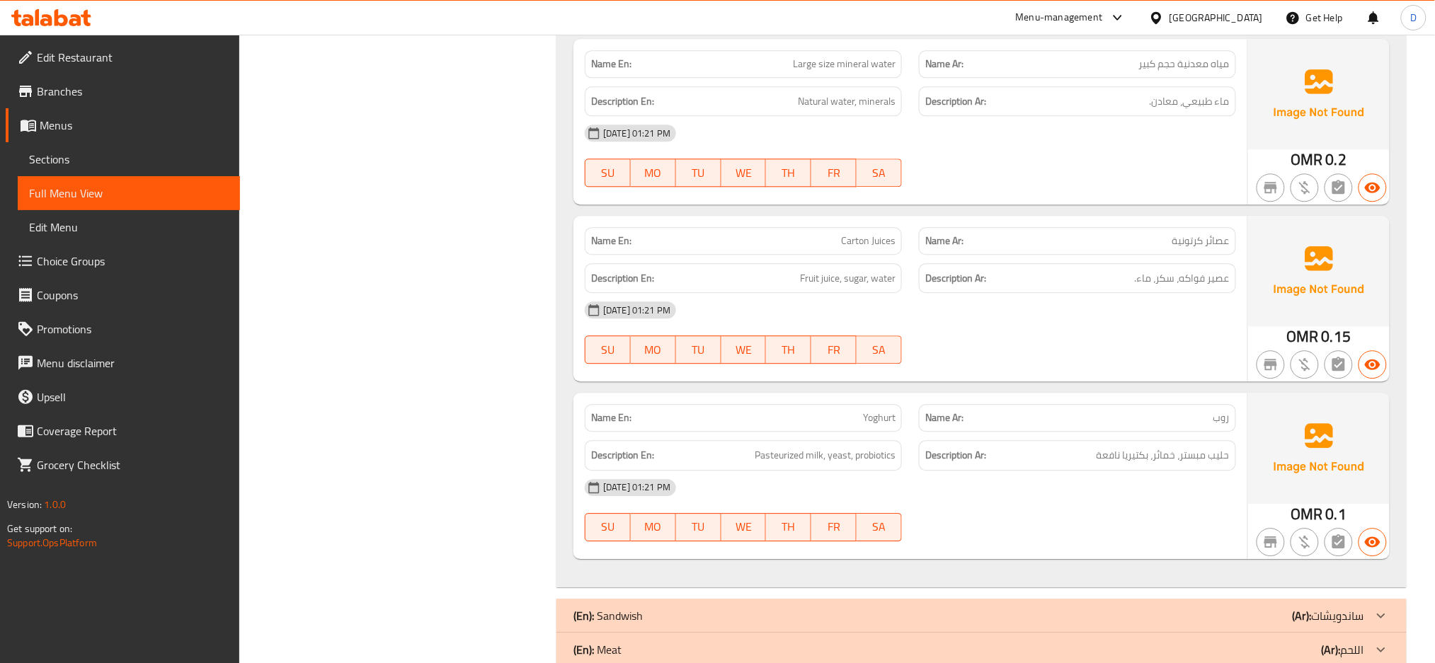
scroll to position [1224, 0]
click at [841, 471] on div "[DATE] 01:21 PM" at bounding box center [910, 487] width 668 height 34
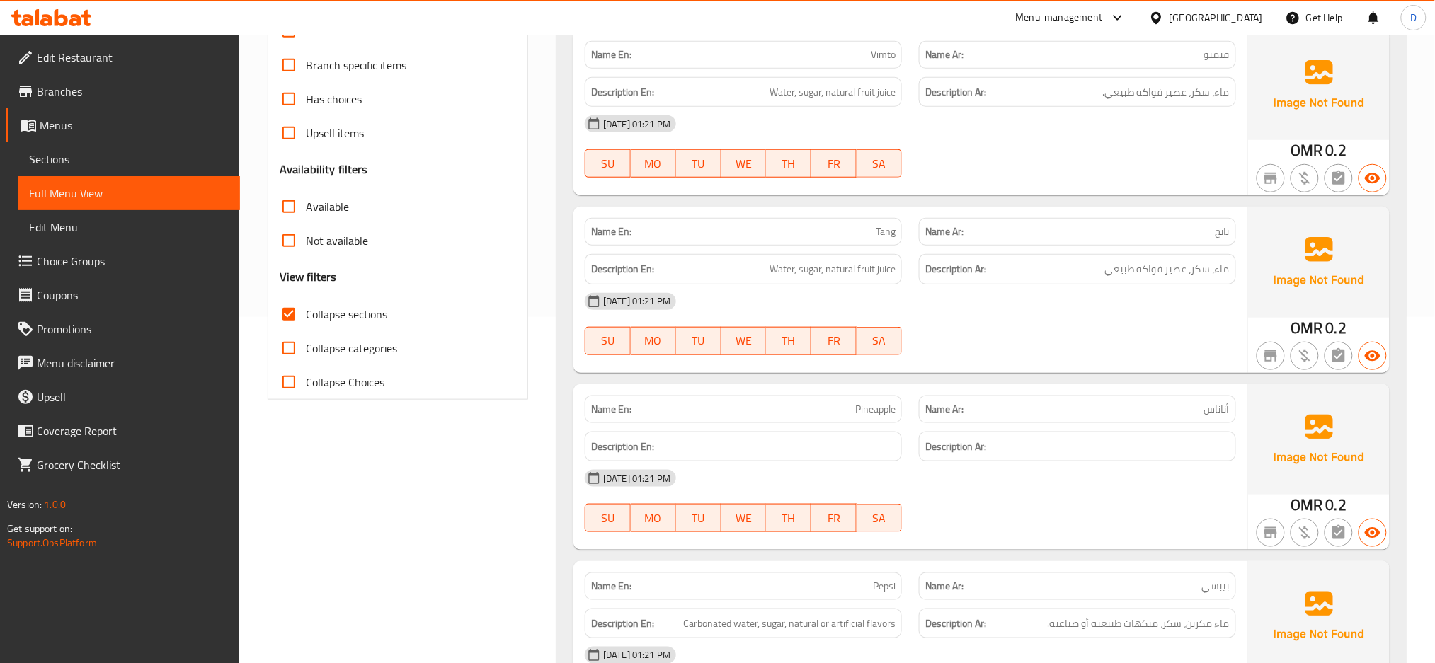
scroll to position [345, 0]
click at [935, 144] on div "12-08-2025 01:21 PM SU MO TU WE TH FR SA" at bounding box center [910, 147] width 668 height 79
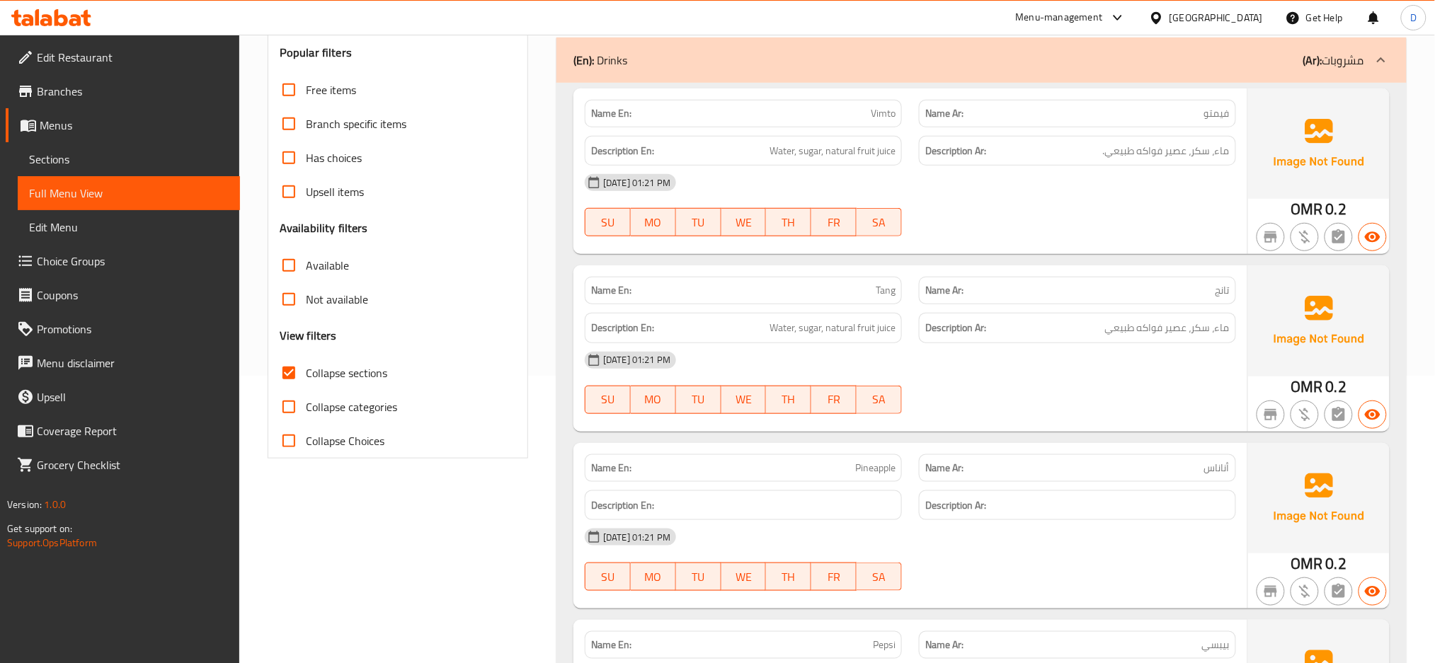
click at [919, 228] on div at bounding box center [1077, 236] width 334 height 17
click at [1001, 197] on div "[DATE] 01:21 PM" at bounding box center [910, 183] width 668 height 34
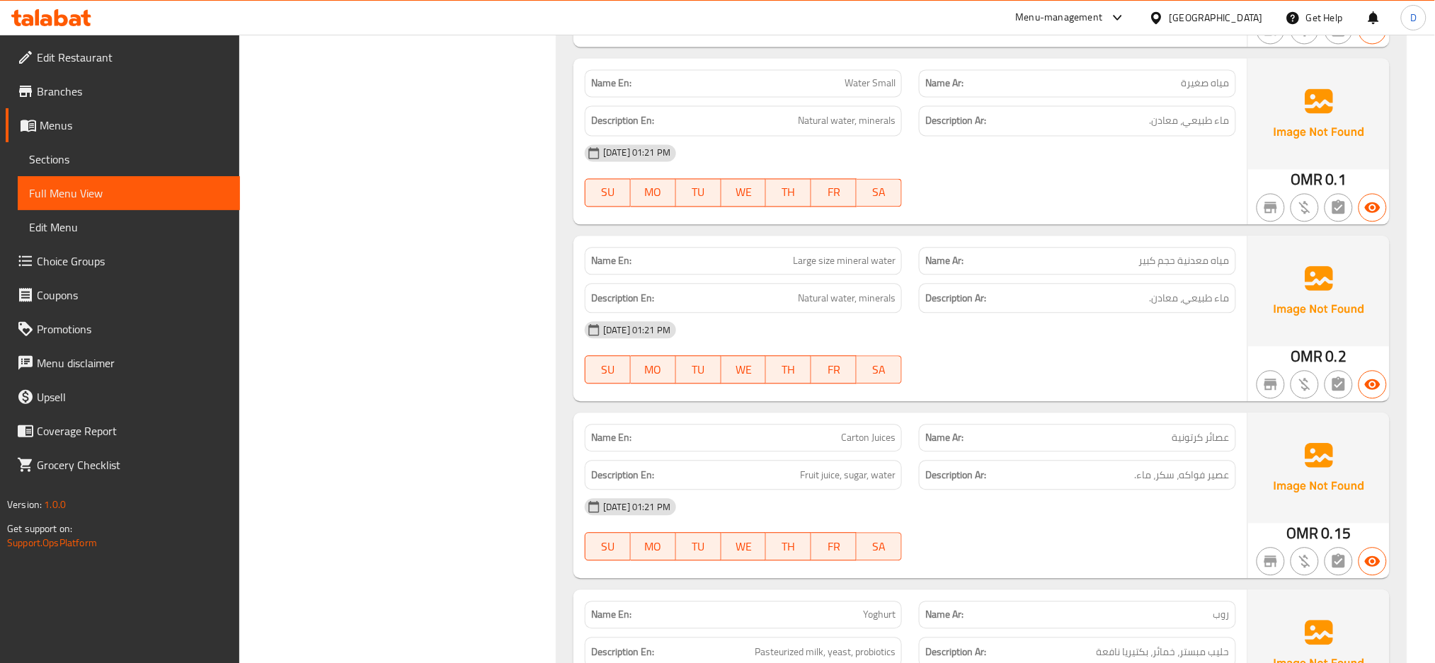
scroll to position [1288, 0]
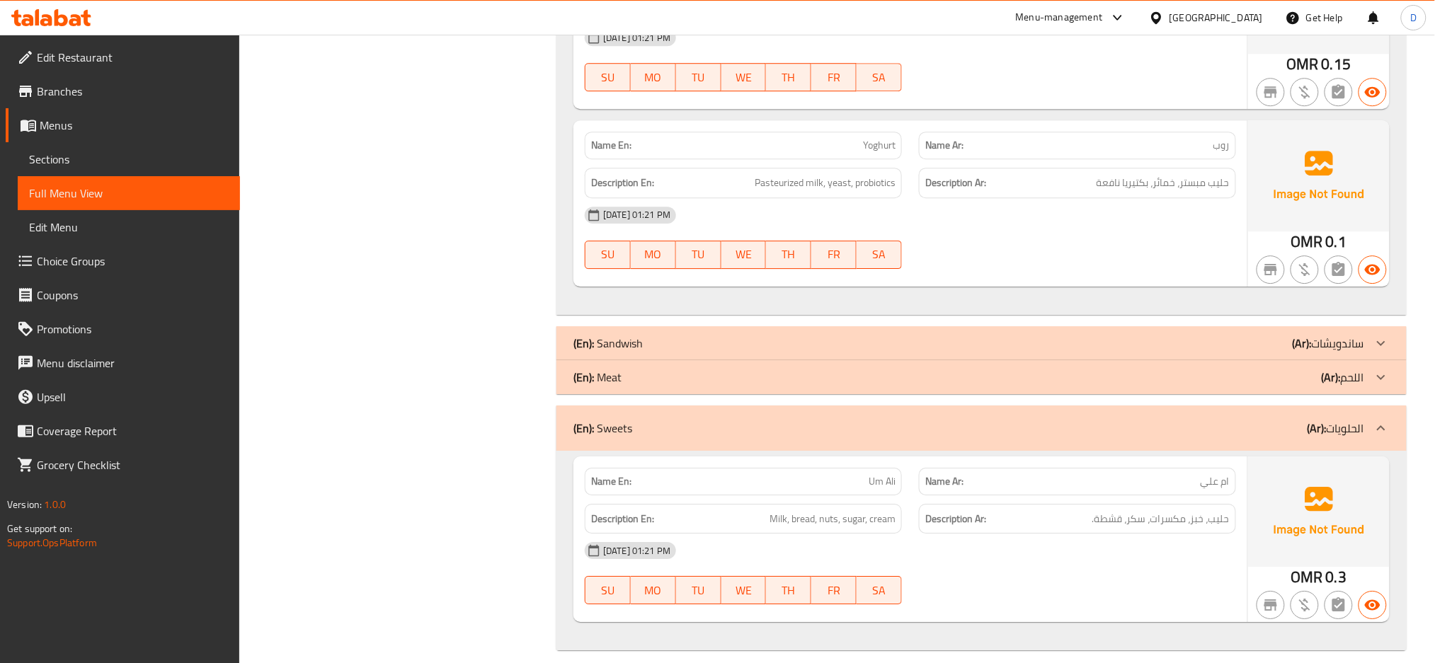
scroll to position [1511, 0]
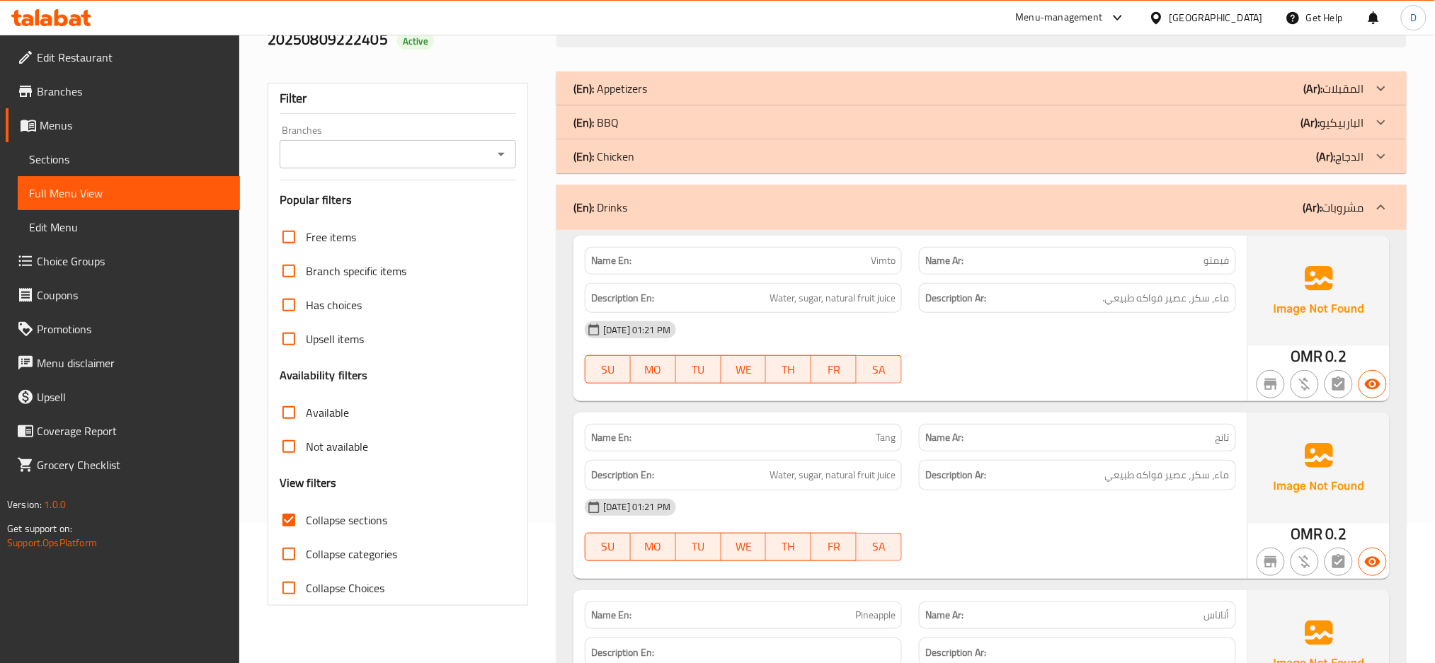
scroll to position [0, 0]
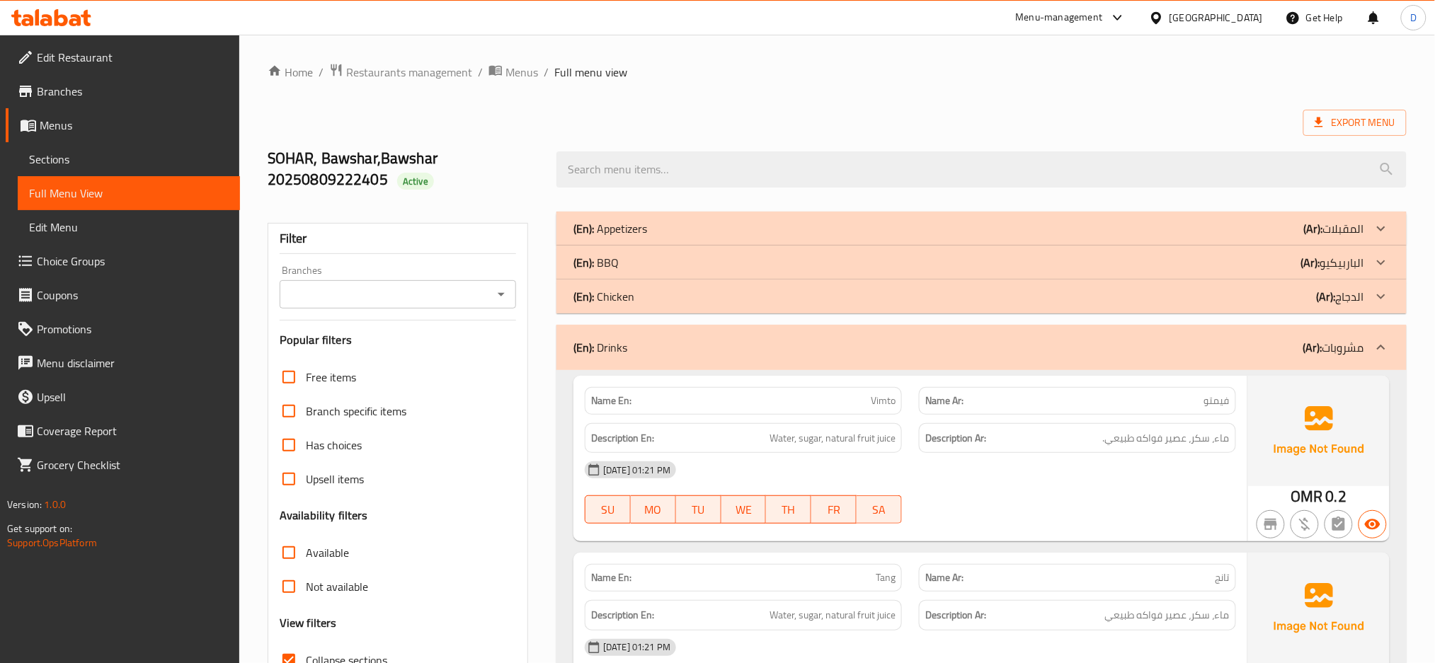
click at [979, 368] on div "(En): Drinks (Ar): مشروبات" at bounding box center [981, 347] width 850 height 45
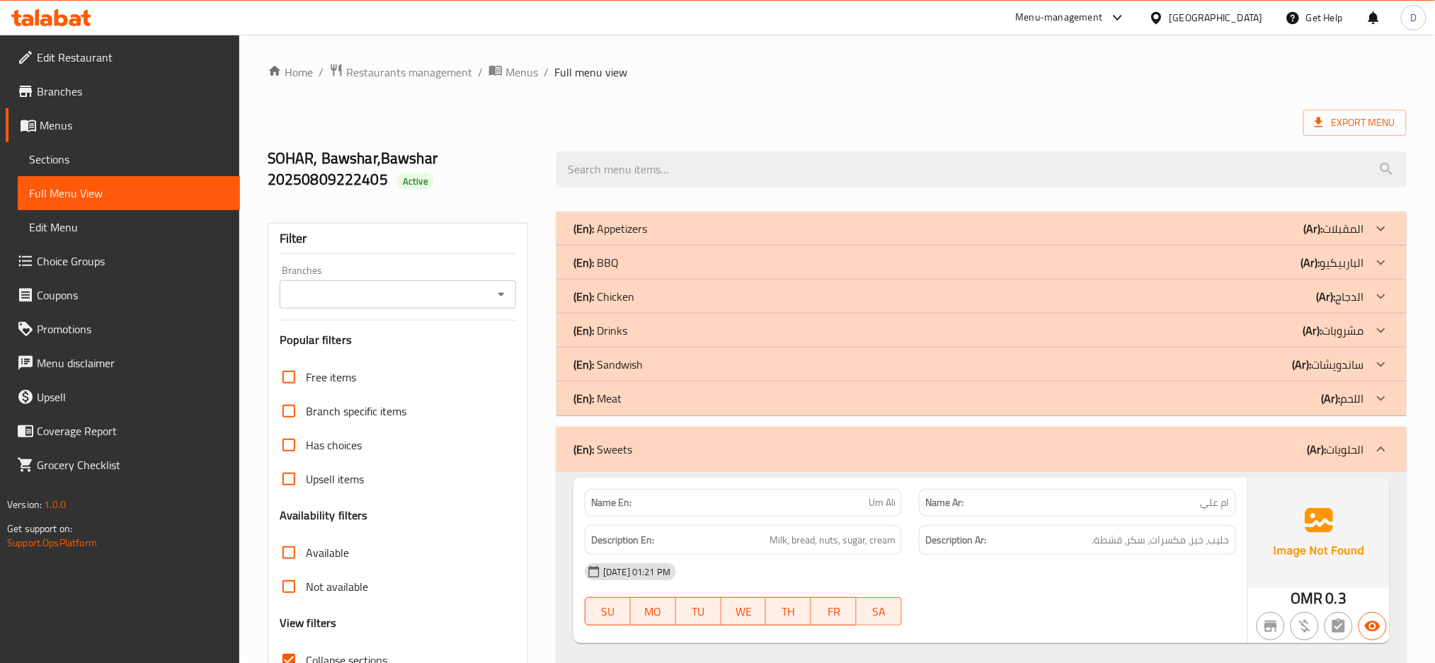
scroll to position [111, 0]
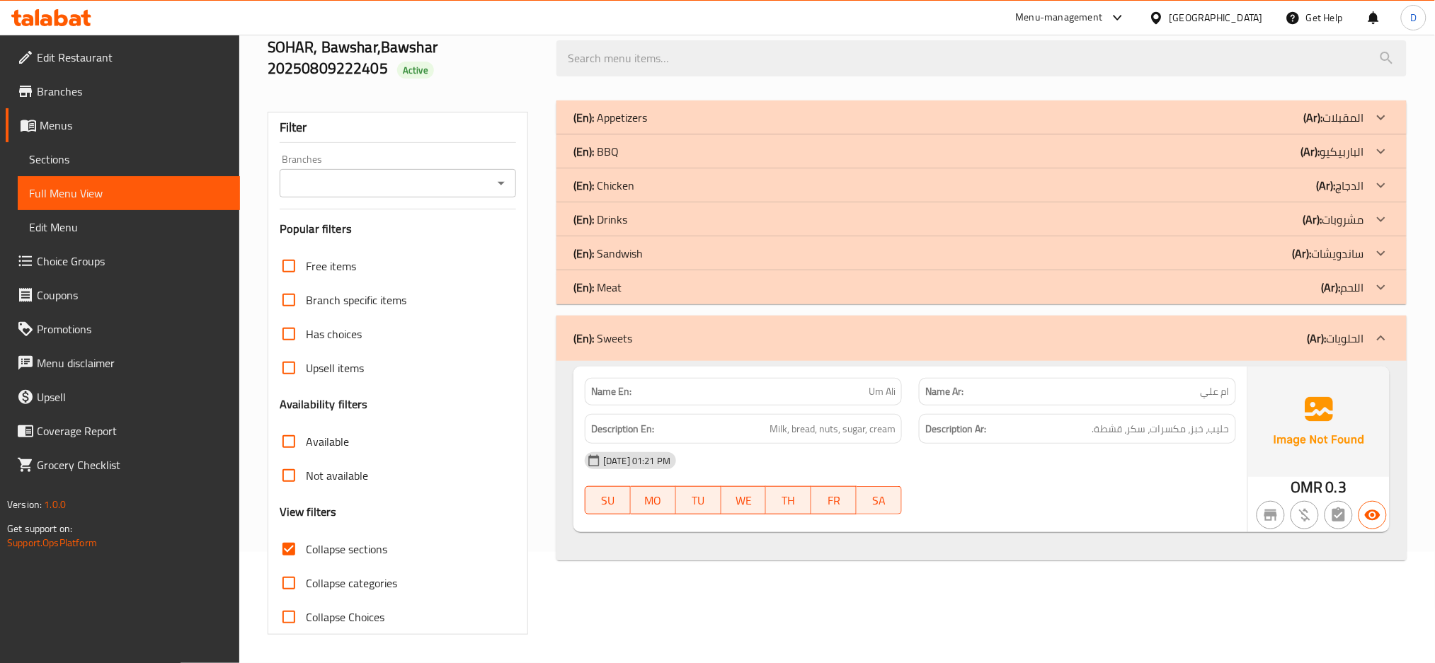
click at [981, 126] on div "(En): Meat (Ar): اللحم" at bounding box center [968, 117] width 791 height 17
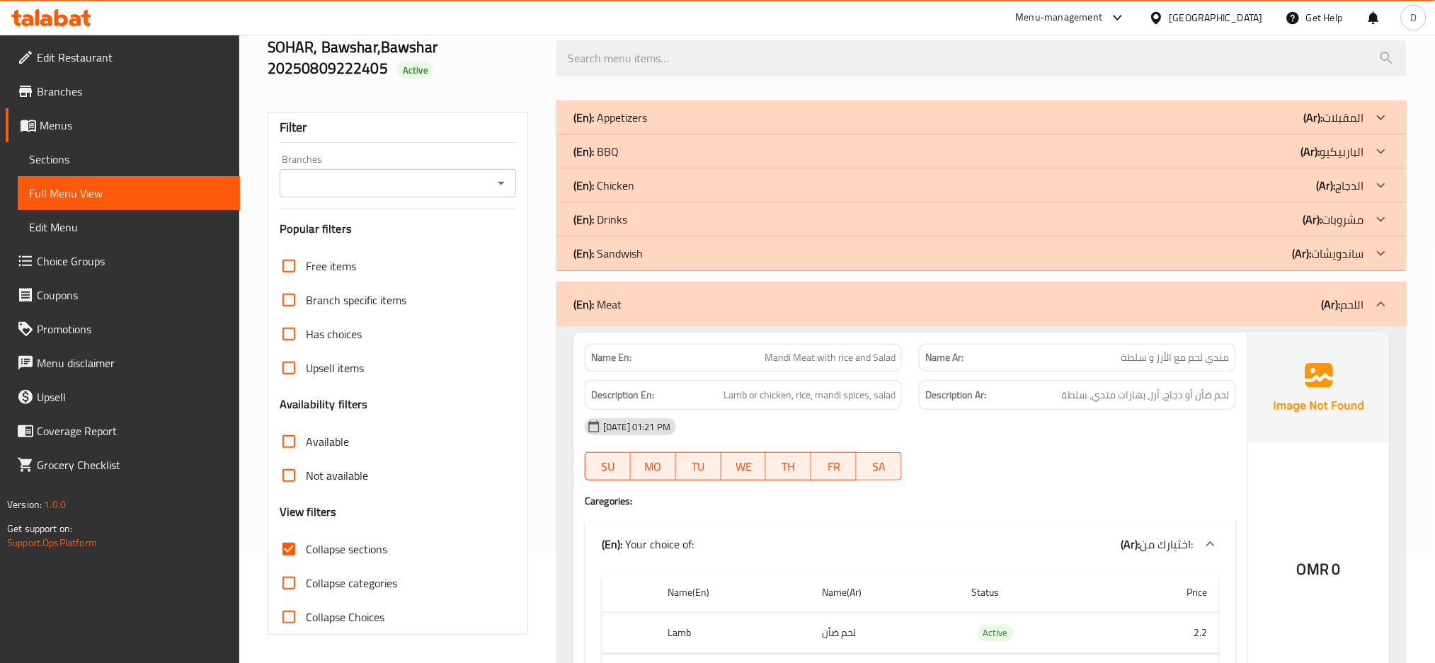
click at [977, 126] on div "(En): Sandwish (Ar): ساندويشات" at bounding box center [968, 117] width 791 height 17
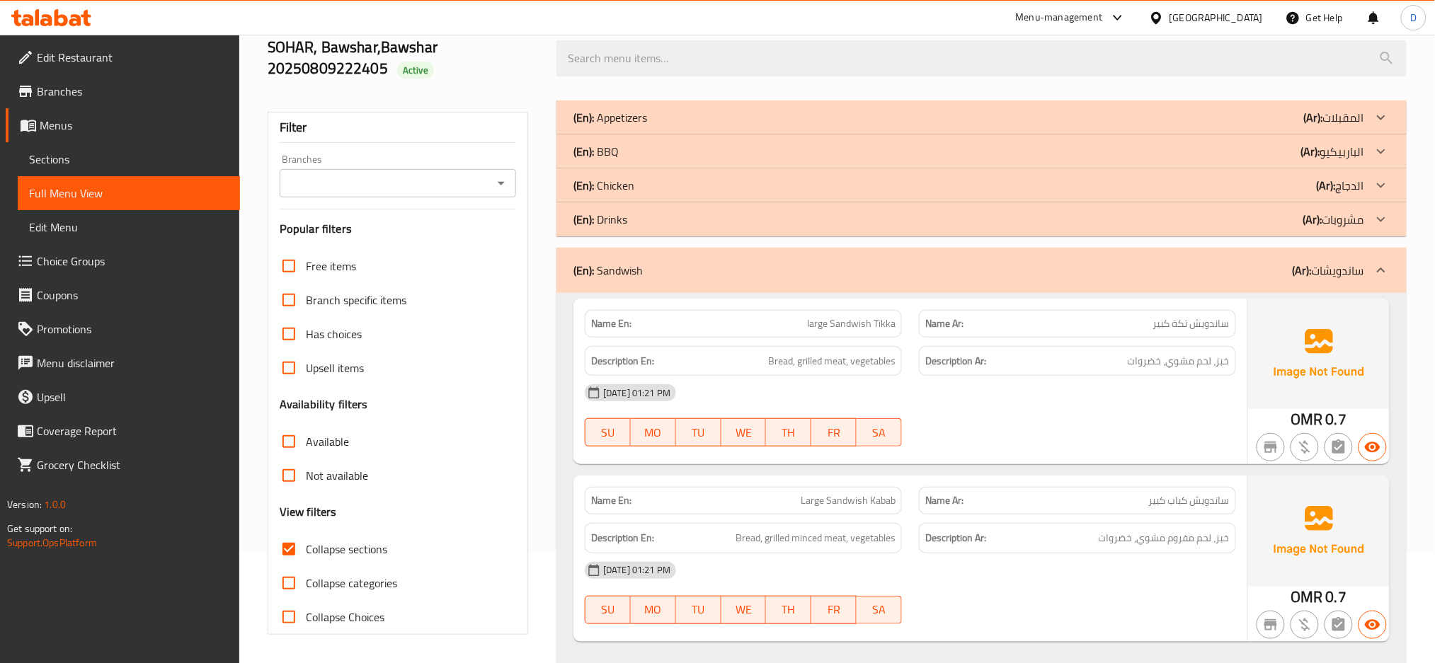
click at [972, 126] on div "(En): Drinks (Ar): مشروبات" at bounding box center [968, 117] width 791 height 17
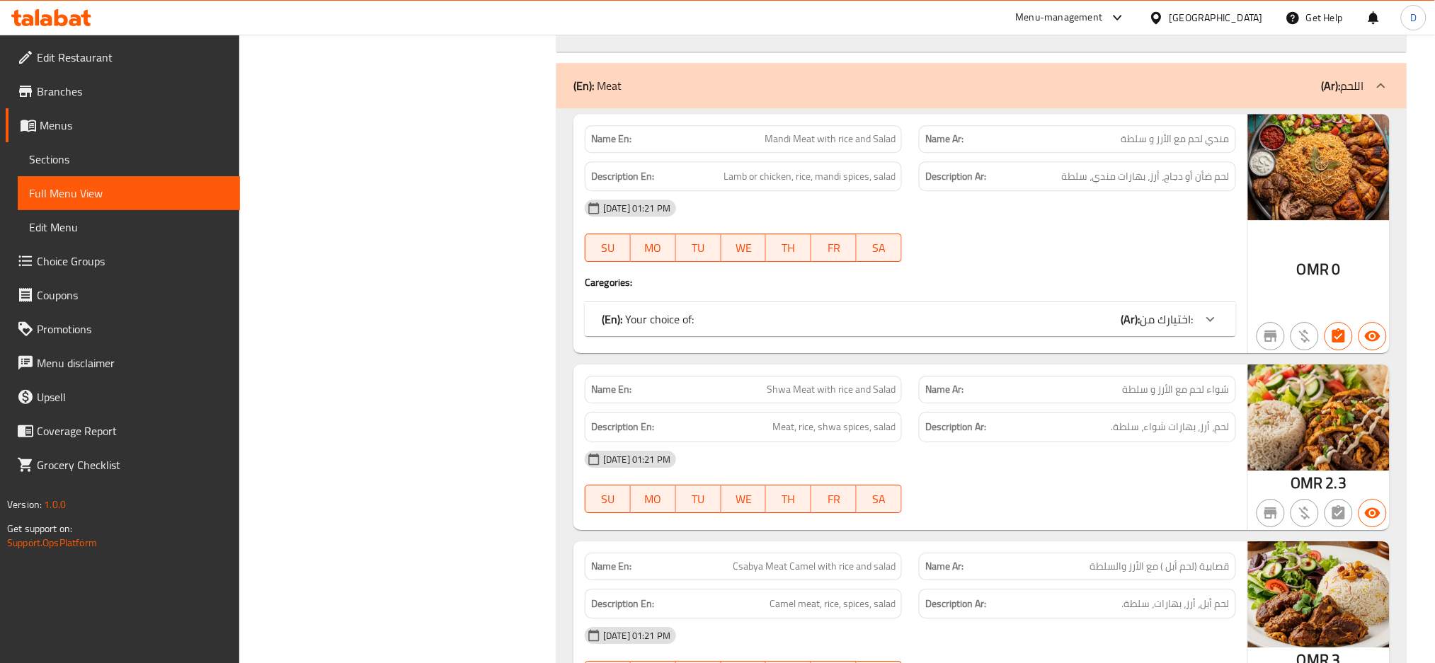
scroll to position [5404, 0]
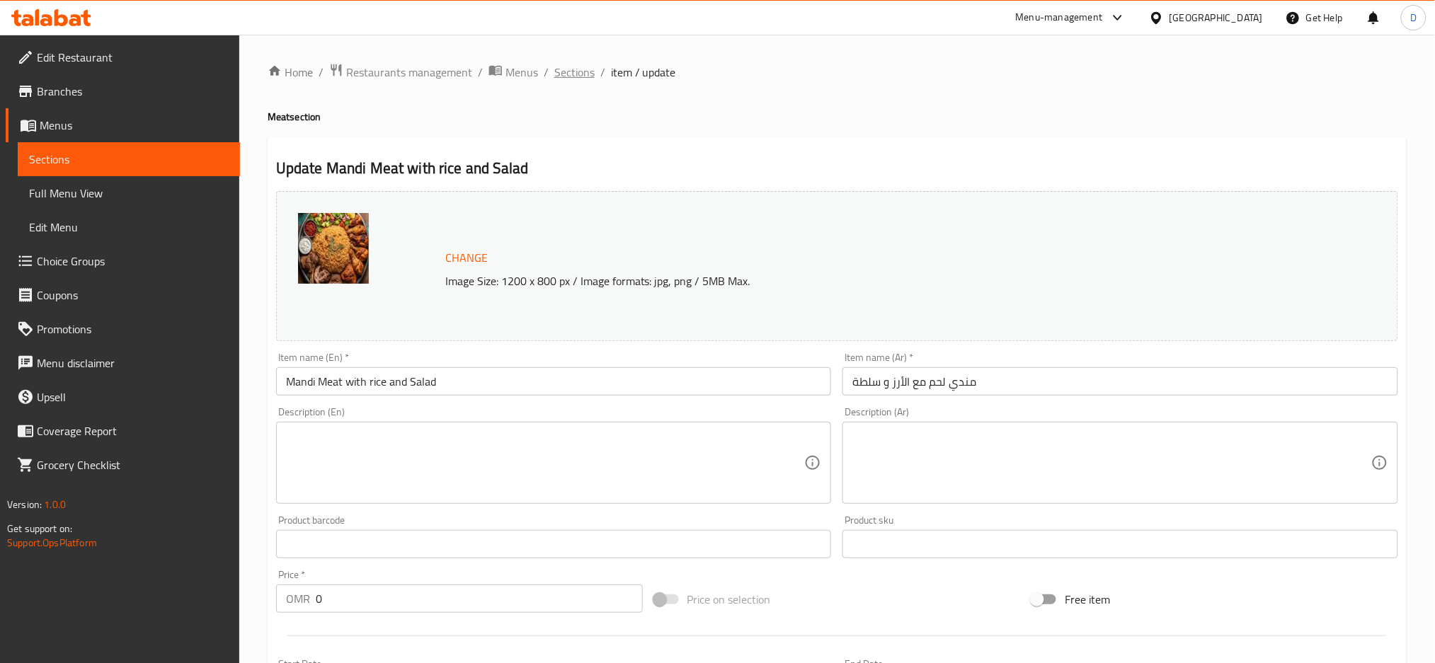
click at [585, 74] on span "Sections" at bounding box center [574, 72] width 40 height 17
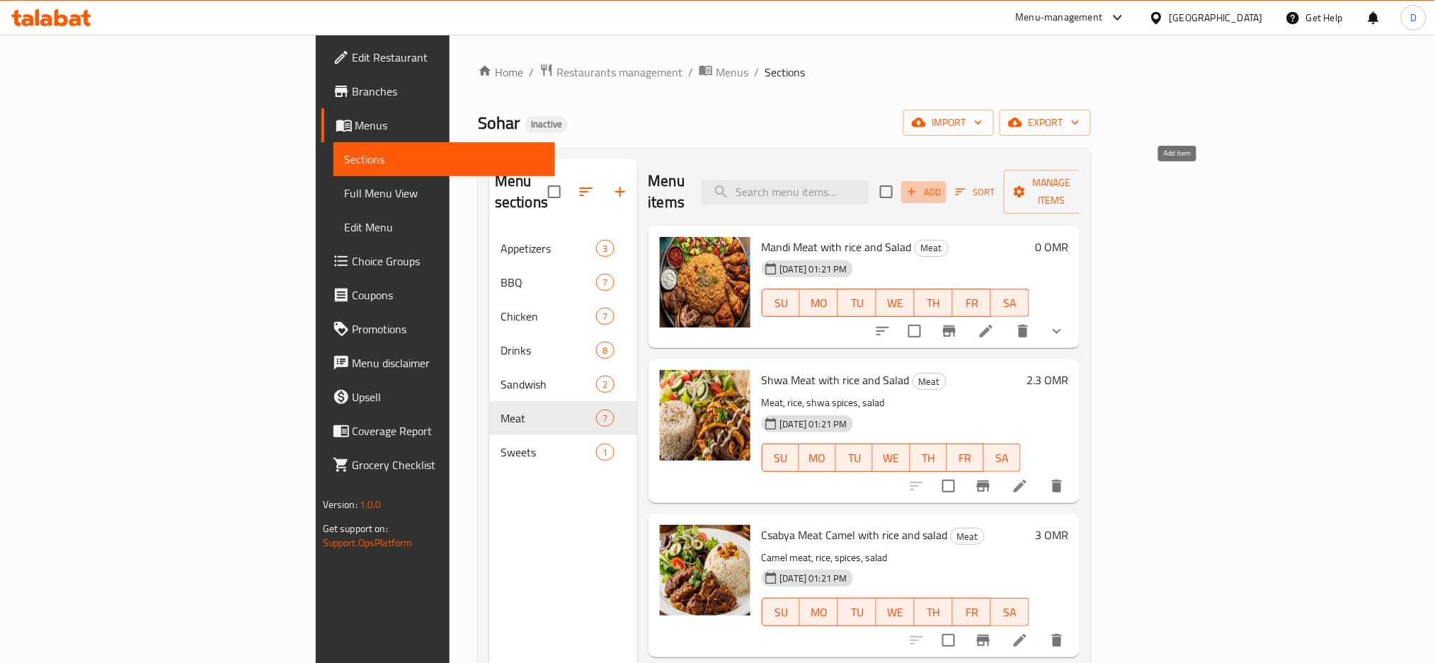
click at [943, 187] on span "Add" at bounding box center [924, 192] width 38 height 16
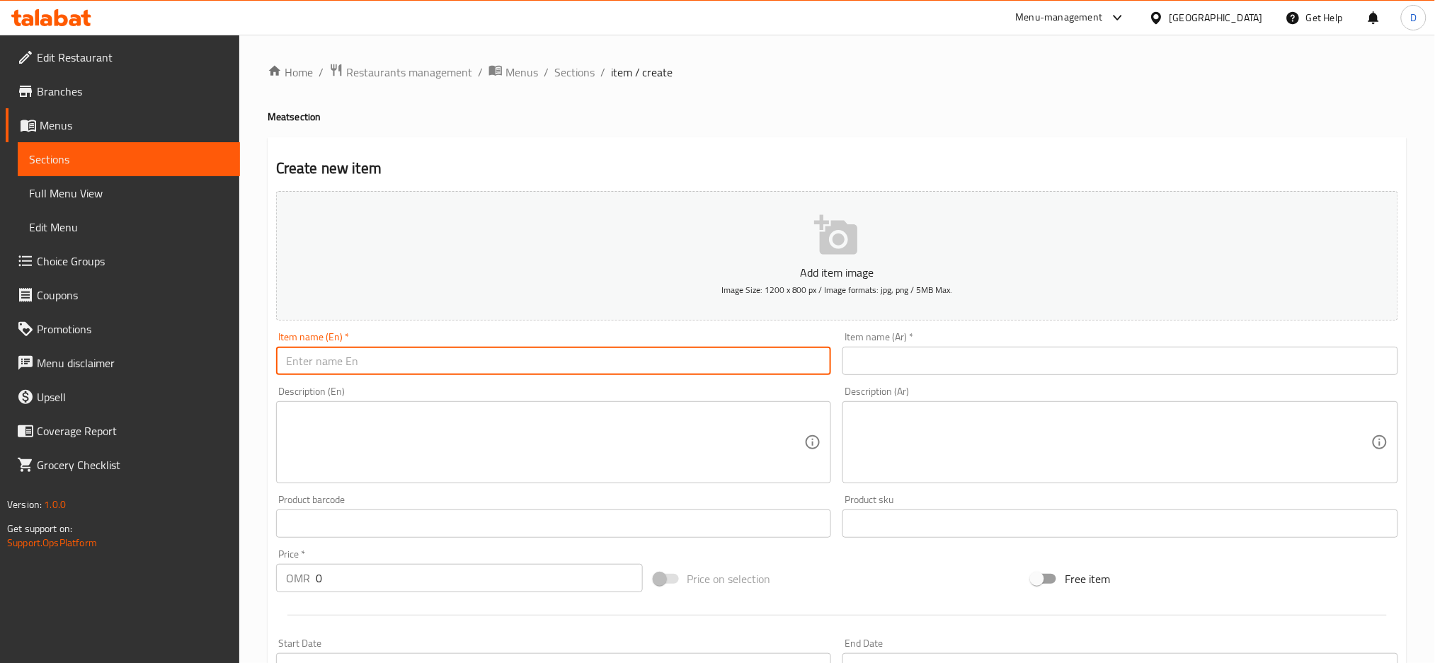
click at [635, 359] on input "text" at bounding box center [554, 361] width 556 height 28
paste input "Mandi Meat with rice and Salad"
type input "Mandi Meat with rice and Salad"
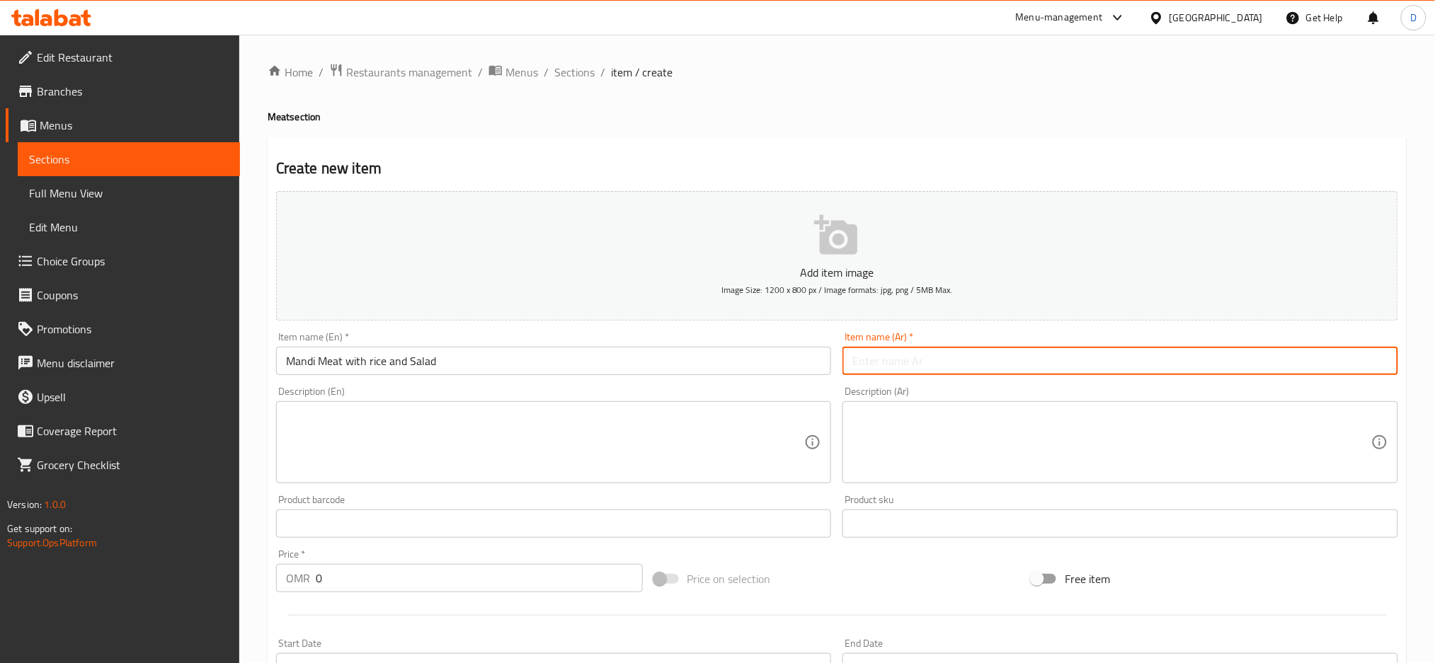
paste input "مندي لحم مع الأرز و سلطة"
click at [867, 350] on input "text" at bounding box center [1120, 361] width 556 height 28
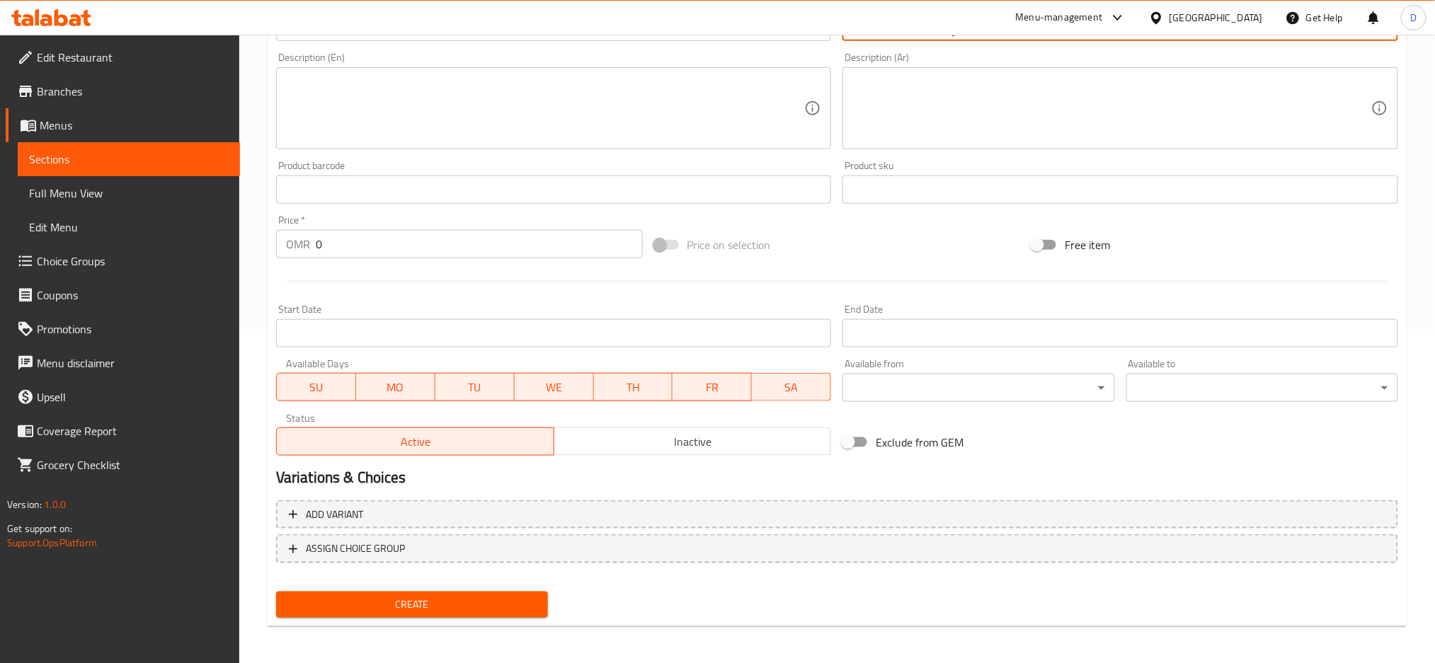
type input "مندي لحم مع الأرز و سلطة"
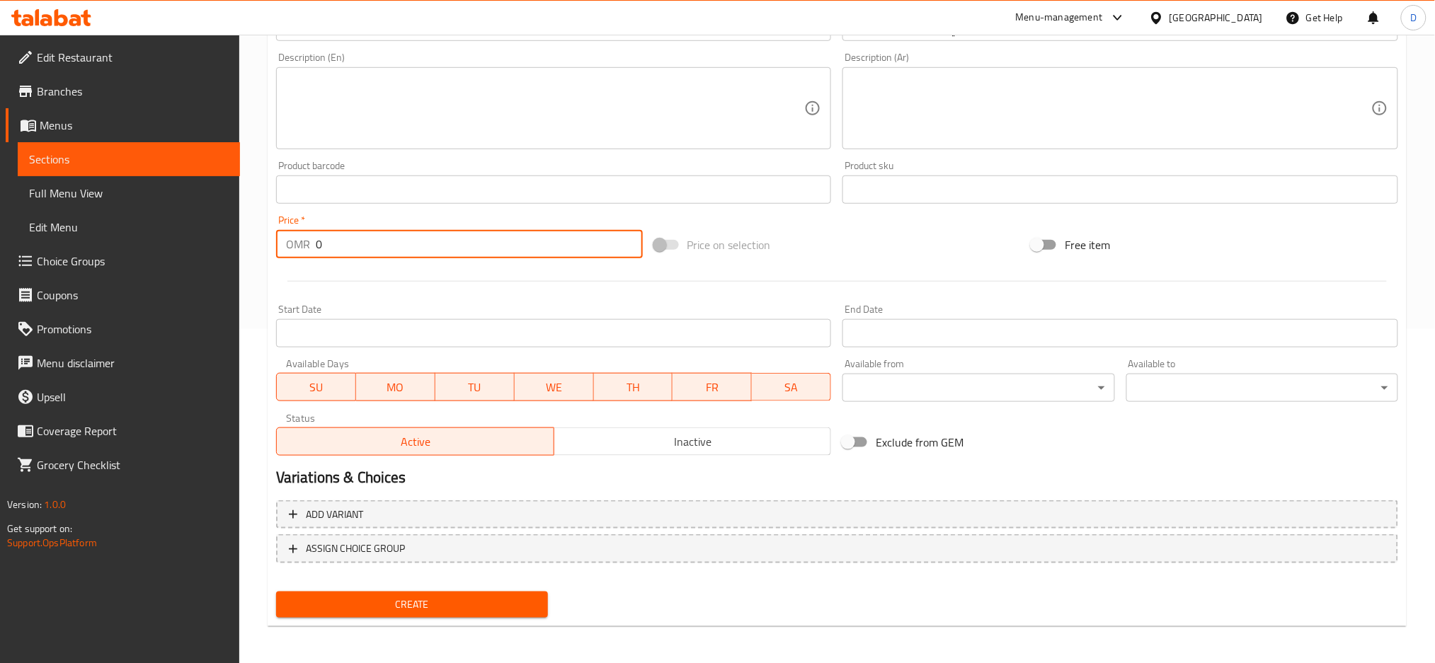
click at [433, 250] on input "0" at bounding box center [479, 244] width 327 height 28
type input "2.2"
click at [276, 592] on button "Create" at bounding box center [412, 605] width 272 height 26
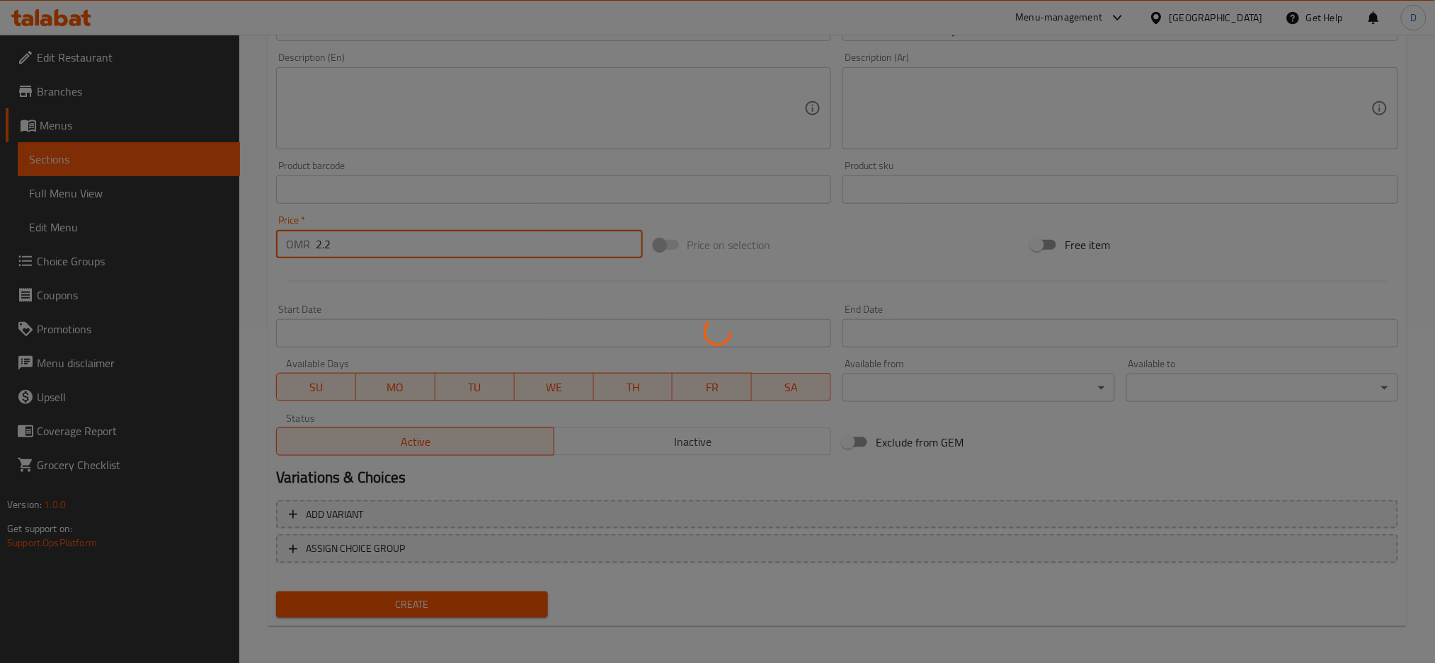
type input "0"
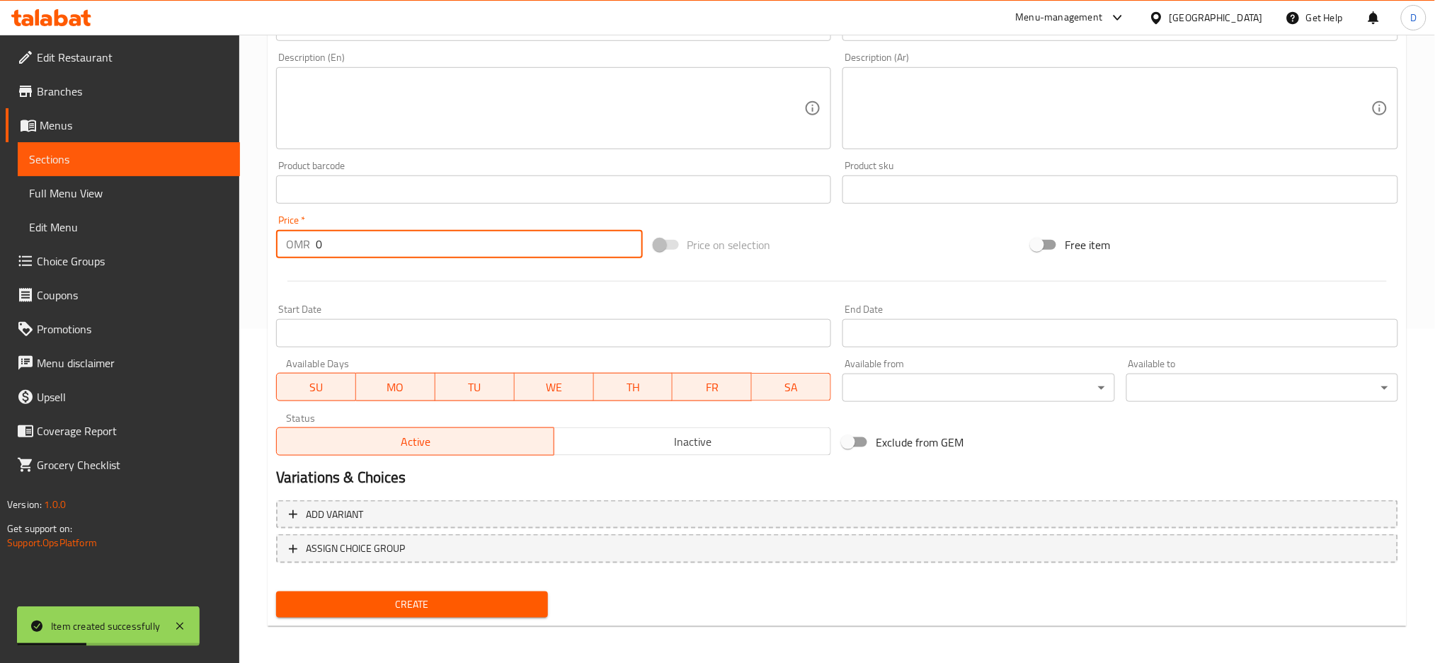
scroll to position [0, 0]
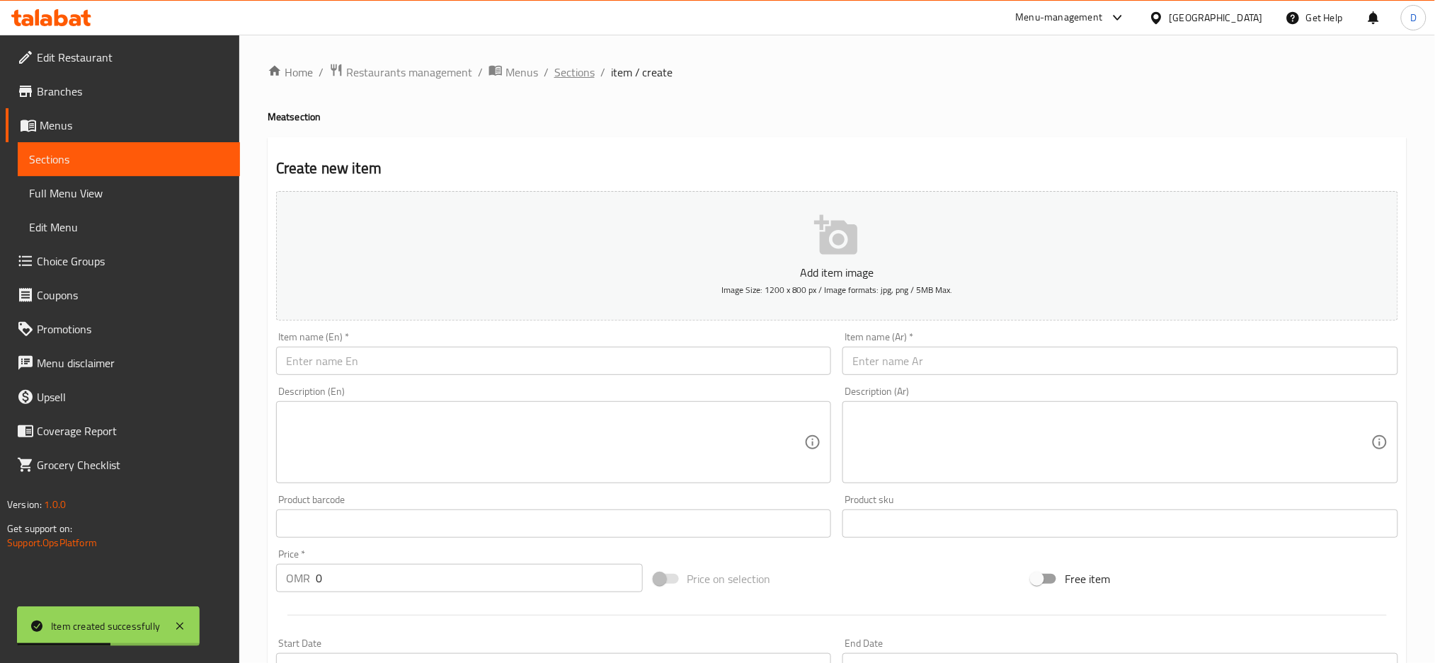
click at [575, 71] on span "Sections" at bounding box center [574, 72] width 40 height 17
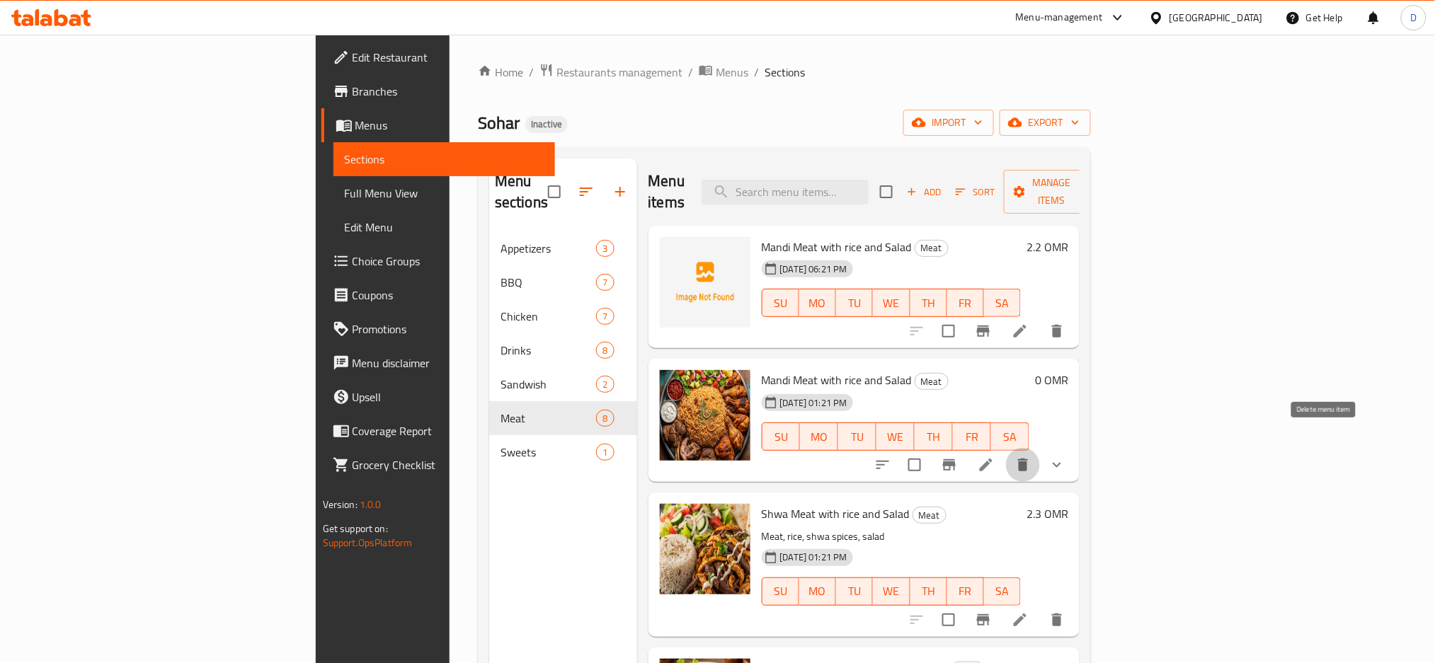
click at [1031, 457] on icon "delete" at bounding box center [1022, 465] width 17 height 17
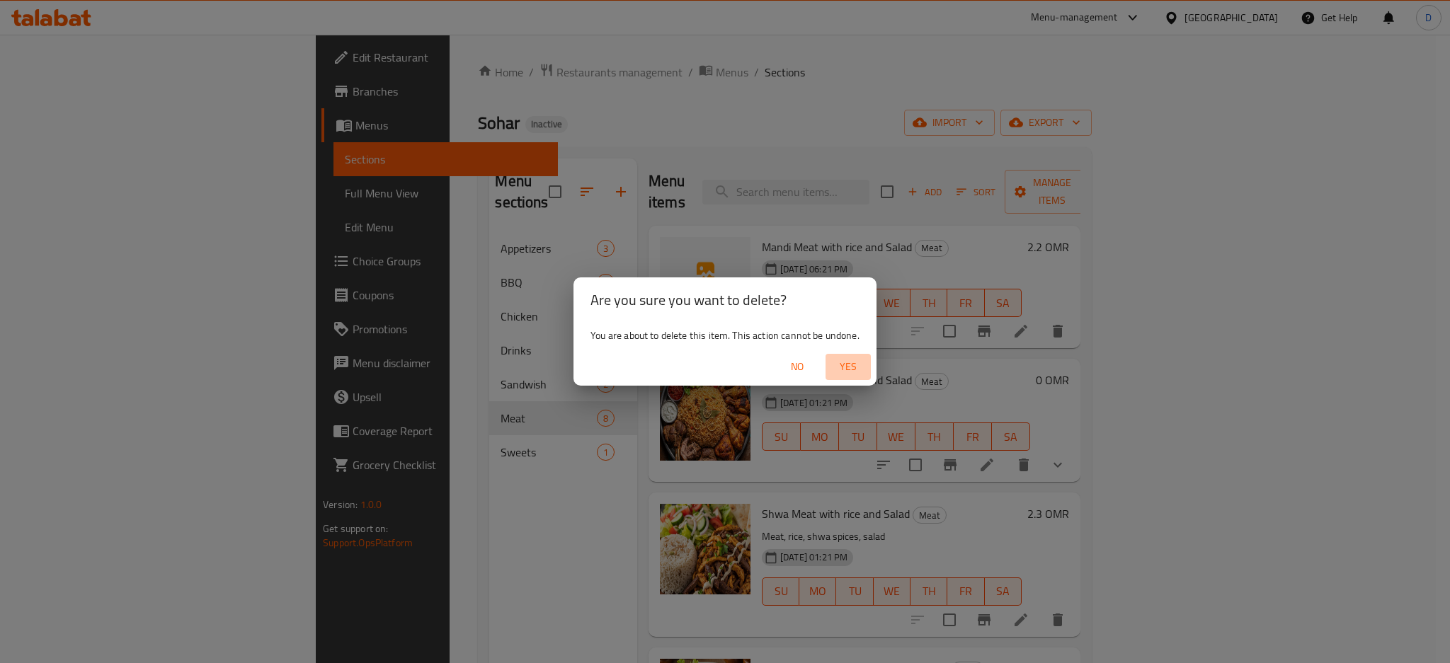
click at [853, 365] on span "Yes" at bounding box center [848, 367] width 34 height 18
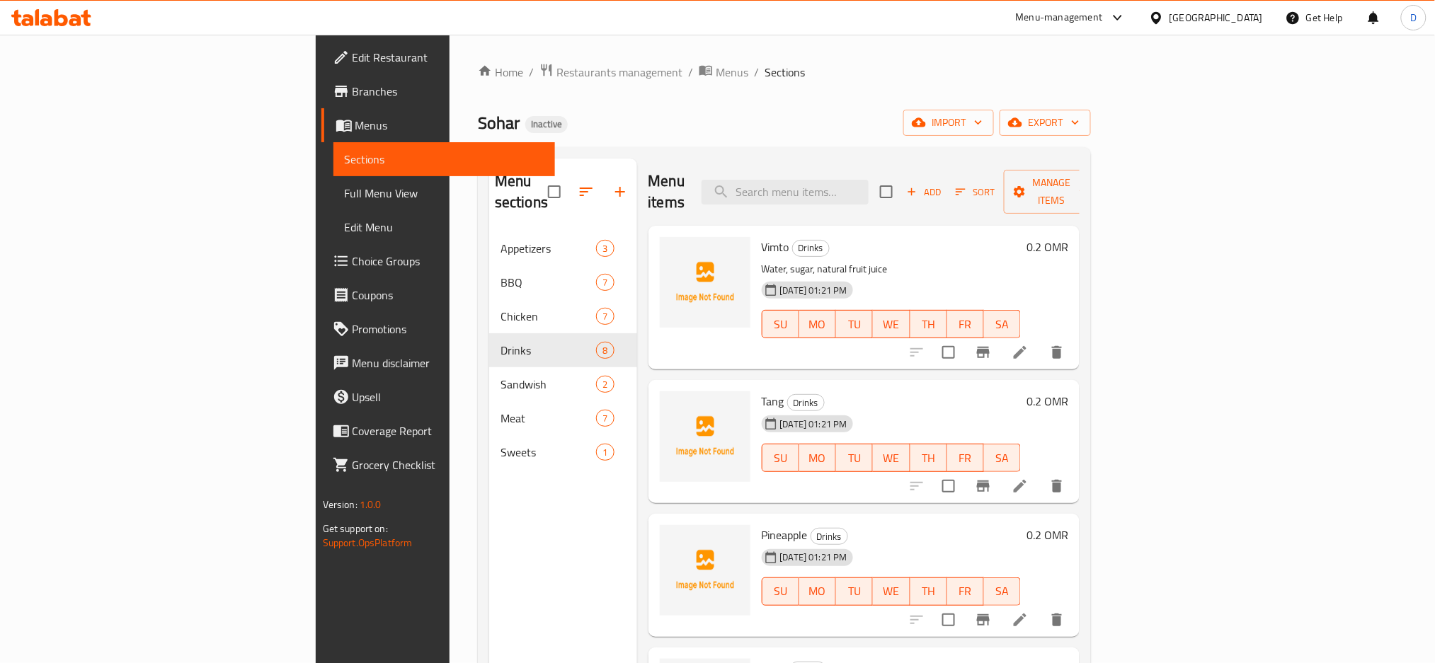
click at [890, 237] on h6 "Vimto Drinks" at bounding box center [892, 247] width 260 height 20
click at [762, 236] on span "Vimto" at bounding box center [776, 246] width 28 height 21
copy span "Vimto"
click at [762, 236] on span "Vimto" at bounding box center [776, 246] width 28 height 21
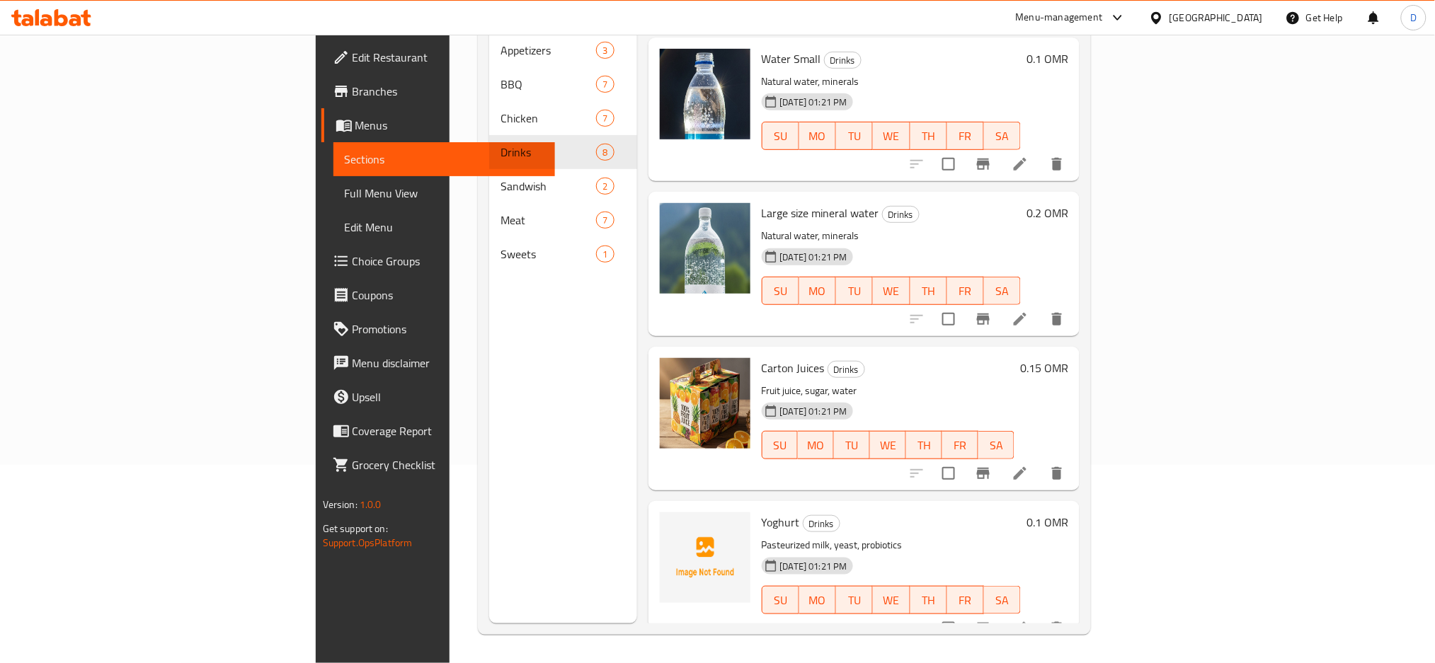
scroll to position [197, 0]
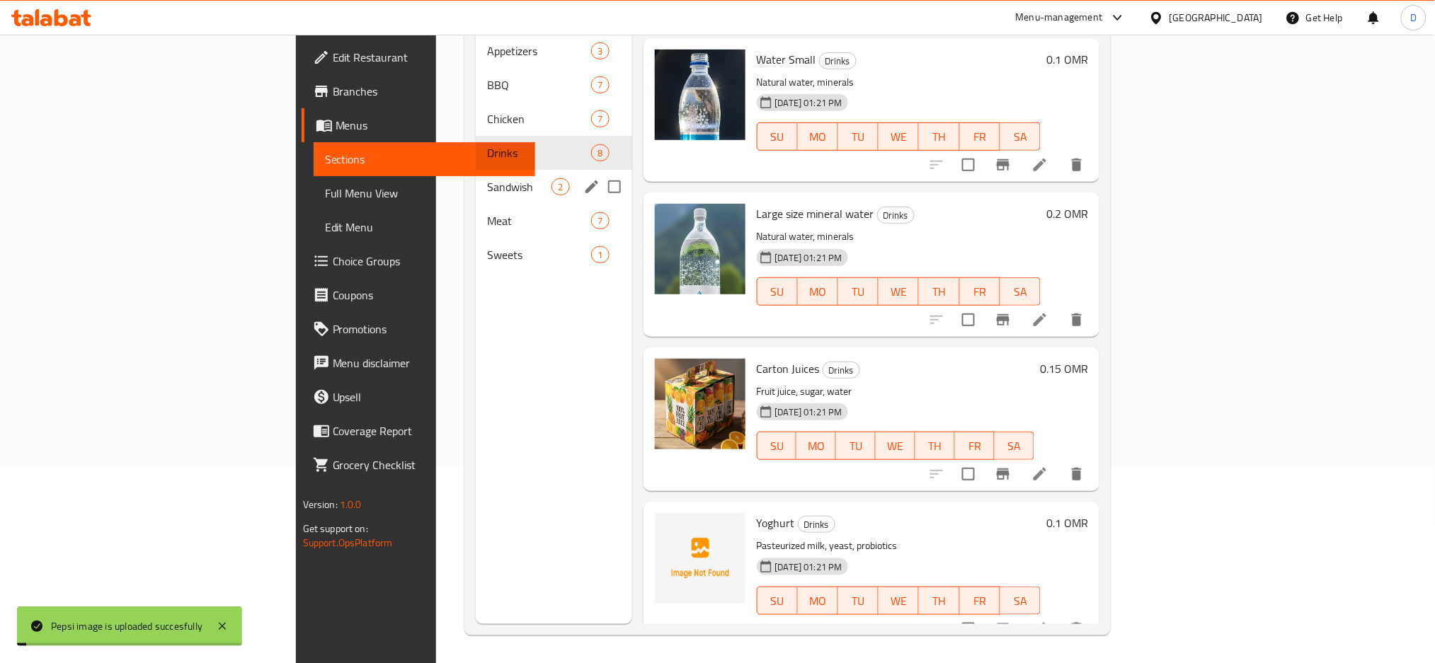
click at [476, 178] on div "Sandwish 2" at bounding box center [554, 187] width 156 height 34
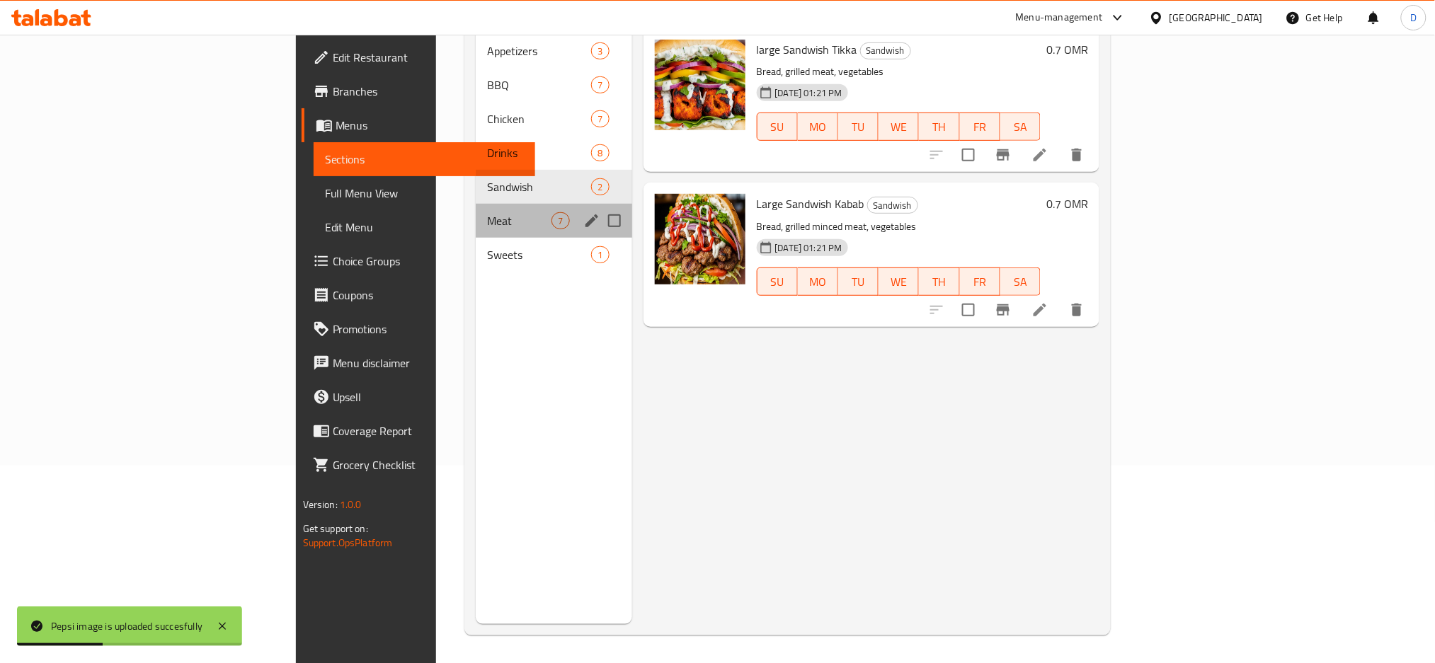
click at [476, 204] on div "Meat 7" at bounding box center [554, 221] width 156 height 34
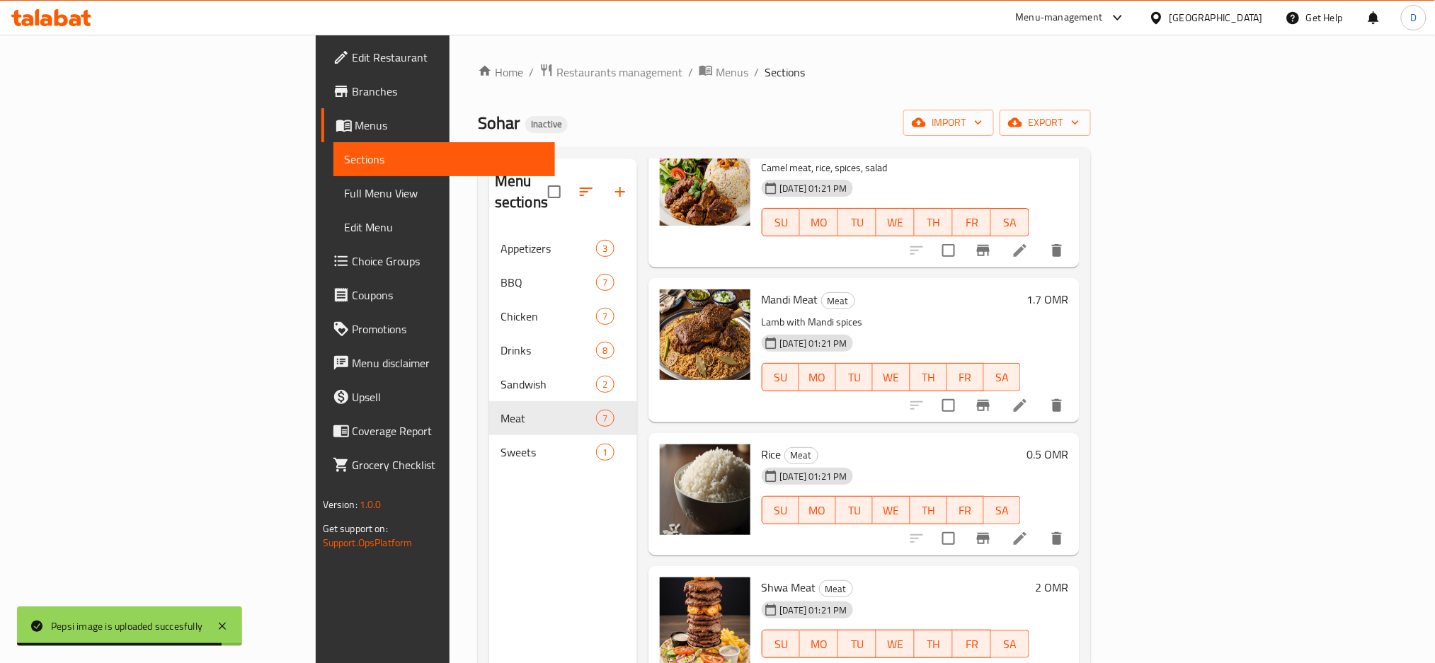
scroll to position [198, 0]
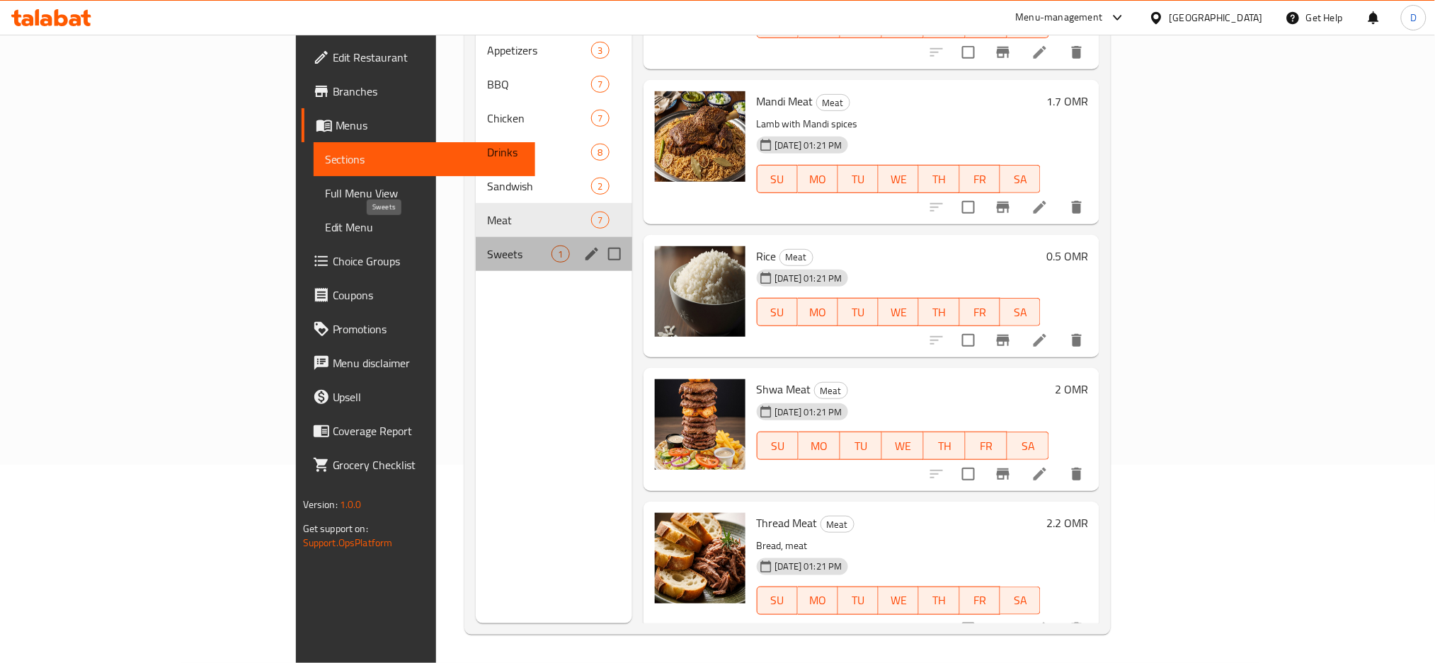
click at [487, 246] on span "Sweets" at bounding box center [519, 254] width 64 height 17
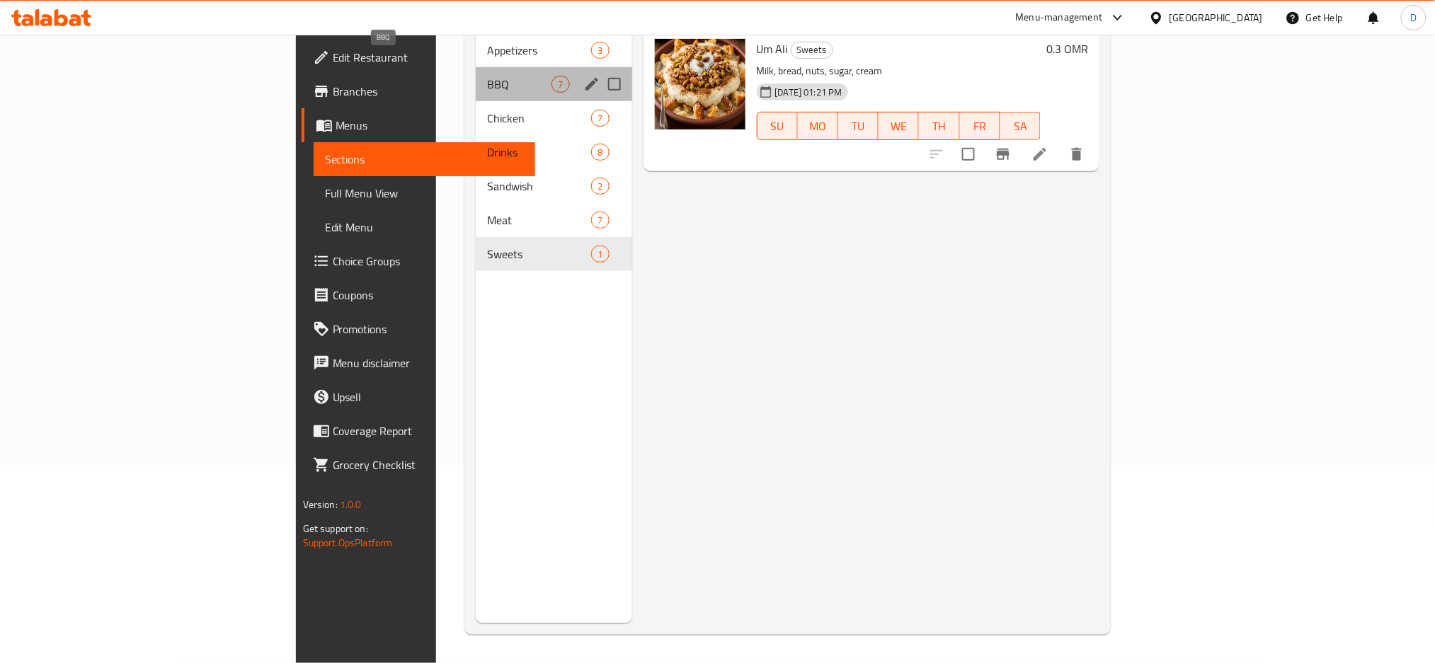
click at [487, 76] on span "BBQ" at bounding box center [519, 84] width 64 height 17
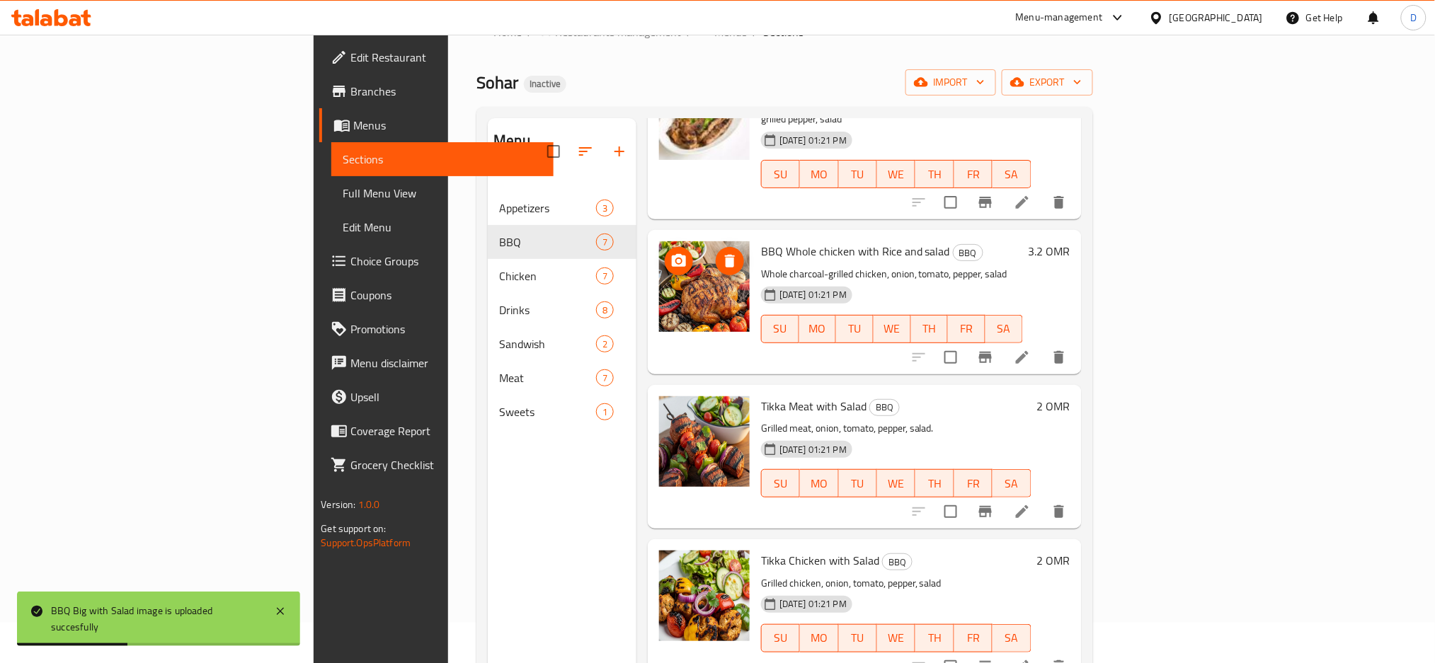
scroll to position [198, 0]
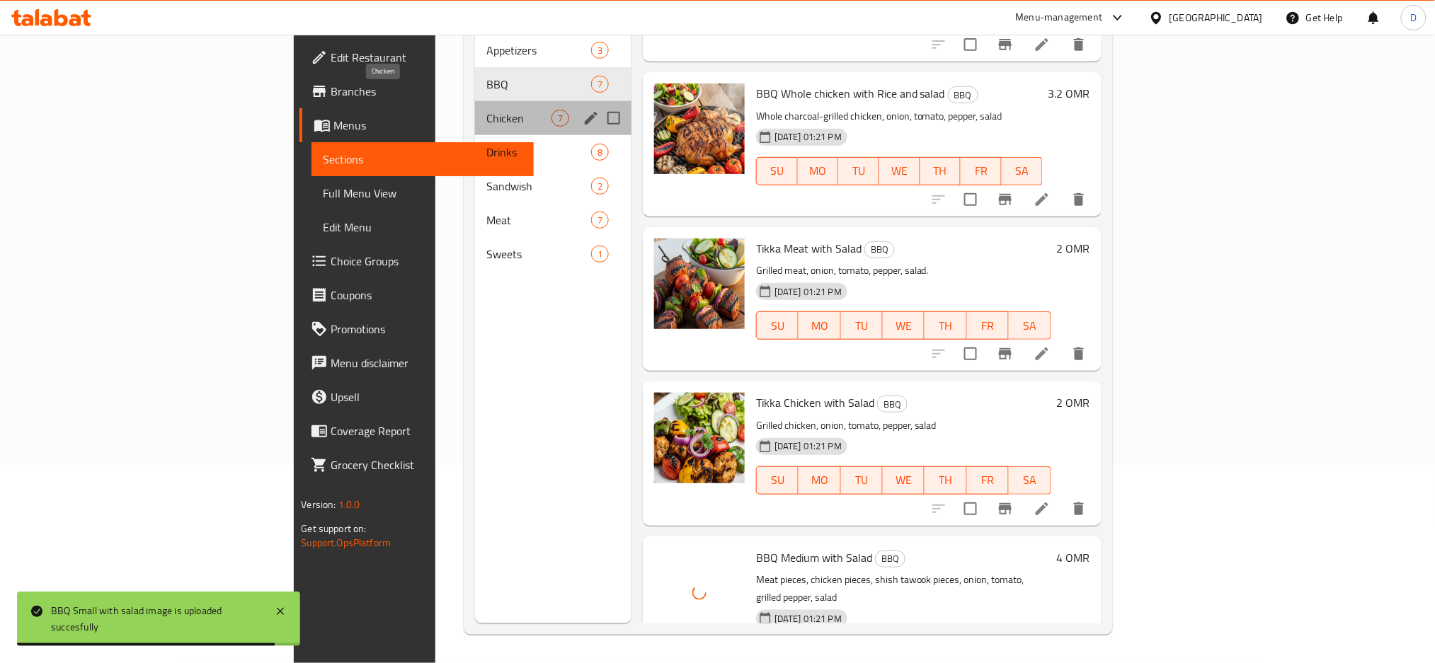
click at [486, 110] on span "Chicken" at bounding box center [518, 118] width 65 height 17
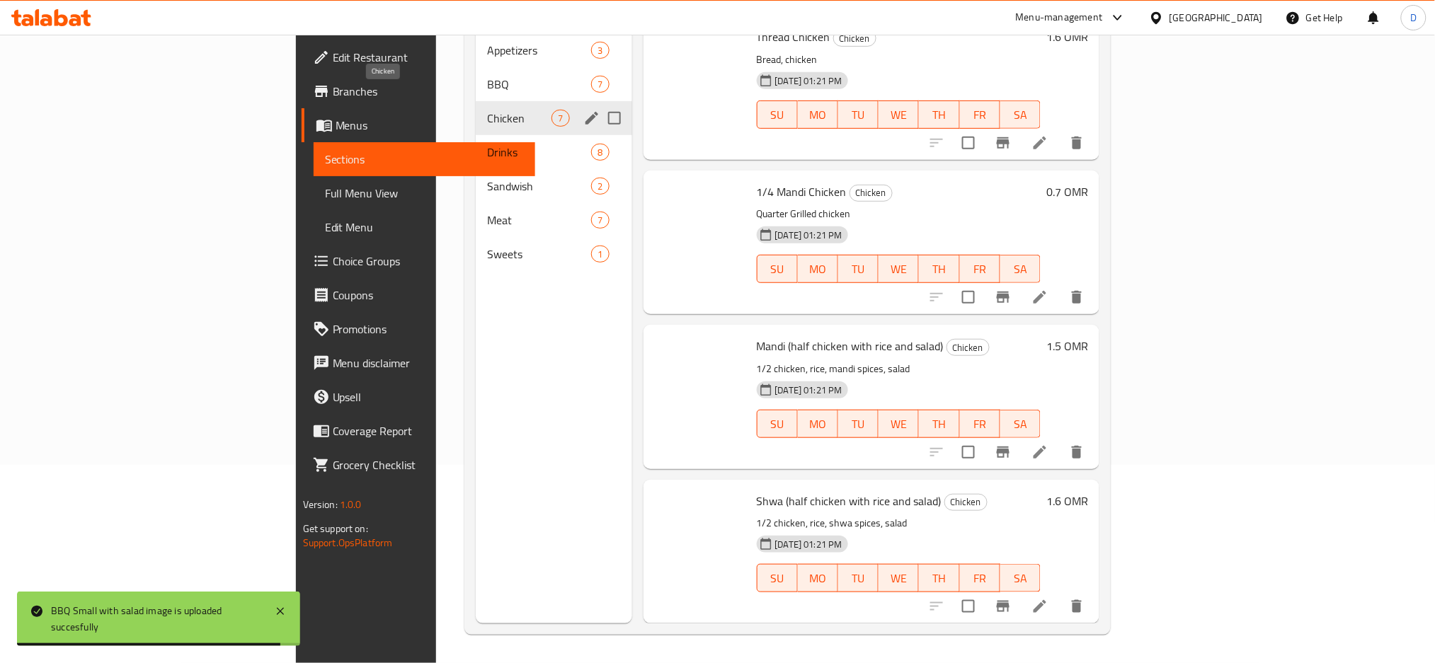
scroll to position [433, 0]
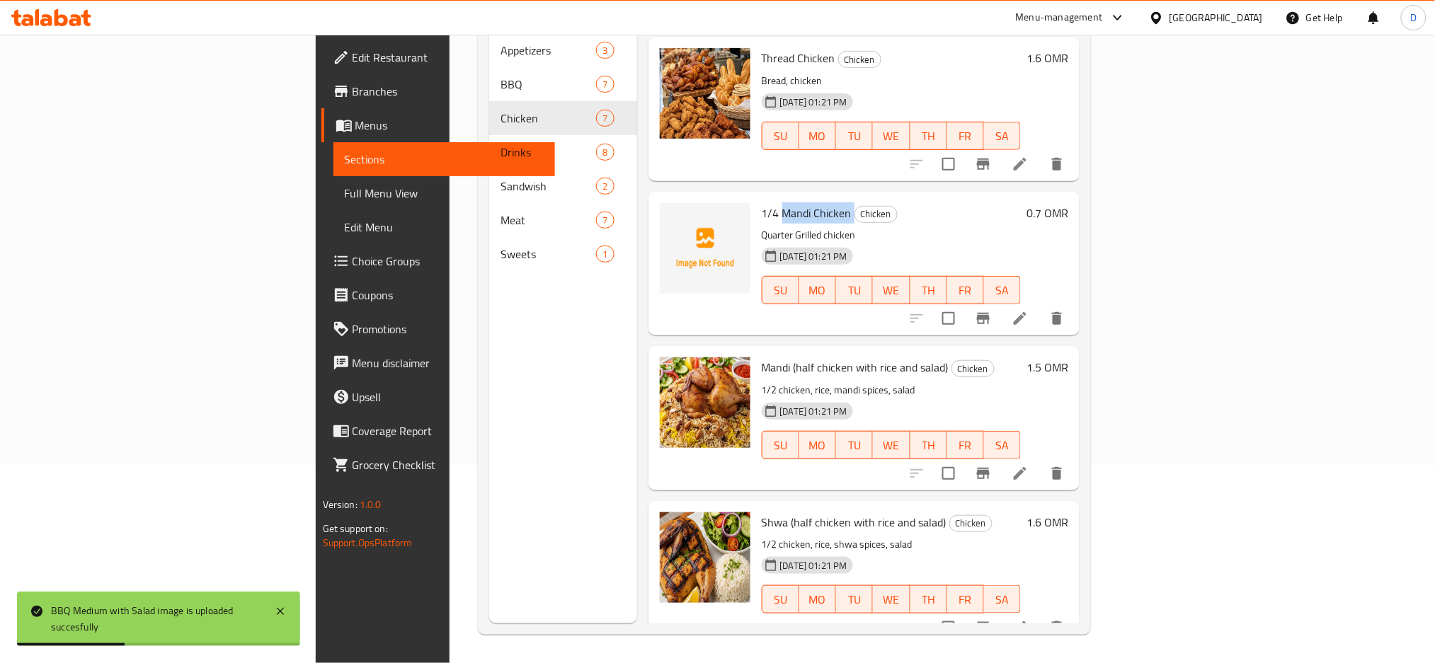
drag, startPoint x: 706, startPoint y: 192, endPoint x: 774, endPoint y: 193, distance: 67.3
click at [774, 203] on h6 "1/4 Mandi Chicken Chicken" at bounding box center [892, 213] width 260 height 20
copy h6 "Mandi Chicken"
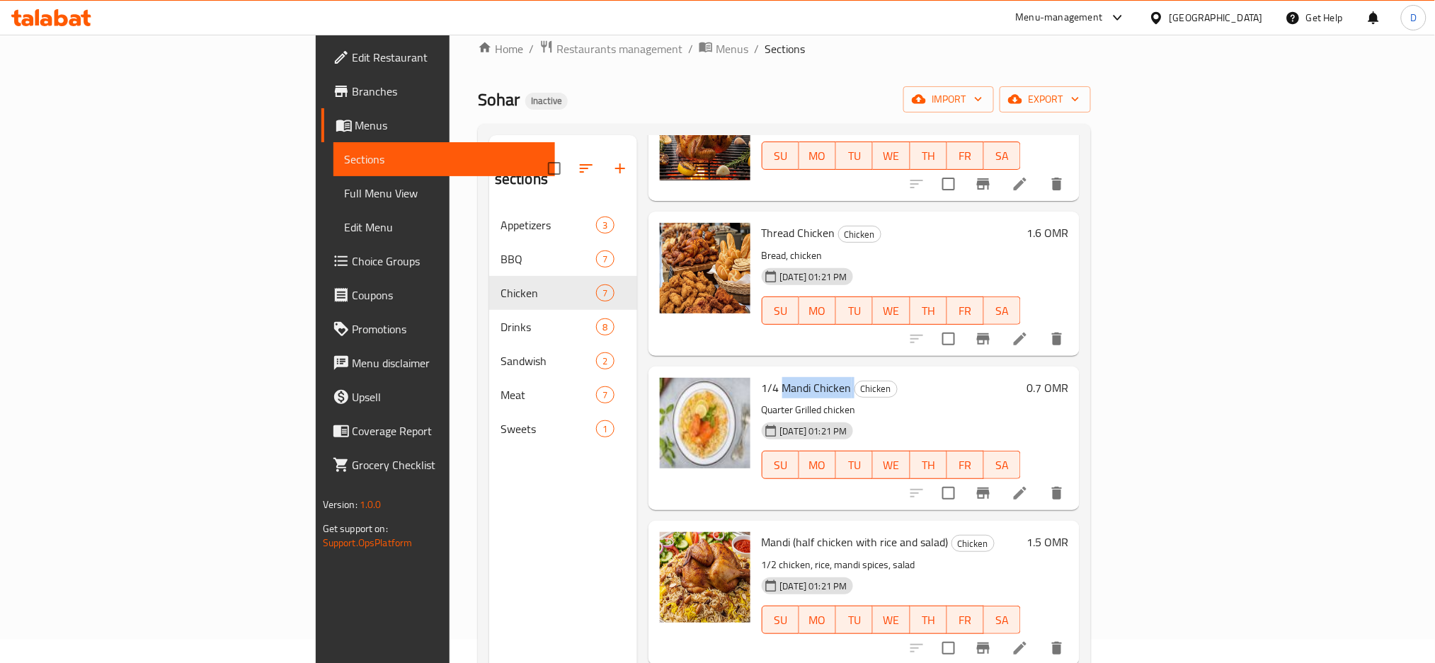
scroll to position [198, 0]
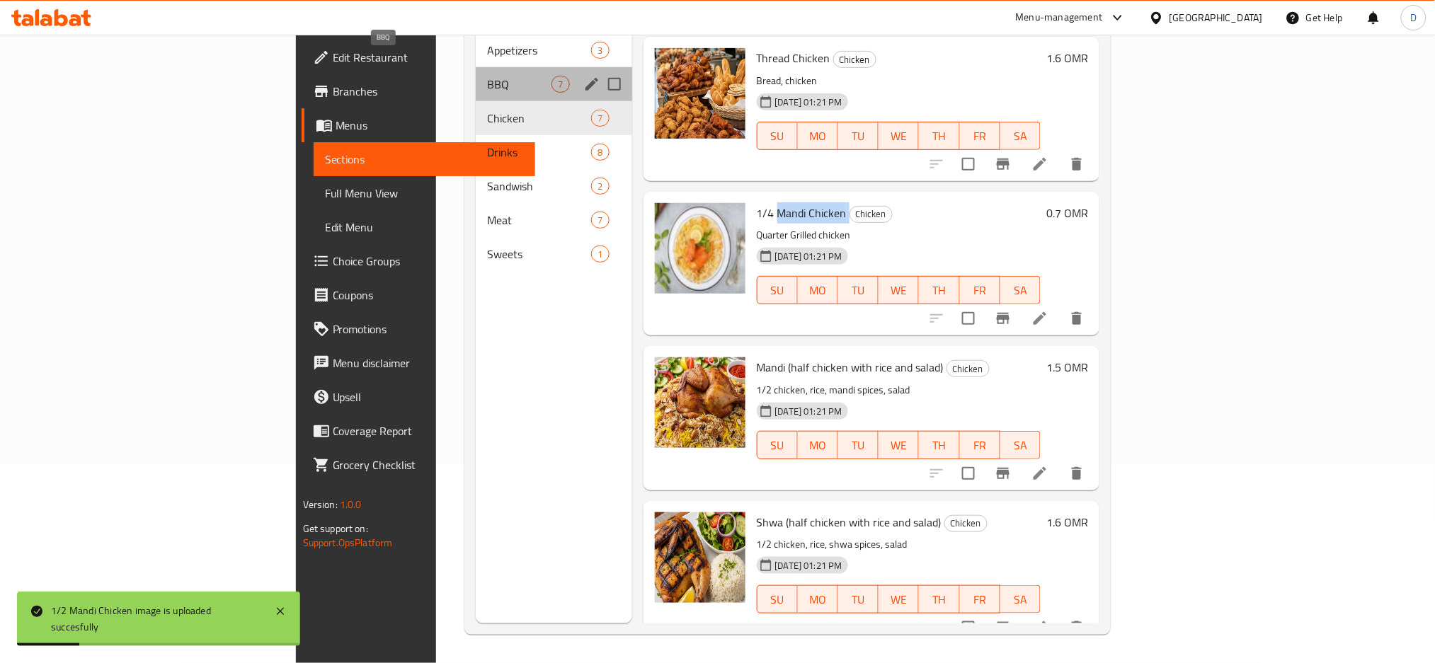
click at [487, 76] on span "BBQ" at bounding box center [519, 84] width 64 height 17
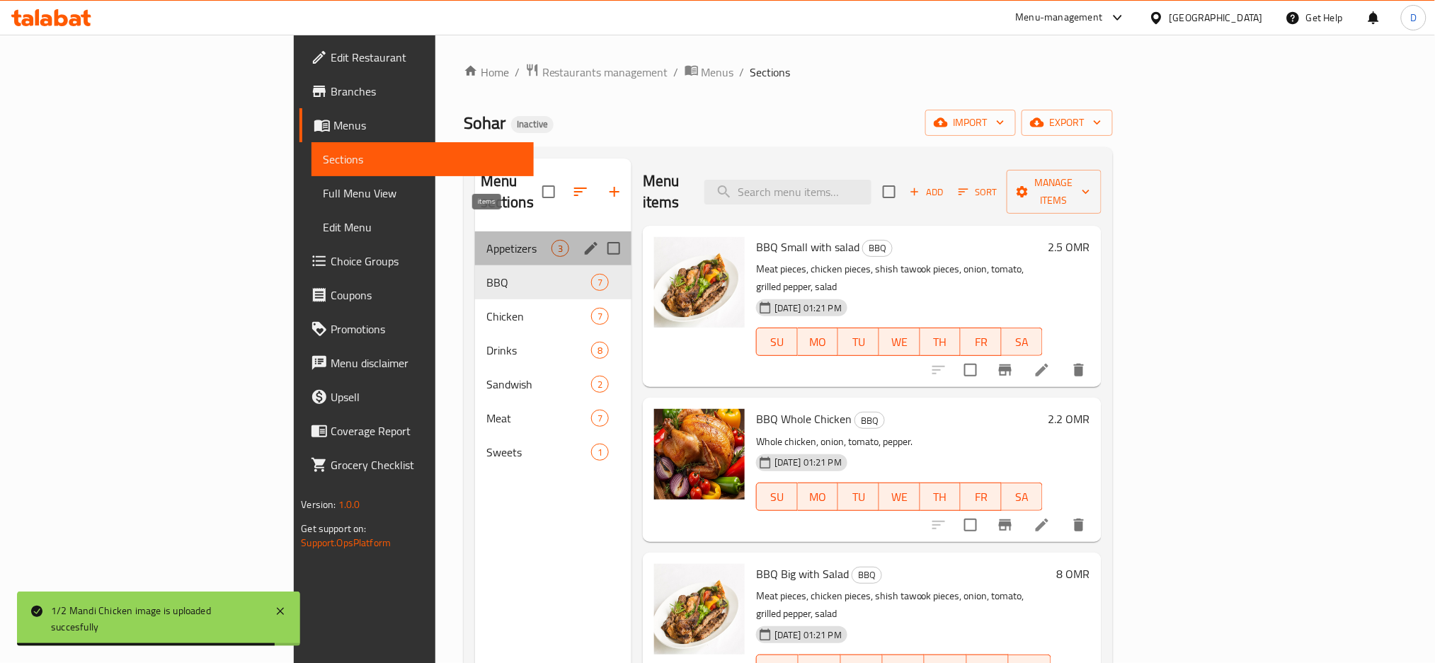
click at [552, 242] on span "3" at bounding box center [560, 248] width 16 height 13
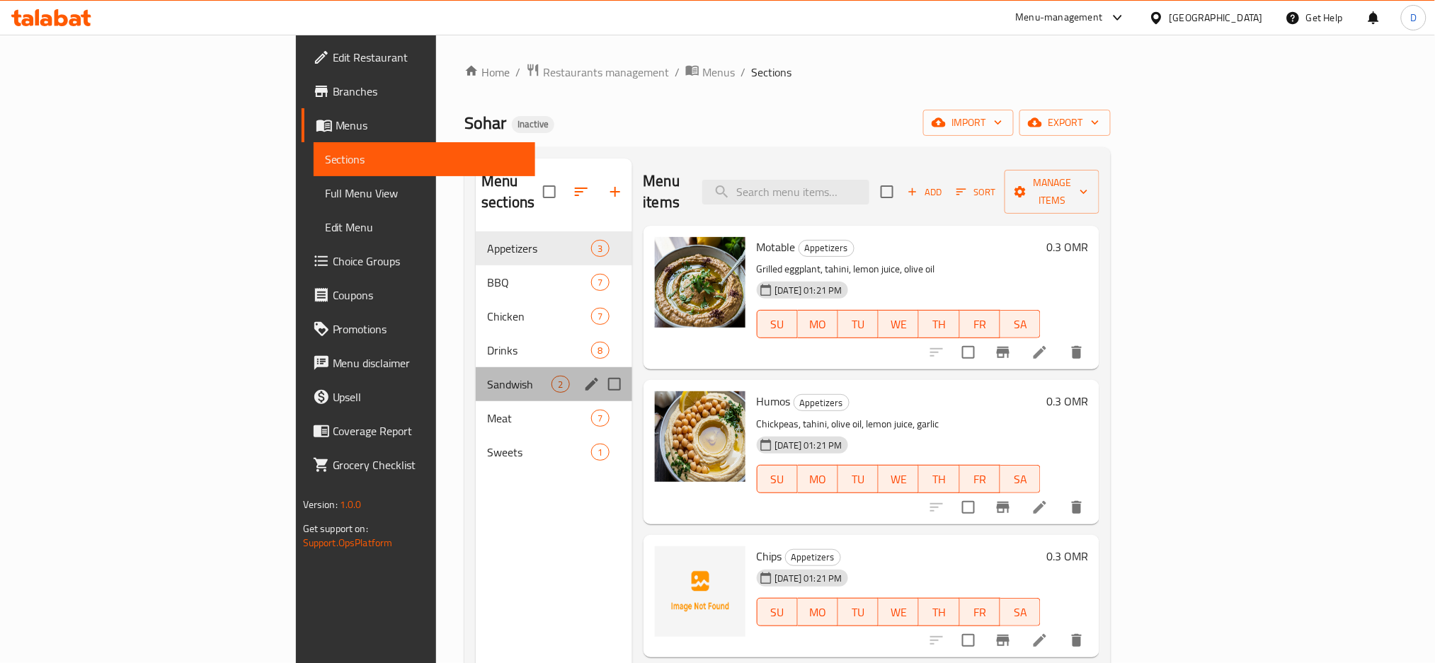
click at [476, 378] on div "Sandwish 2" at bounding box center [554, 384] width 156 height 34
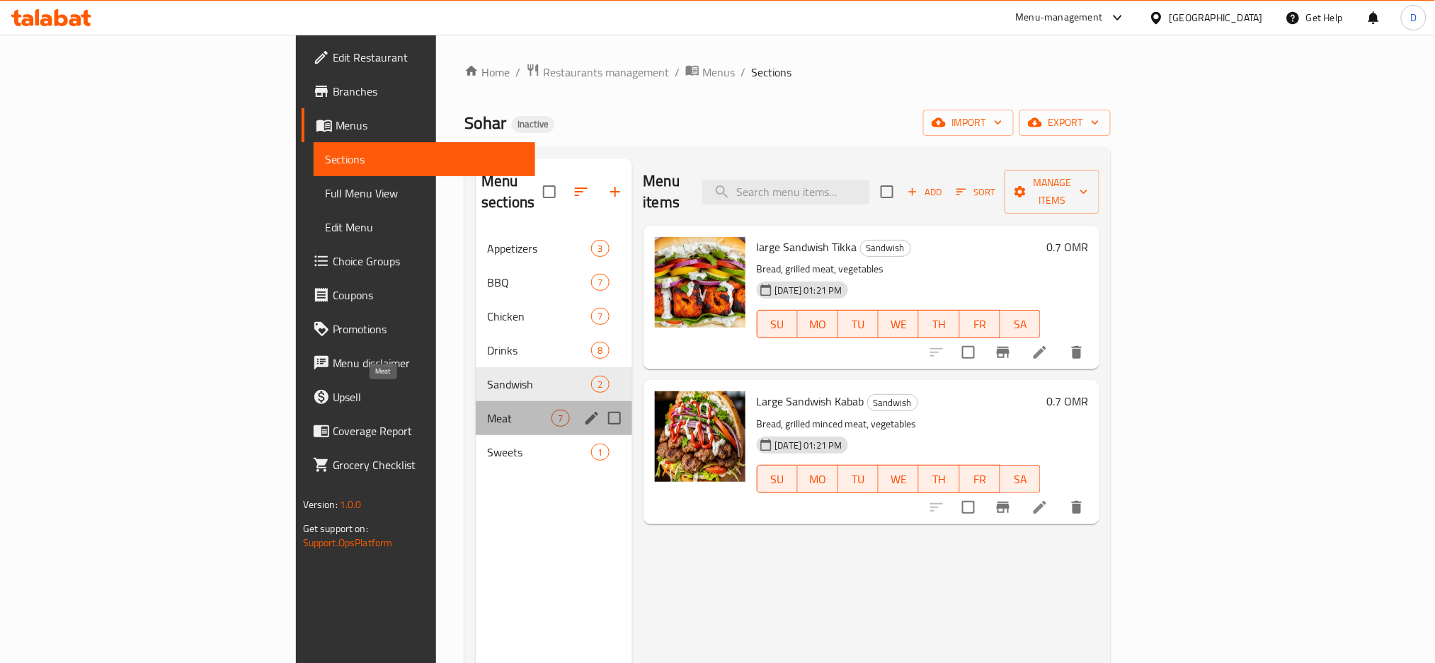
click at [487, 410] on span "Meat" at bounding box center [519, 418] width 64 height 17
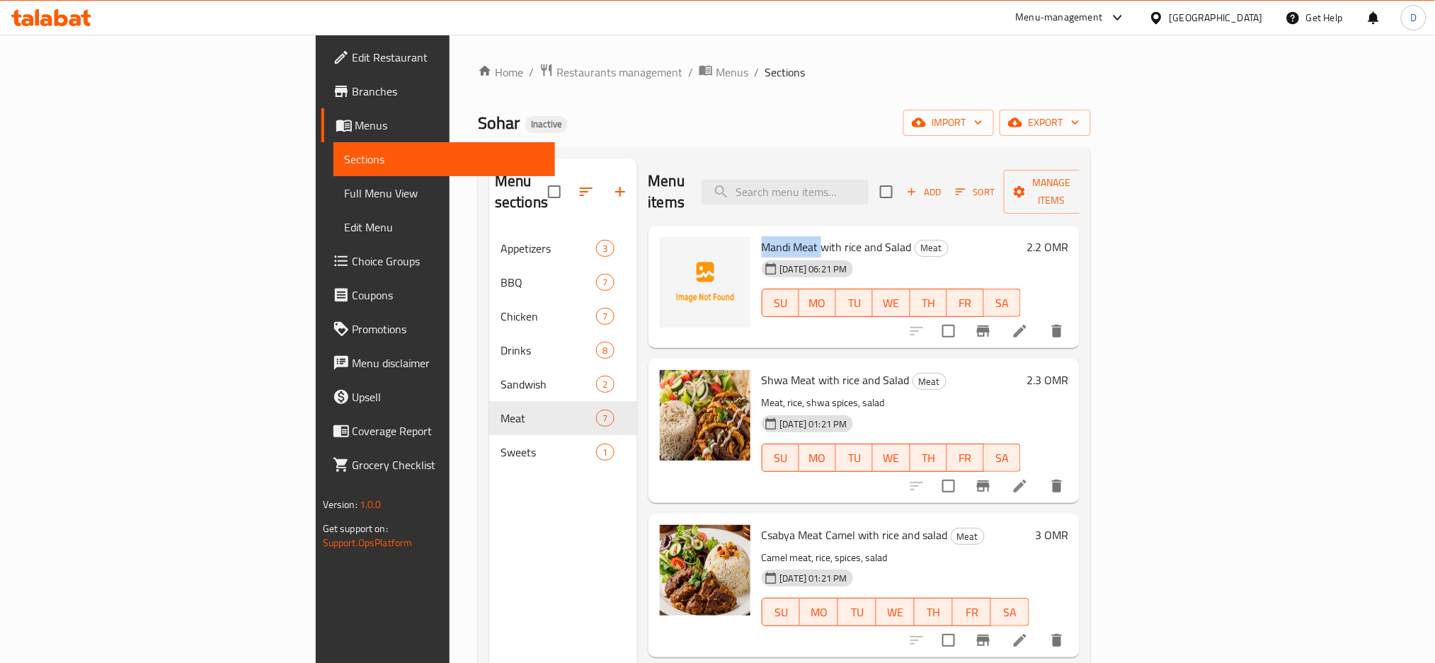
drag, startPoint x: 684, startPoint y: 222, endPoint x: 742, endPoint y: 229, distance: 57.8
click at [762, 236] on span "Mandi Meat with rice and Salad" at bounding box center [837, 246] width 150 height 21
copy span "Mandi Meat"
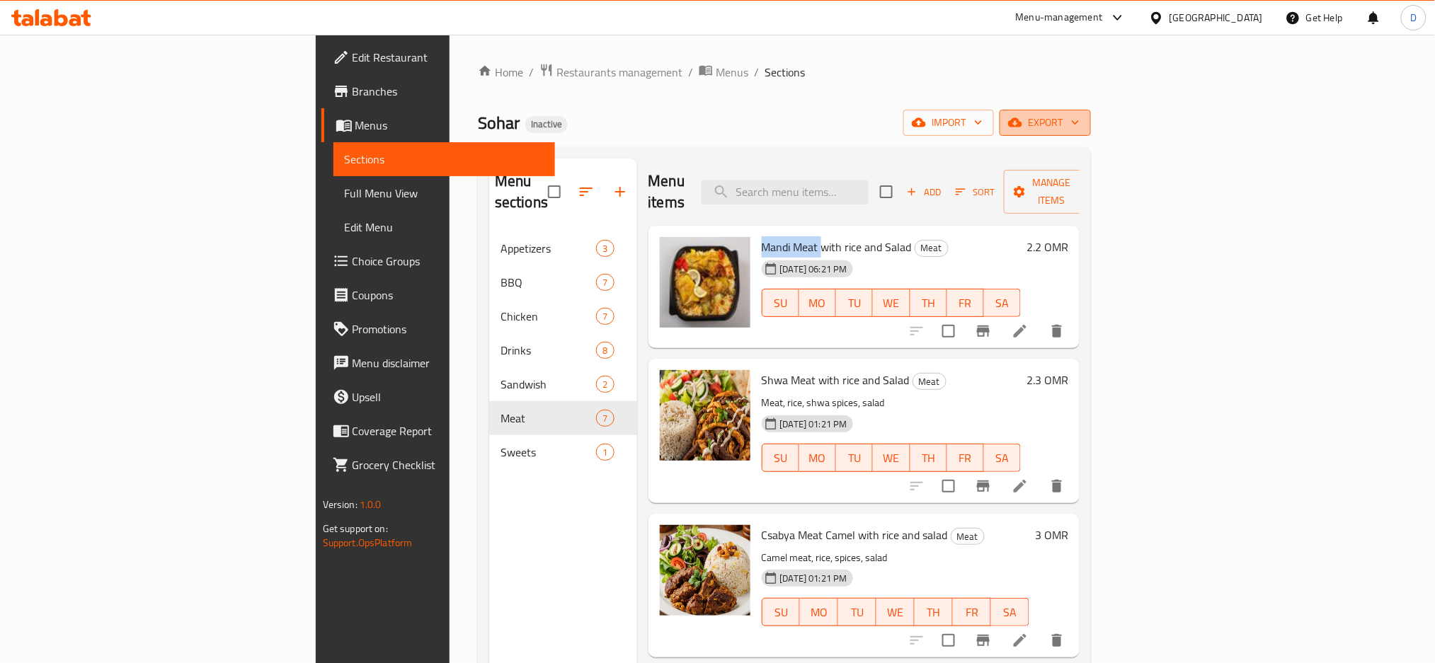
click at [1079, 120] on span "export" at bounding box center [1045, 123] width 69 height 18
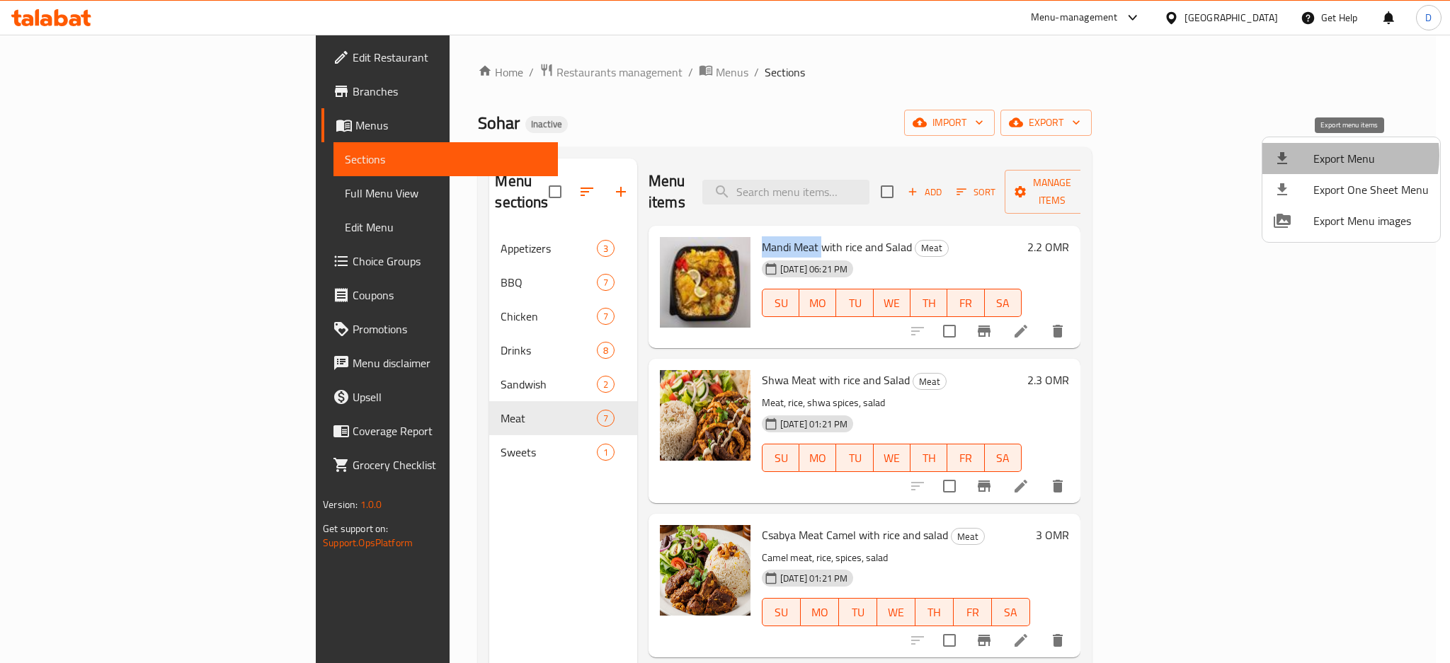
click at [1328, 156] on span "Export Menu" at bounding box center [1370, 158] width 115 height 17
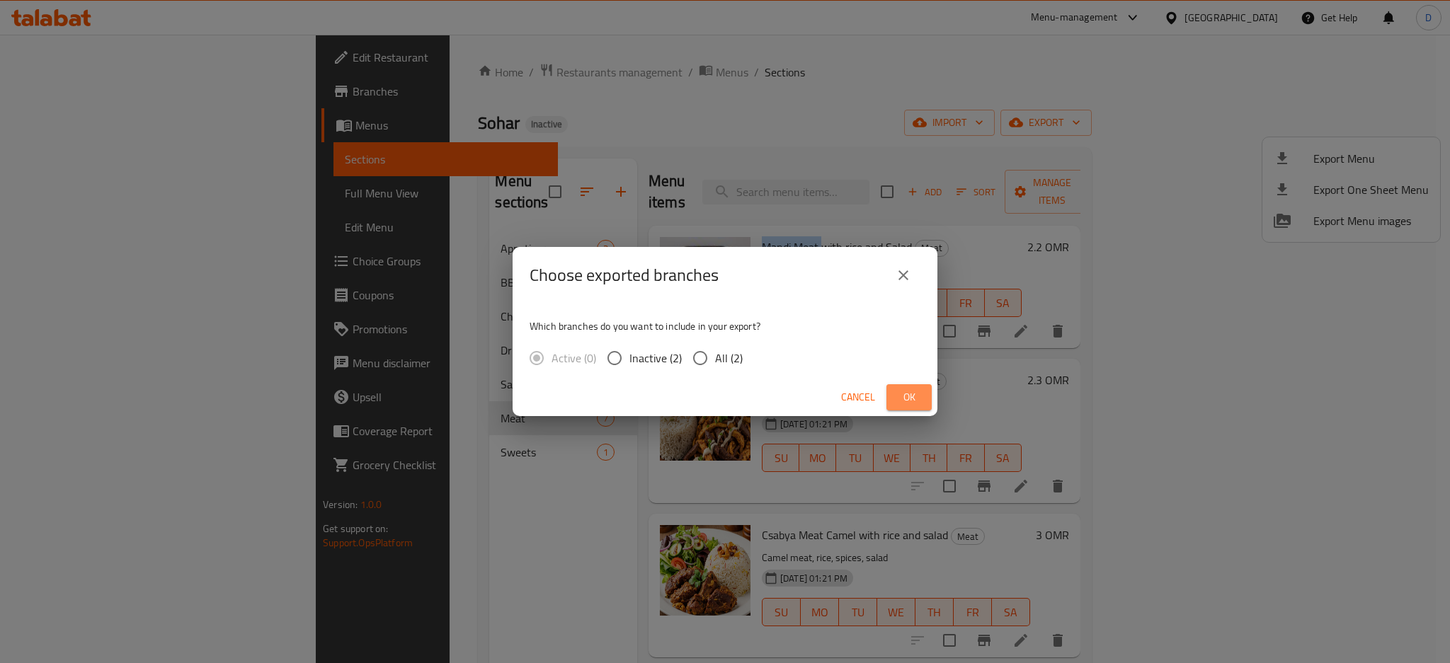
click at [914, 391] on span "Ok" at bounding box center [908, 398] width 23 height 18
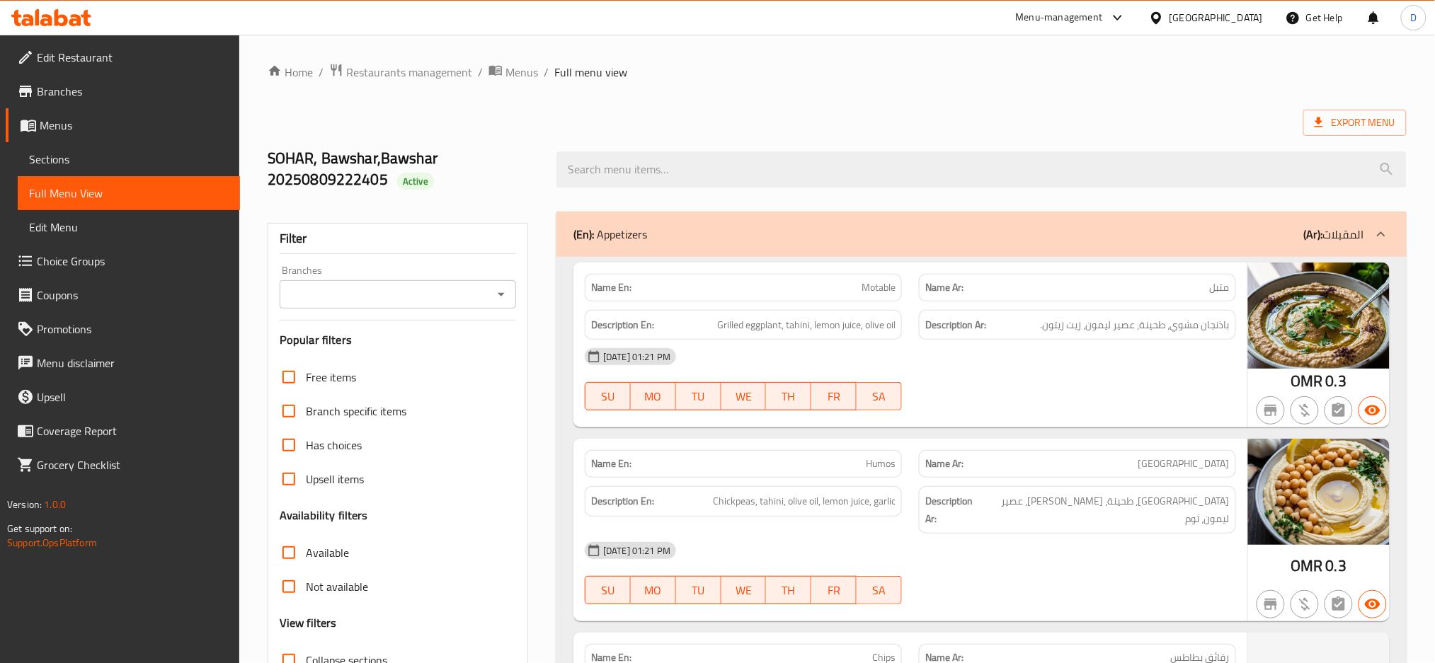
click at [1343, 119] on span "Export Menu" at bounding box center [1354, 123] width 81 height 18
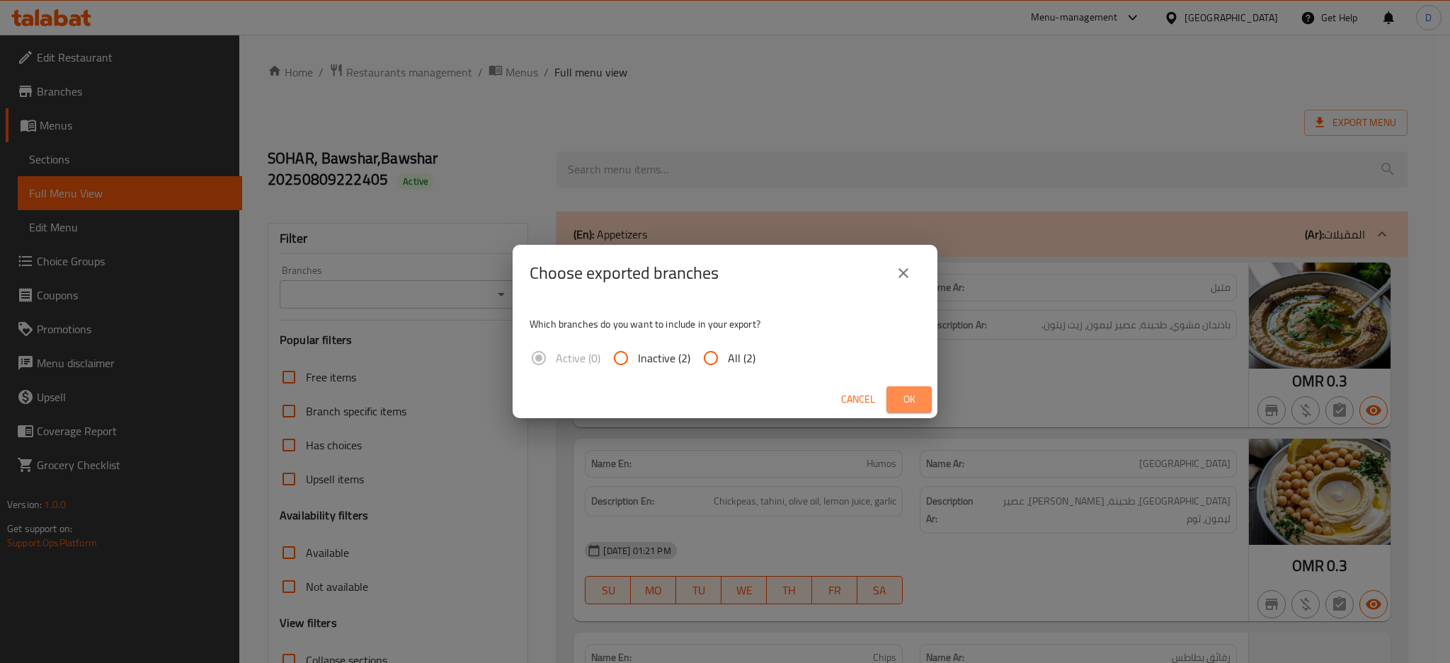
click at [914, 389] on button "Ok" at bounding box center [908, 399] width 45 height 26
